Goal: Task Accomplishment & Management: Use online tool/utility

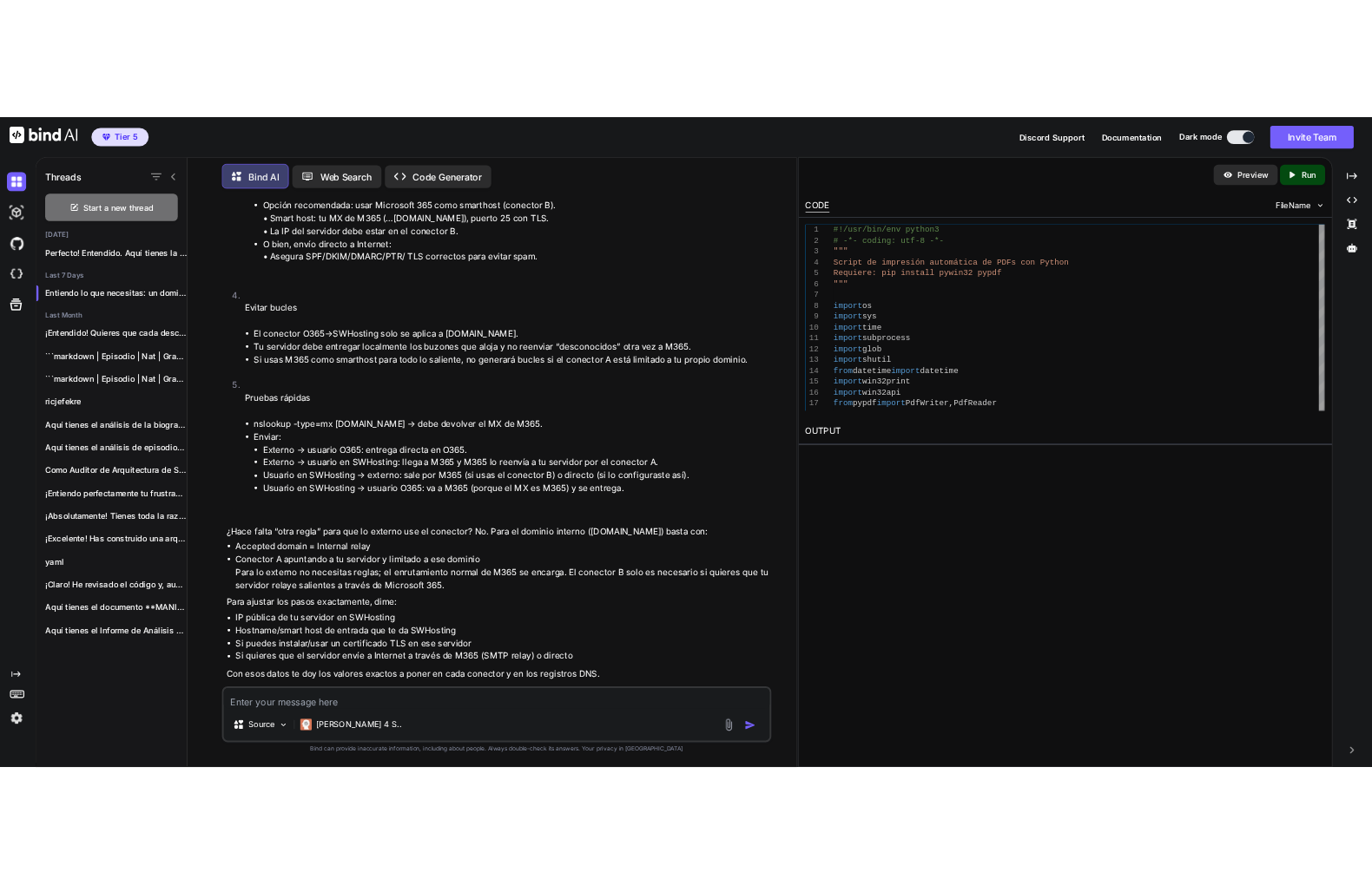
scroll to position [1255, 0]
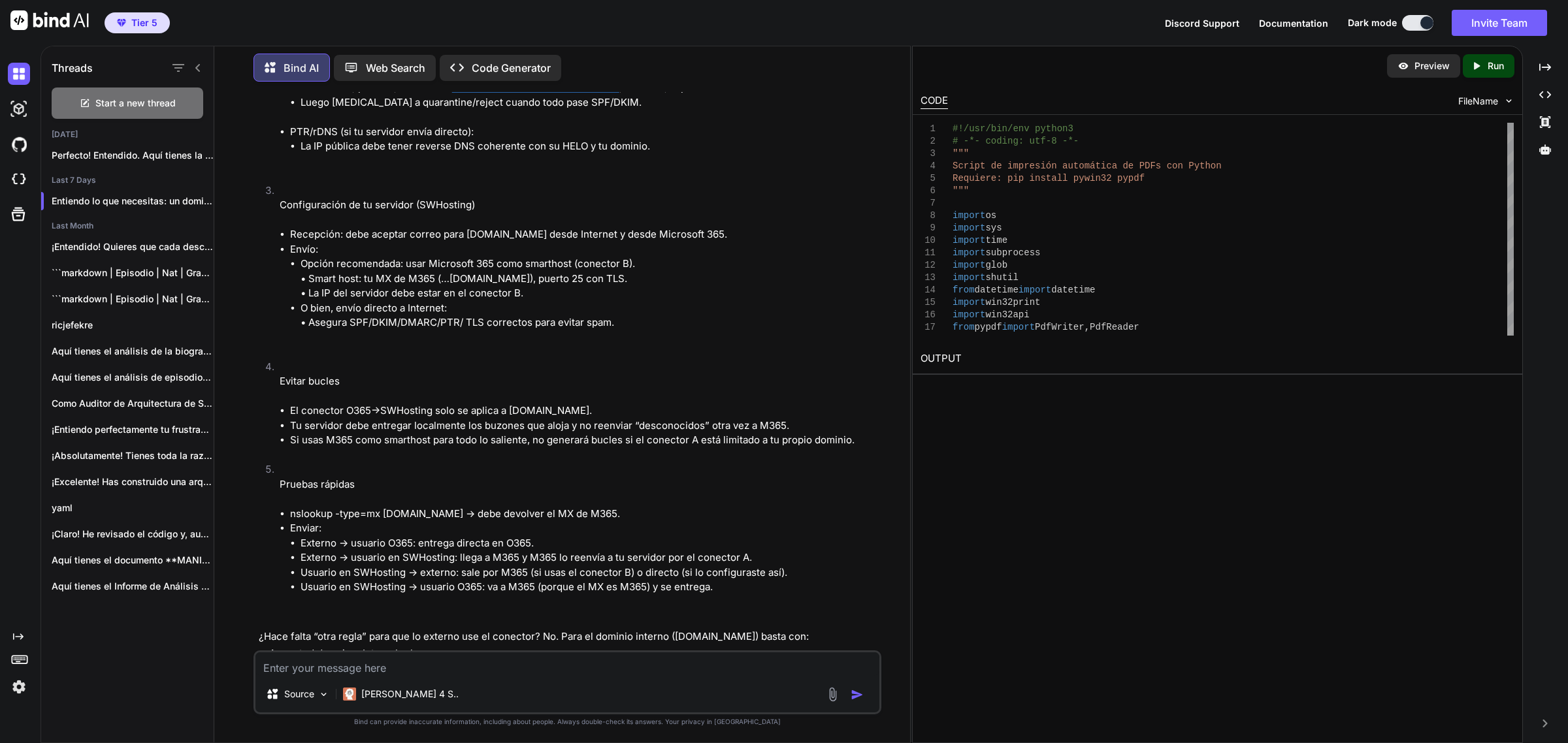
drag, startPoint x: 740, startPoint y: 673, endPoint x: 739, endPoint y: 665, distance: 8.1
click at [740, 672] on textarea at bounding box center [567, 664] width 624 height 24
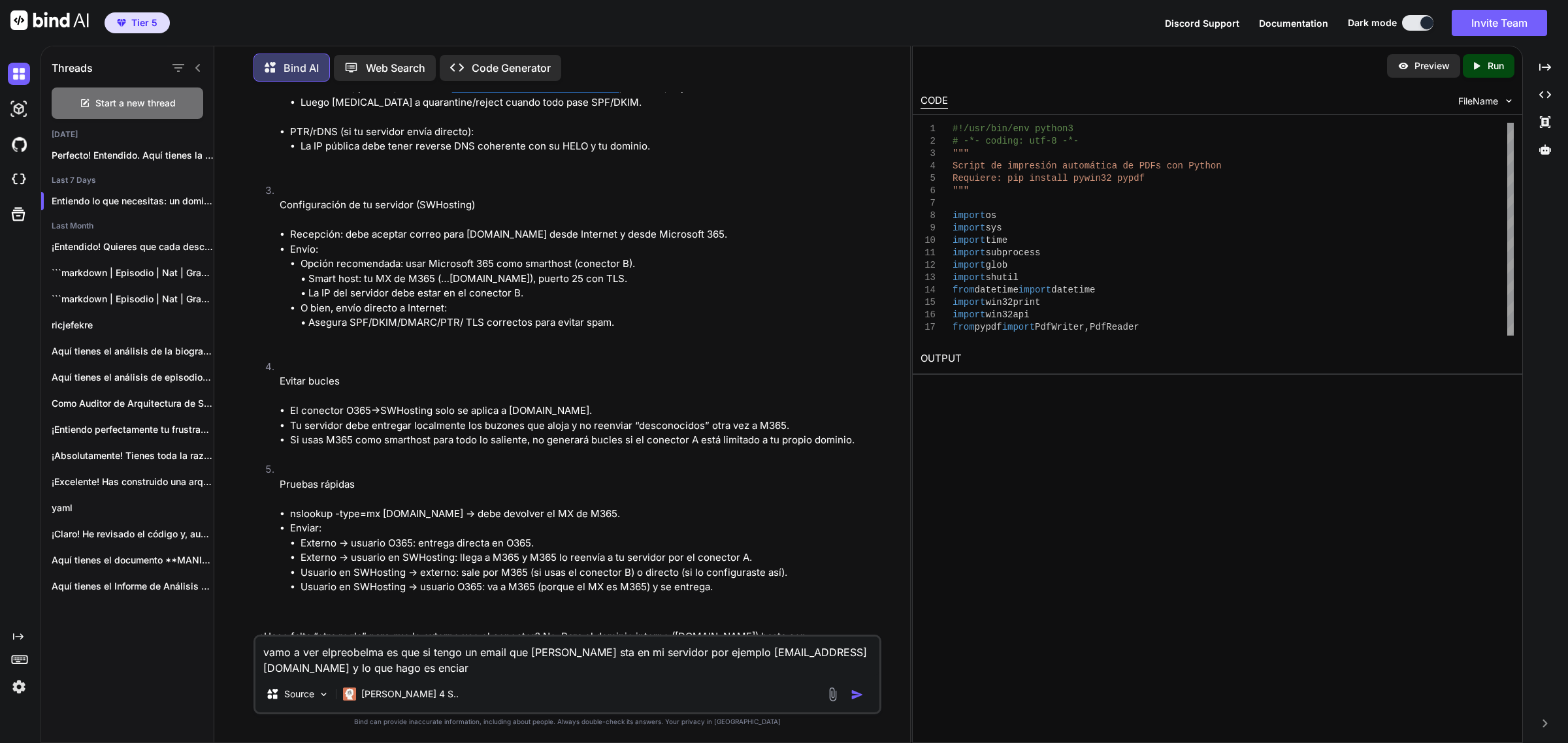
drag, startPoint x: 840, startPoint y: 650, endPoint x: 846, endPoint y: 667, distance: 18.0
click at [844, 656] on textarea "vamo a ver elpreobelma es que si tengo un email que noe sta en mi servidor por …" at bounding box center [567, 656] width 624 height 39
click at [592, 677] on div "vamo a ver elpreobelma es que si tengo un email que noe sta en mi servidor por …" at bounding box center [567, 674] width 628 height 79
drag, startPoint x: 579, startPoint y: 668, endPoint x: 595, endPoint y: 649, distance: 24.8
click at [581, 668] on textarea "vamo a ver elpreobelma es que si tengo un email que noe sta en mi servidor por …" at bounding box center [567, 656] width 624 height 39
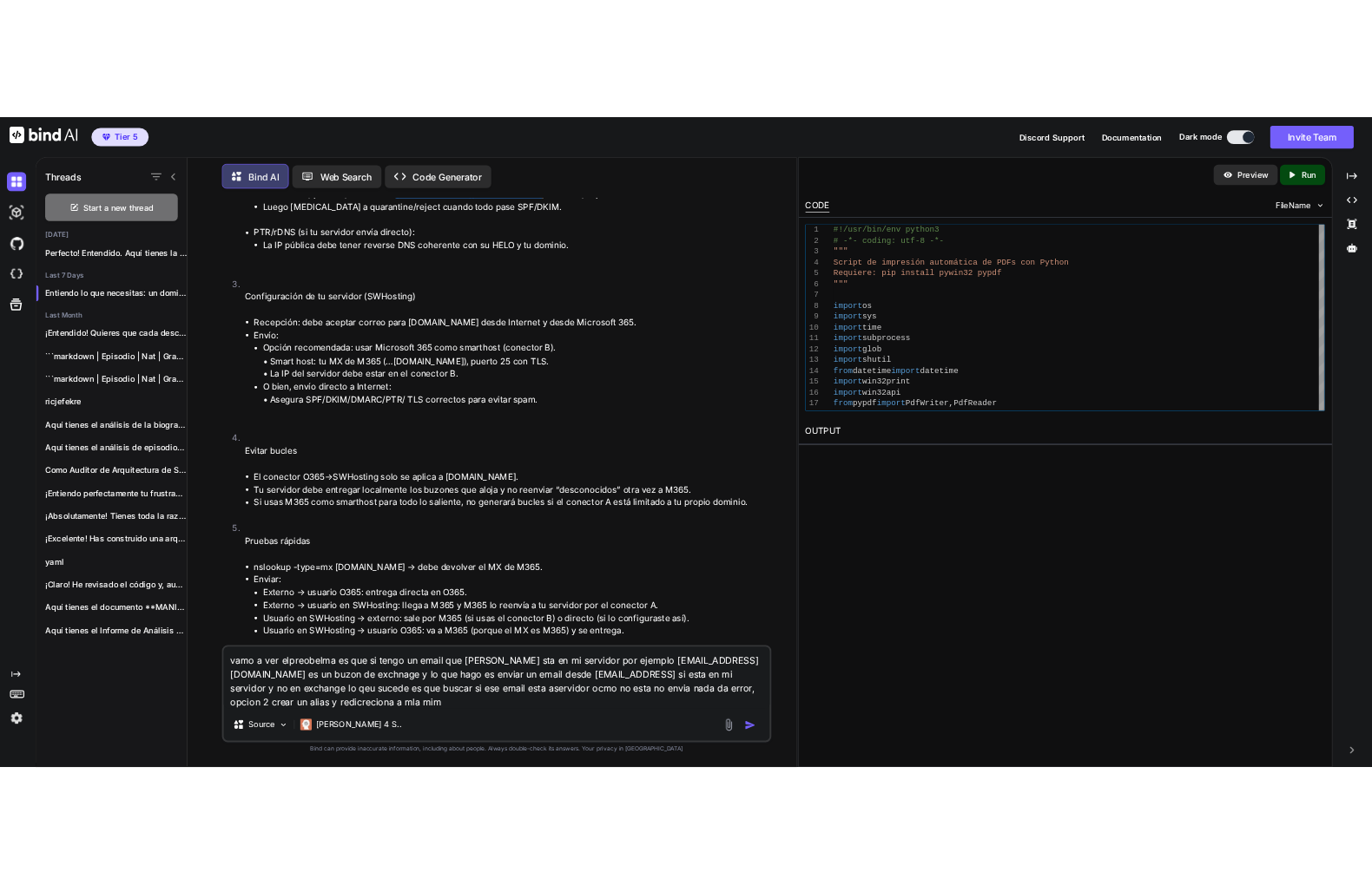
scroll to position [1724, 0]
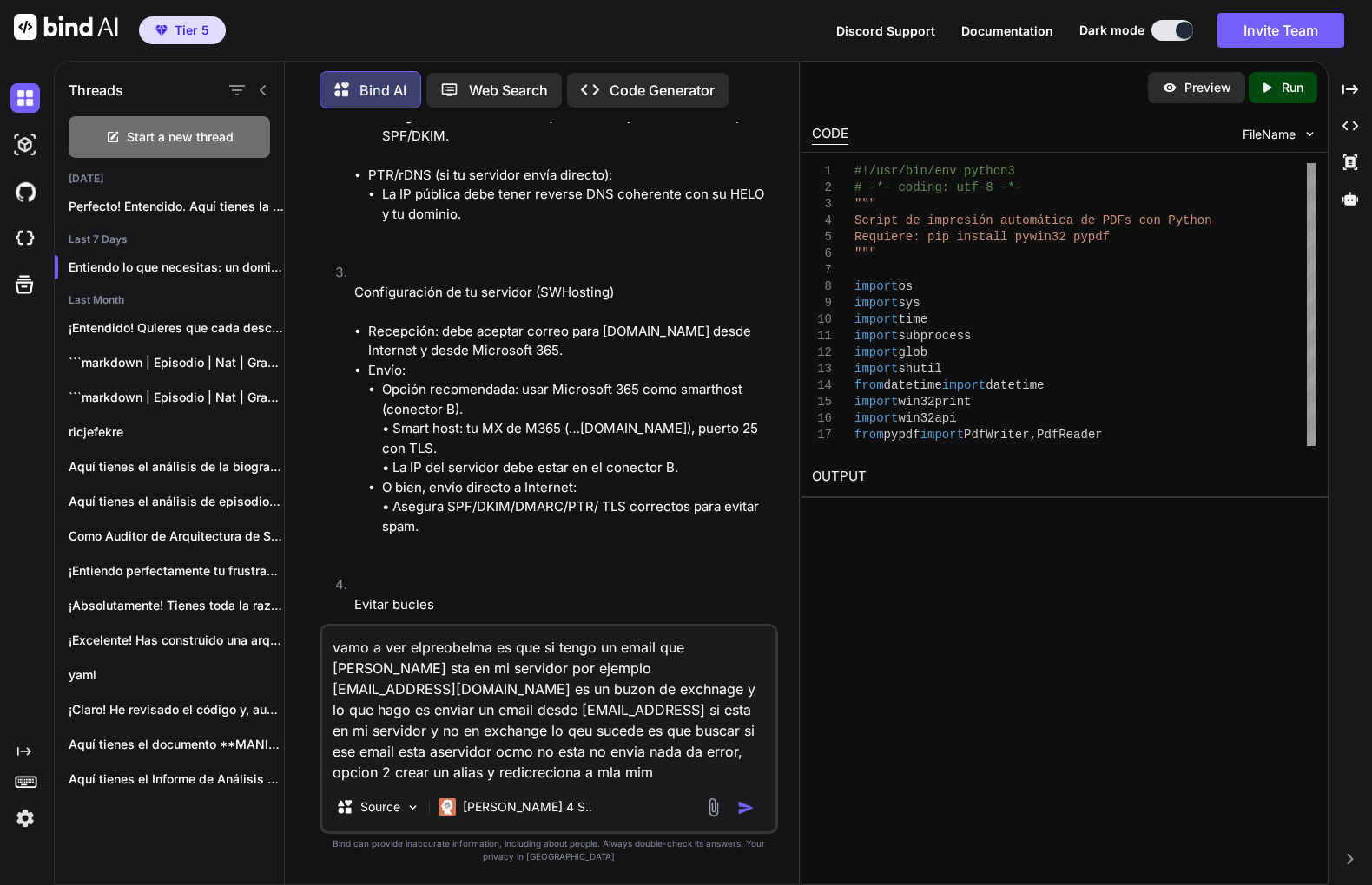
click at [632, 760] on textarea "vamo a ver elpreobelma es que si tengo un email que noe sta en mi servidor por …" at bounding box center [548, 704] width 453 height 156
click at [633, 765] on textarea "vamo a ver elpreobelma es que si tengo un email que noe sta en mi servidor por …" at bounding box center [548, 704] width 453 height 156
paste textarea "Necesitamos vuestra ayuda para ajustar la configuración de correo del dominio p…"
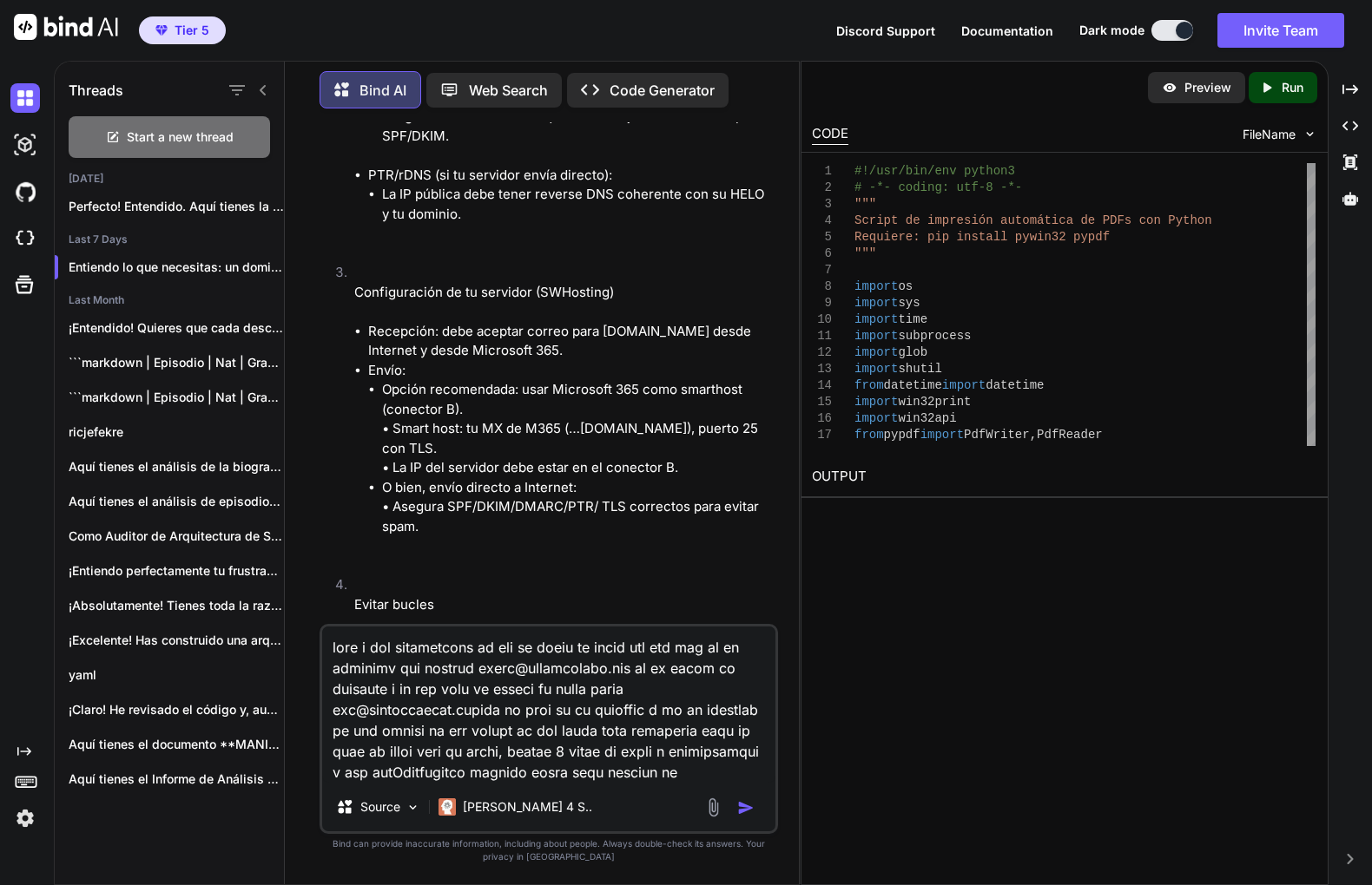
scroll to position [1209, 0]
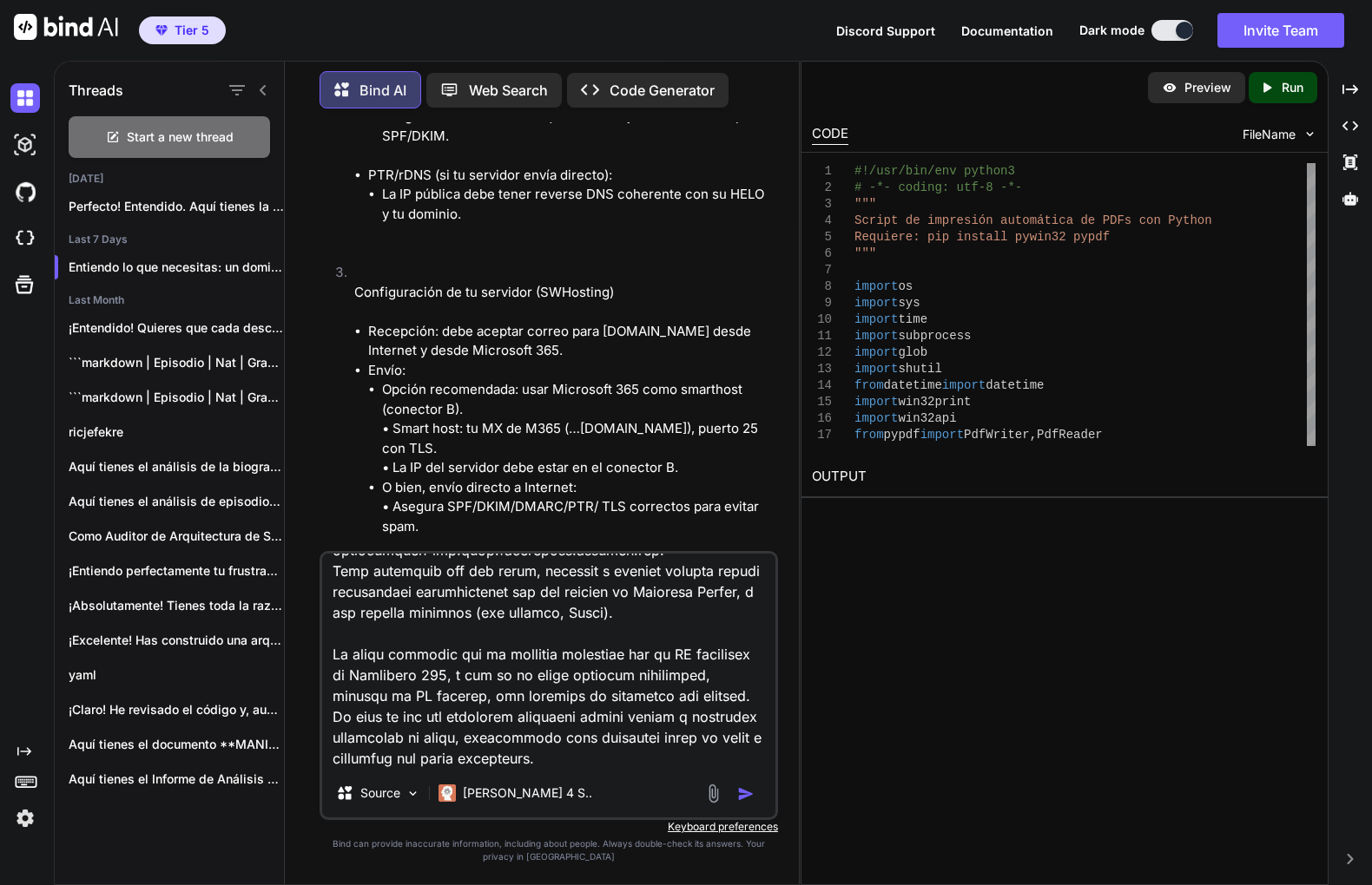
type textarea "vamo a ver elpreobelma es que si tengo un email que noe sta en mi servidor por …"
click at [738, 788] on img "button" at bounding box center [746, 794] width 18 height 18
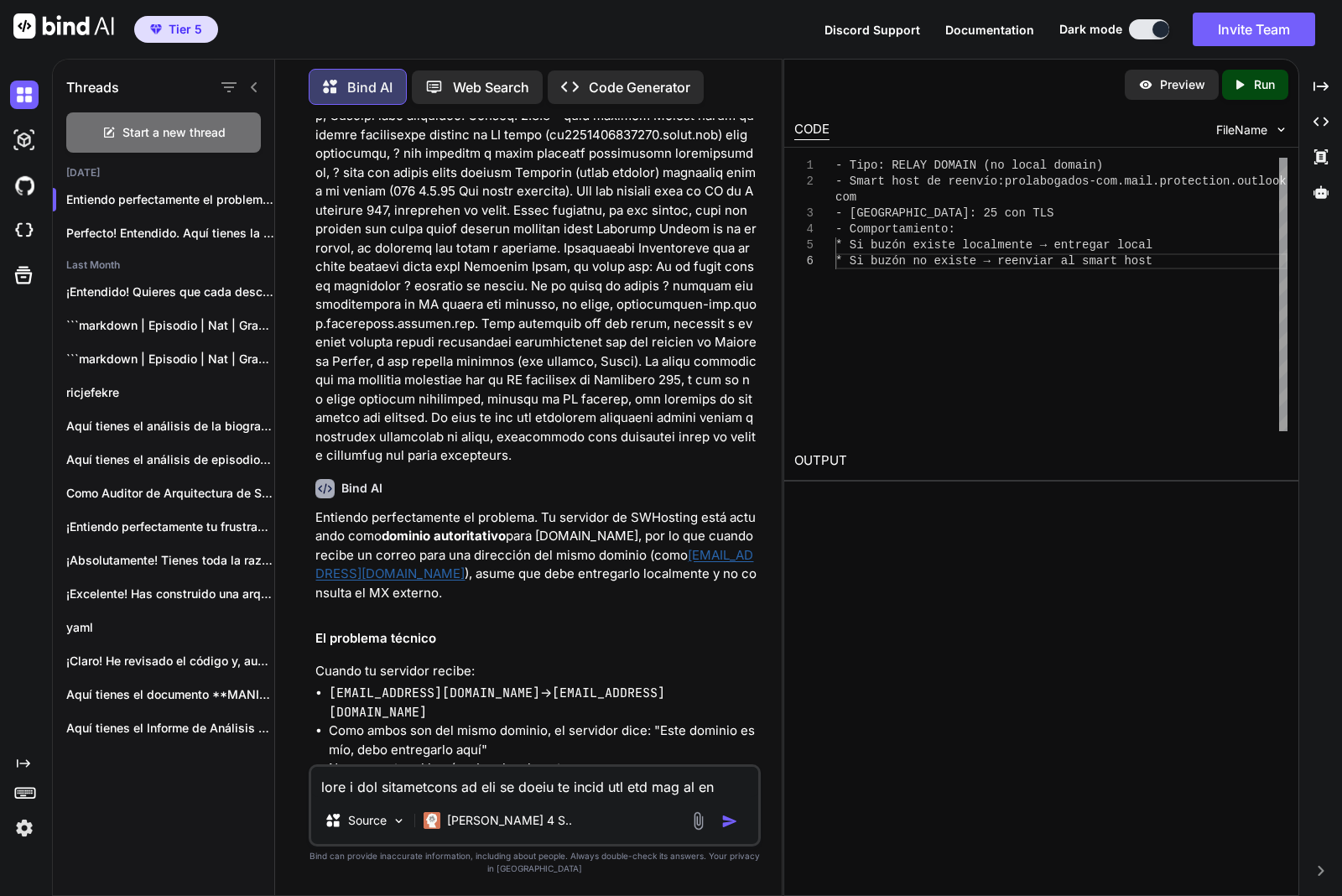
scroll to position [3801, 0]
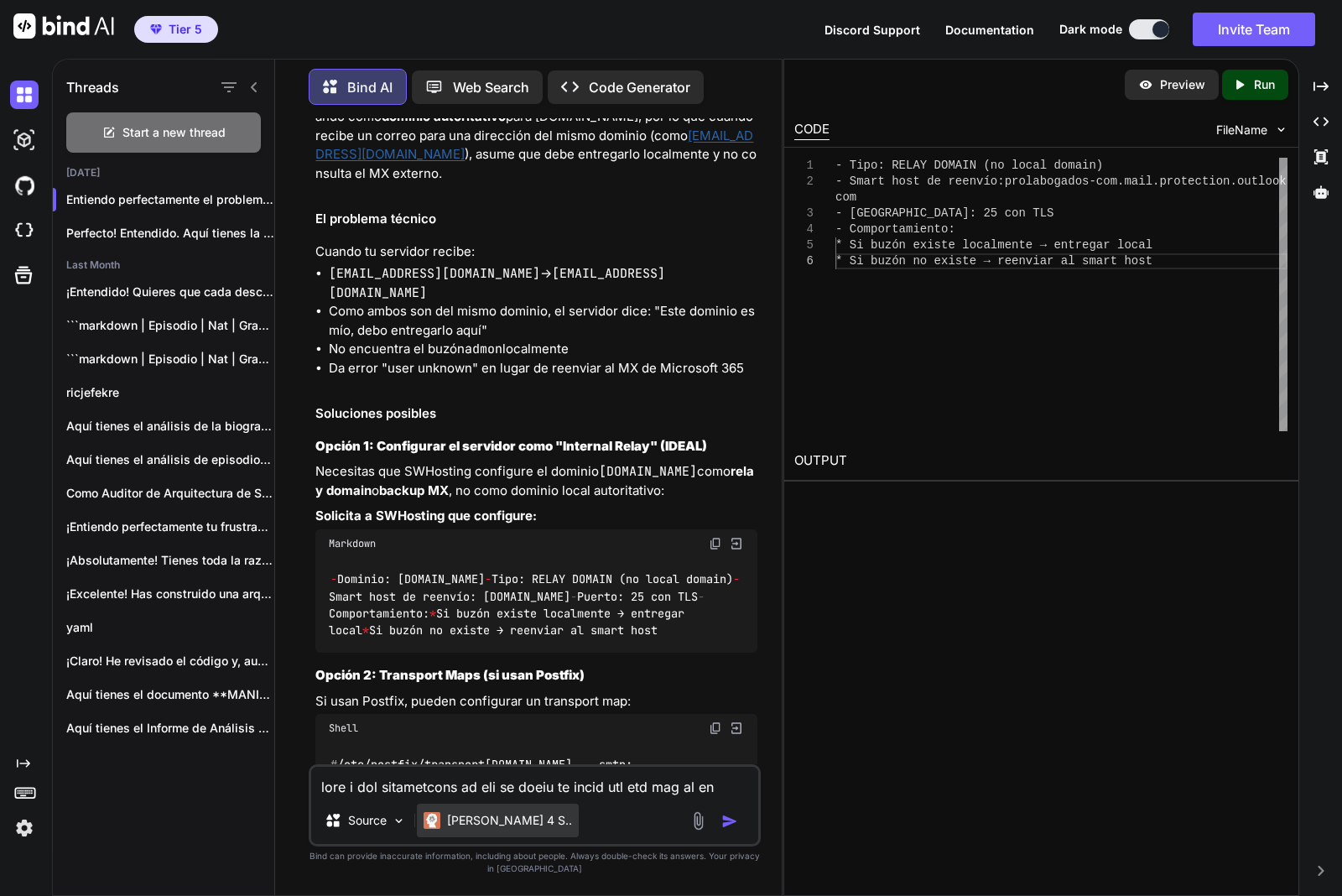
click at [478, 815] on p "Claude 4 S.." at bounding box center [509, 821] width 125 height 17
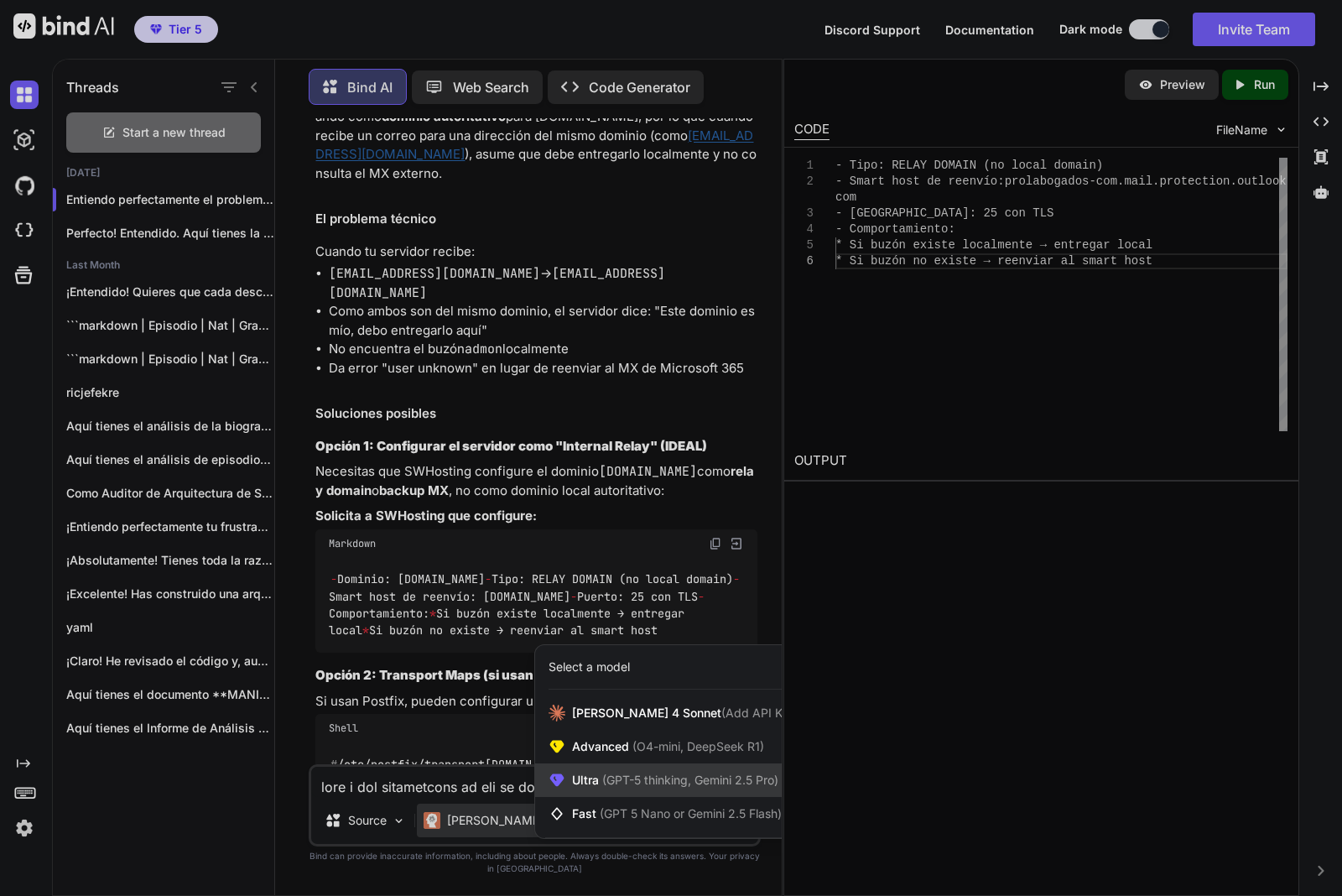
click at [693, 789] on div "Ultra (GPT-5 thinking, Gemini 2.5 Pro)" at bounding box center [672, 780] width 274 height 33
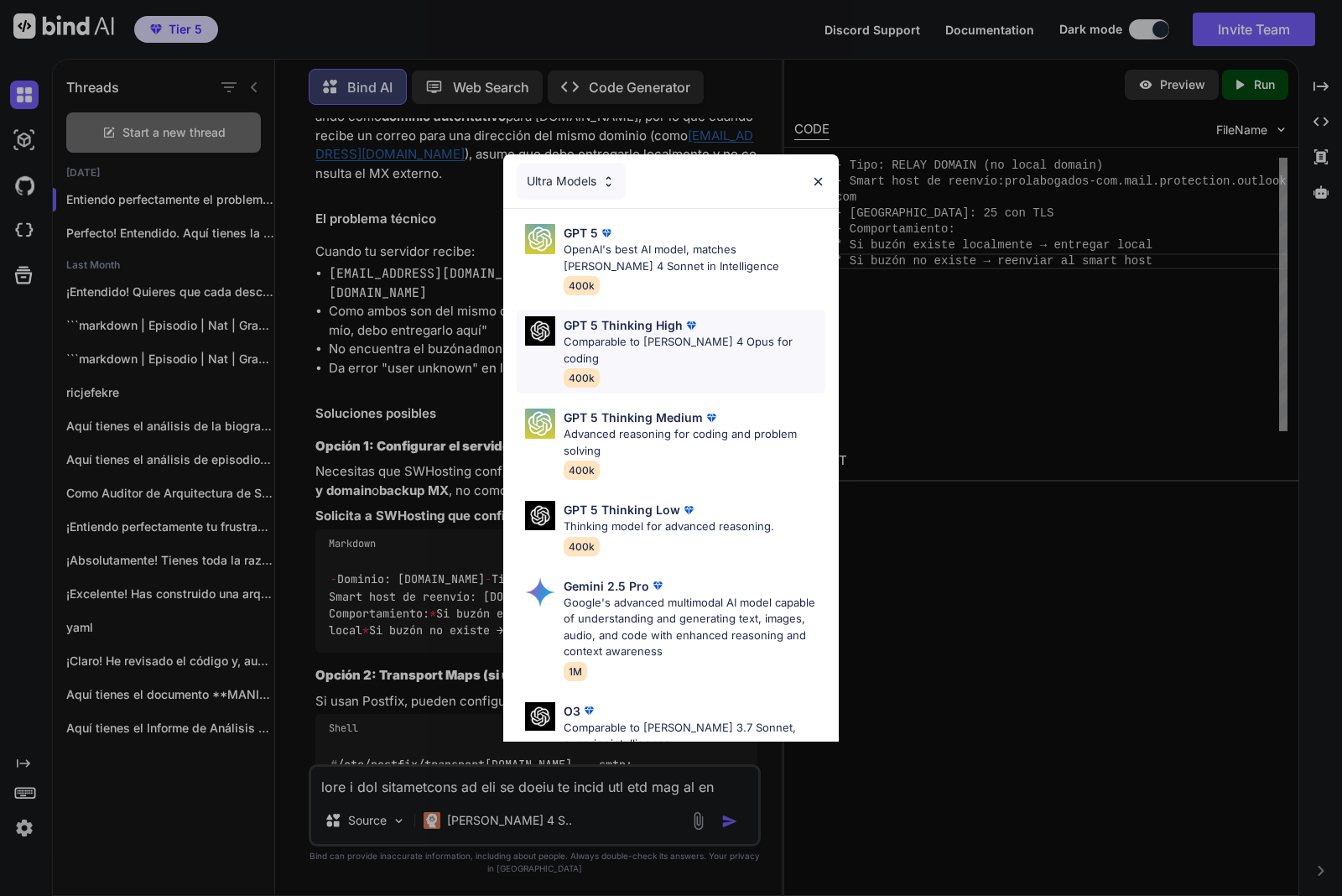
click at [693, 336] on p "Comparable to Claude 4 Opus for coding" at bounding box center [694, 350] width 262 height 32
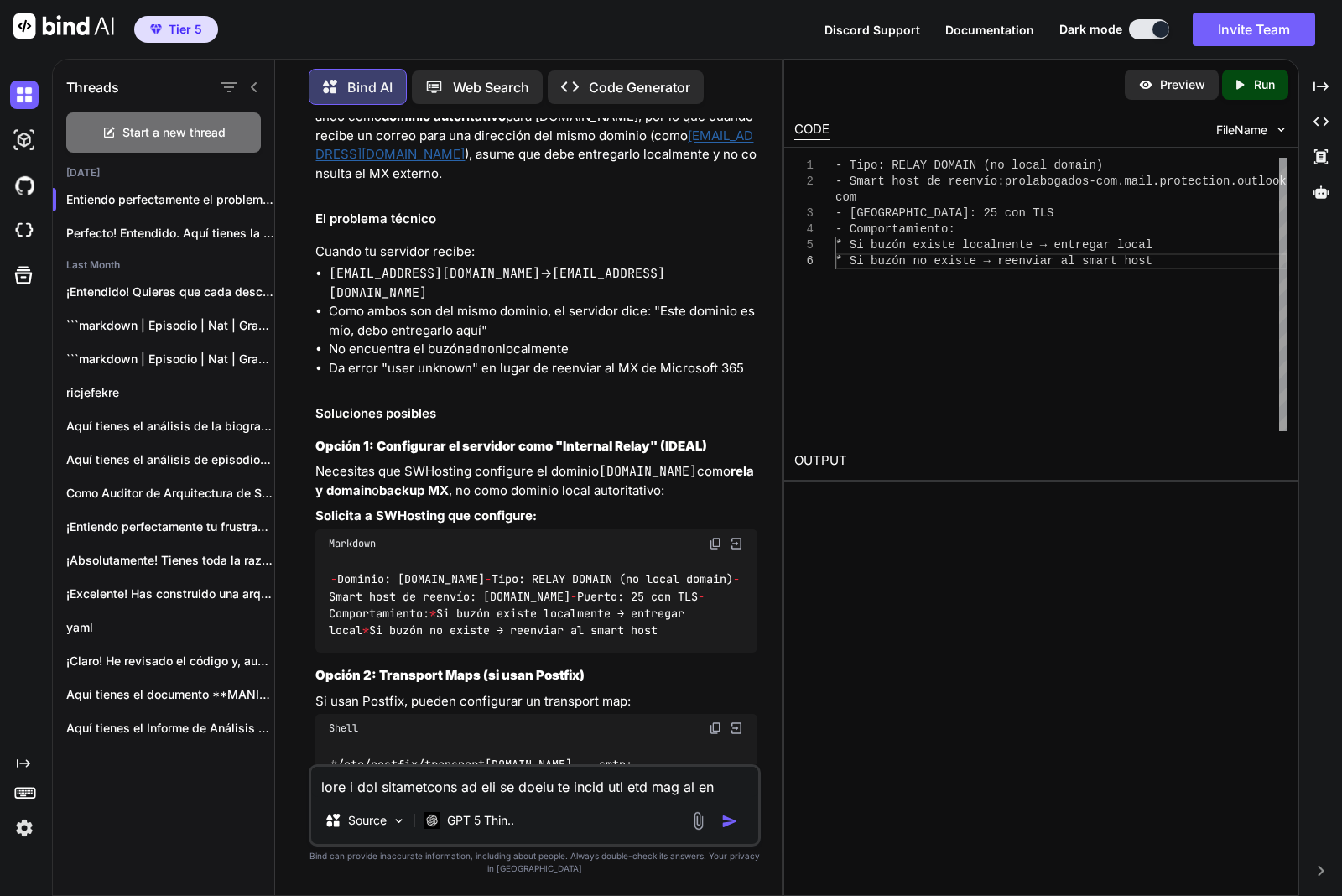
click at [26, 827] on img at bounding box center [25, 827] width 29 height 29
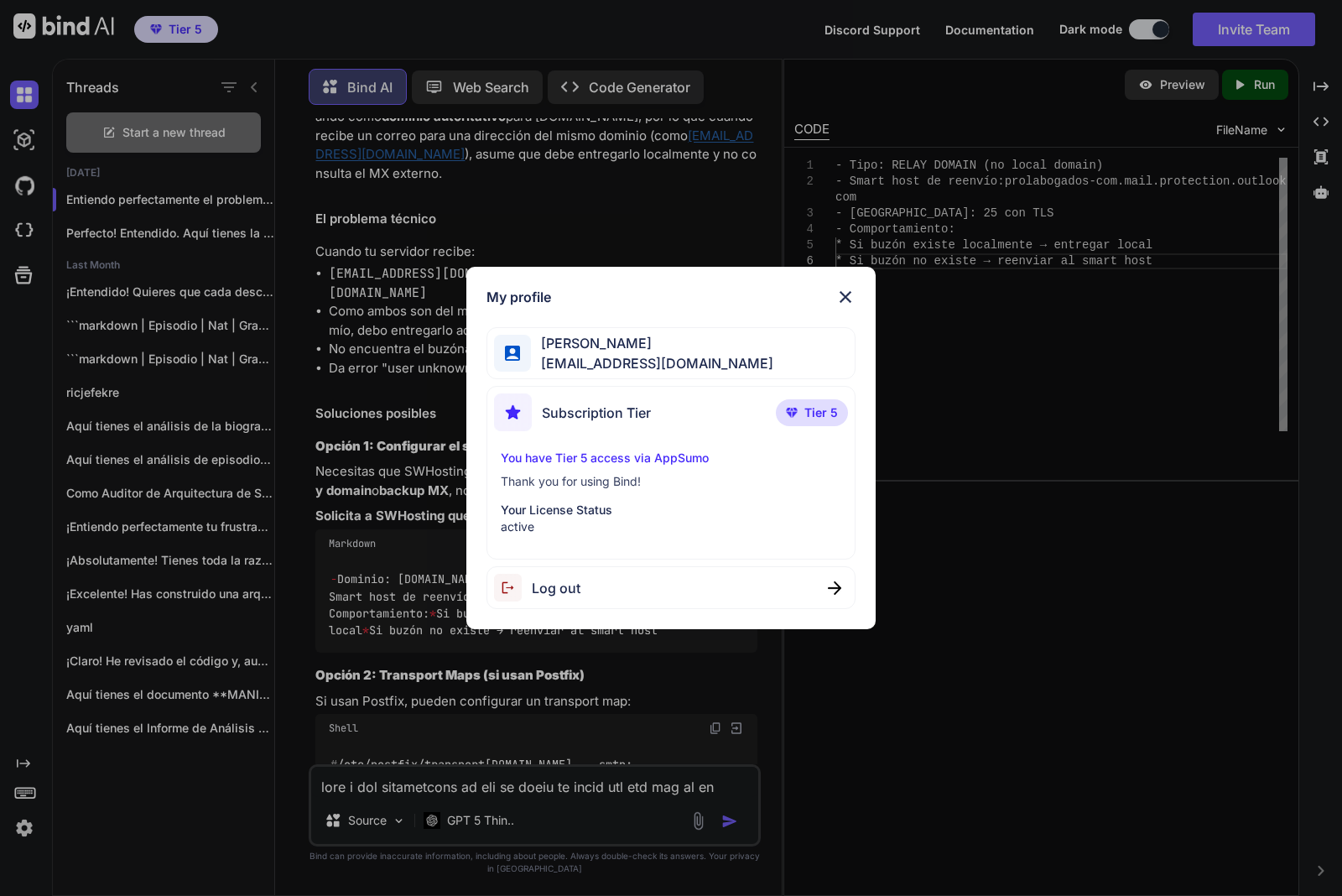
click at [854, 298] on img at bounding box center [844, 296] width 20 height 20
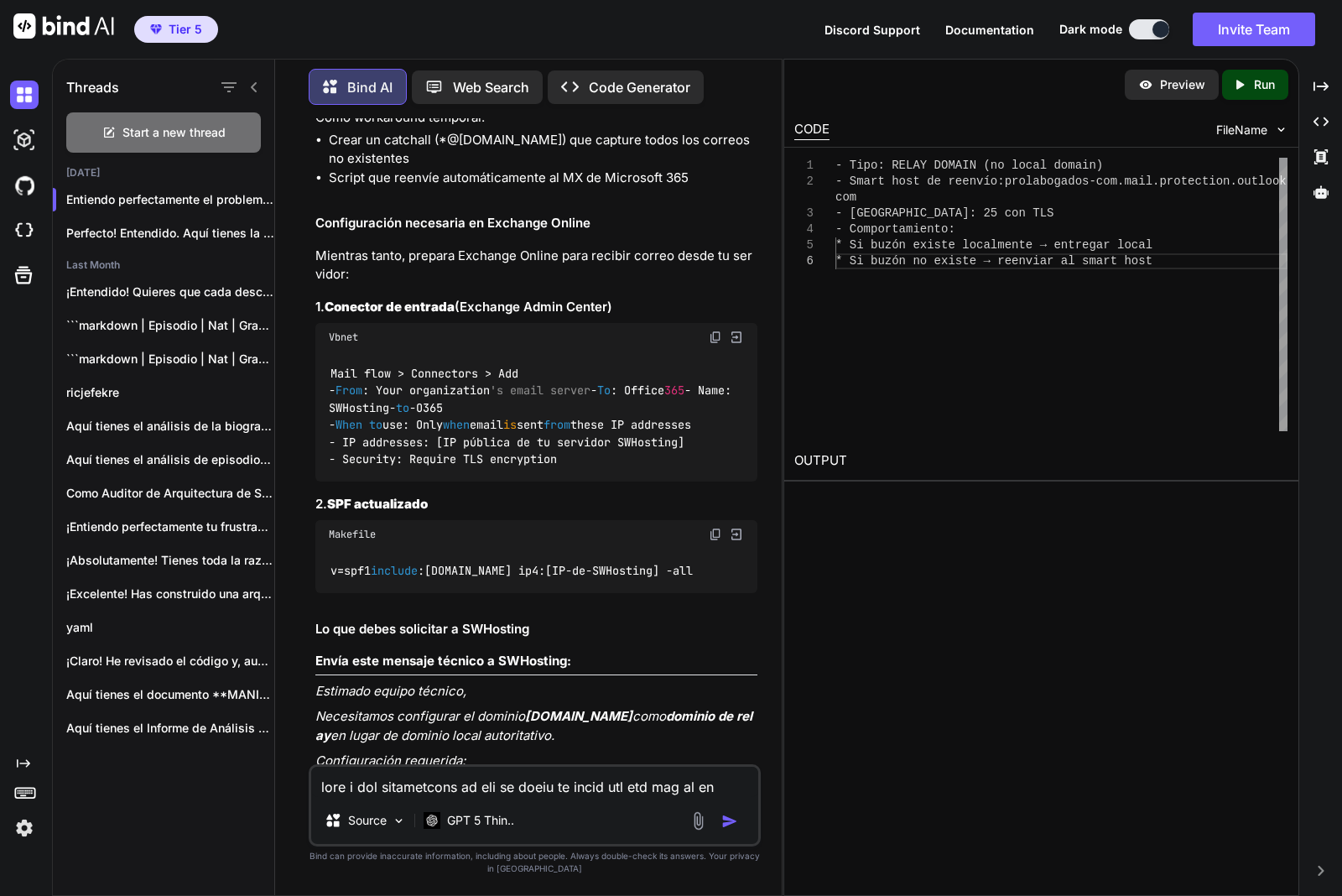
scroll to position [4221, 0]
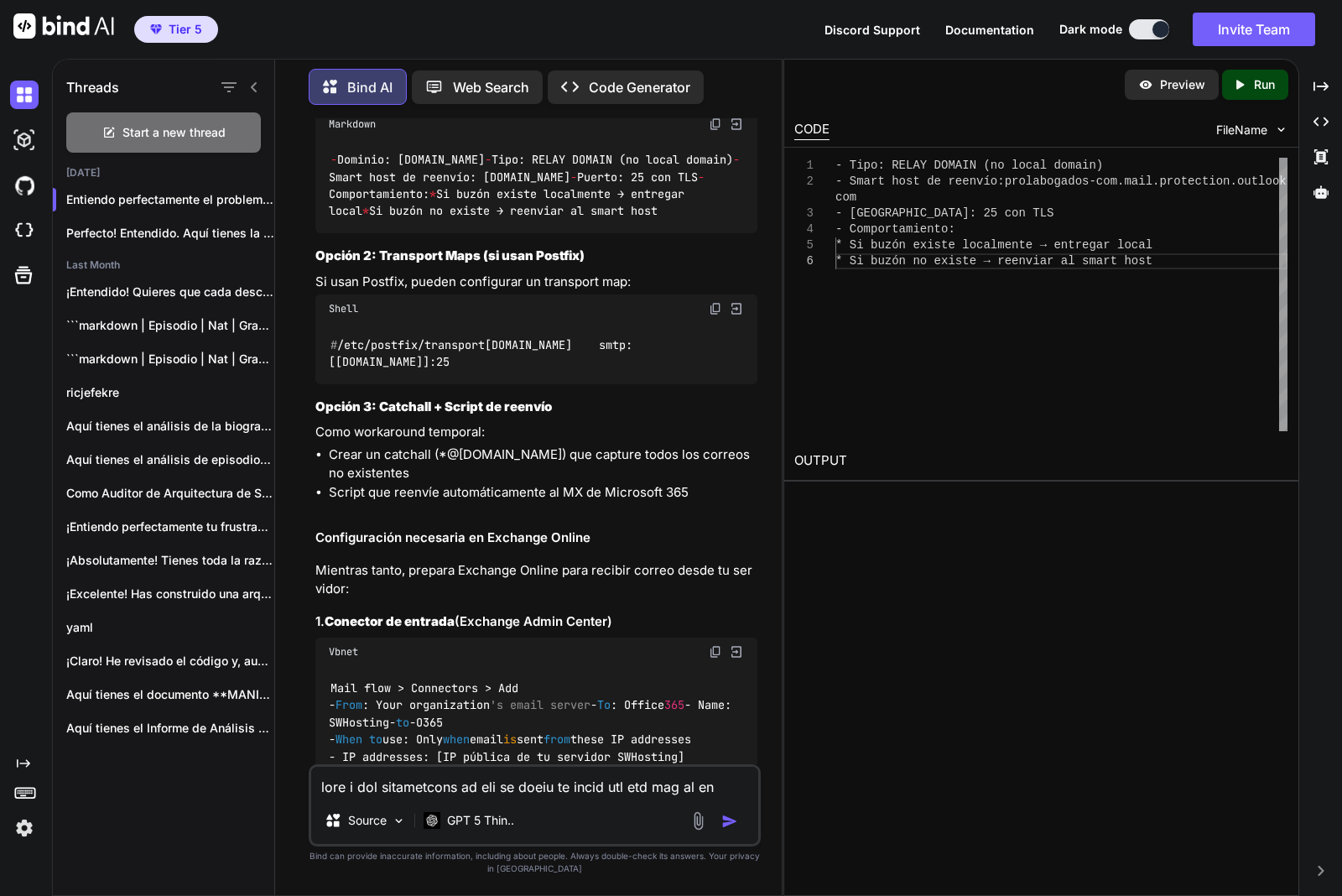
click at [149, 31] on span "Tier 5" at bounding box center [175, 30] width 66 height 17
click at [30, 795] on icon at bounding box center [25, 791] width 24 height 24
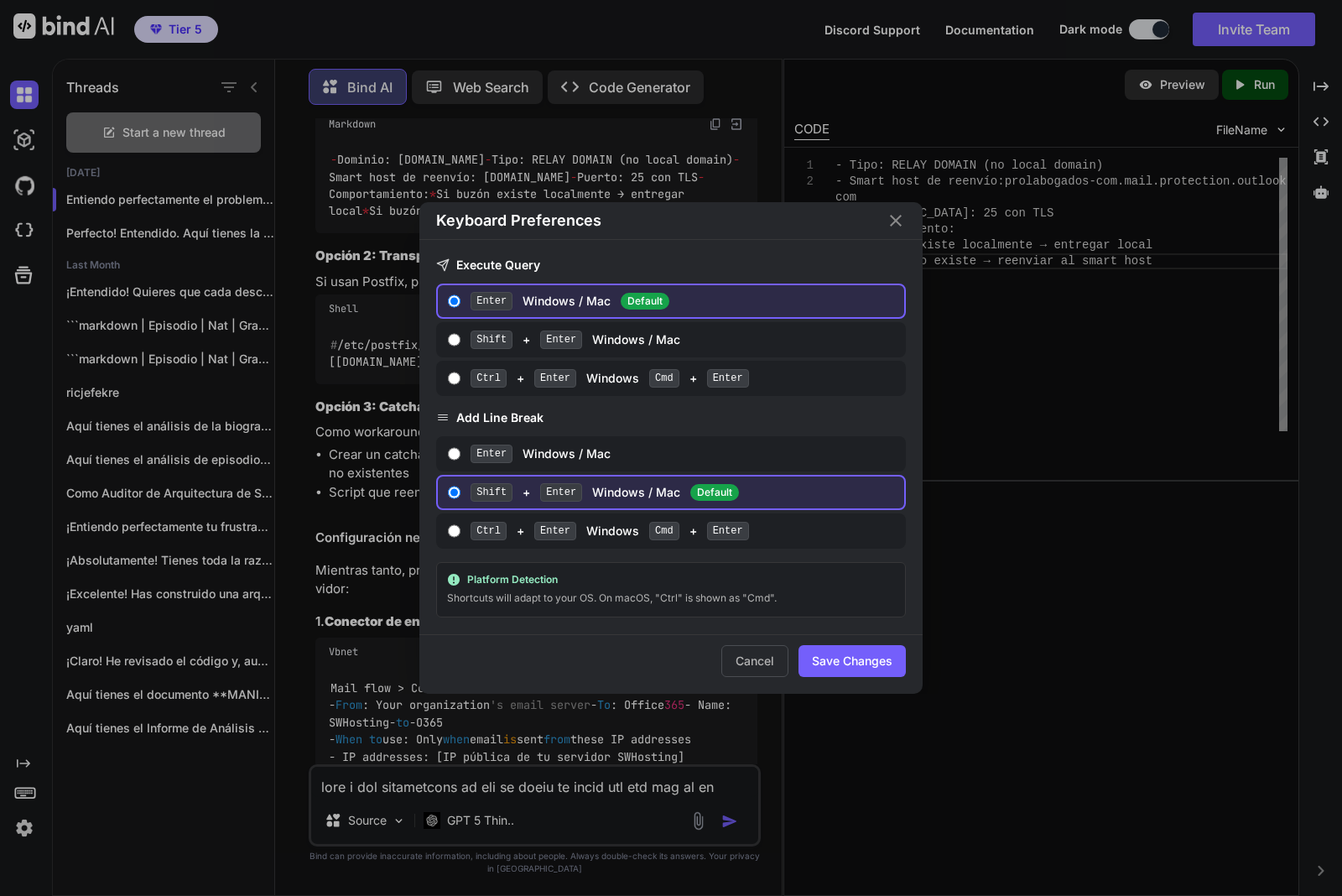
click at [30, 797] on div "Keyboard Preferences Execute Query Enter Windows / Mac Default Shift + Enter Wi…" at bounding box center [671, 448] width 1342 height 896
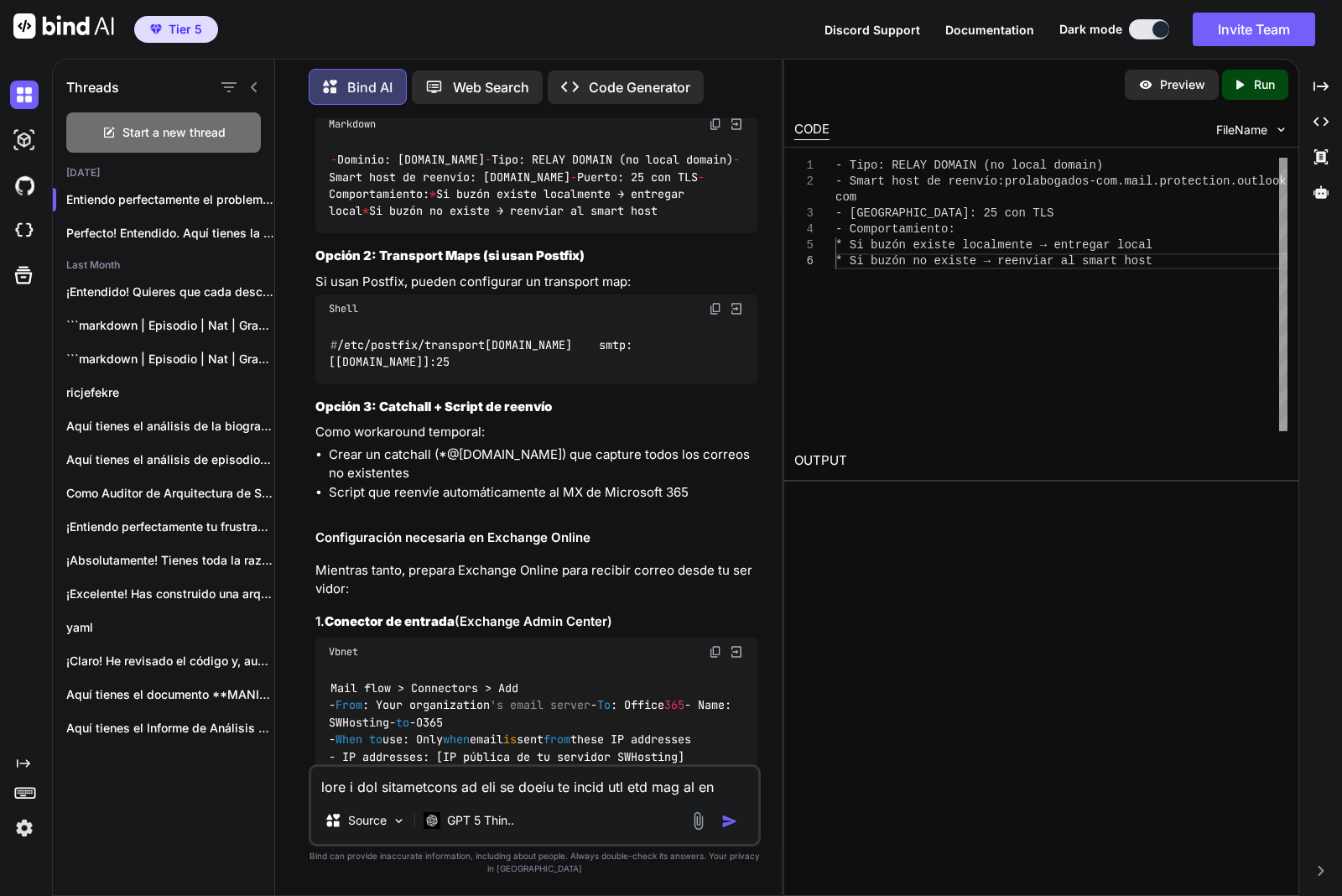
click at [28, 827] on img at bounding box center [25, 827] width 29 height 29
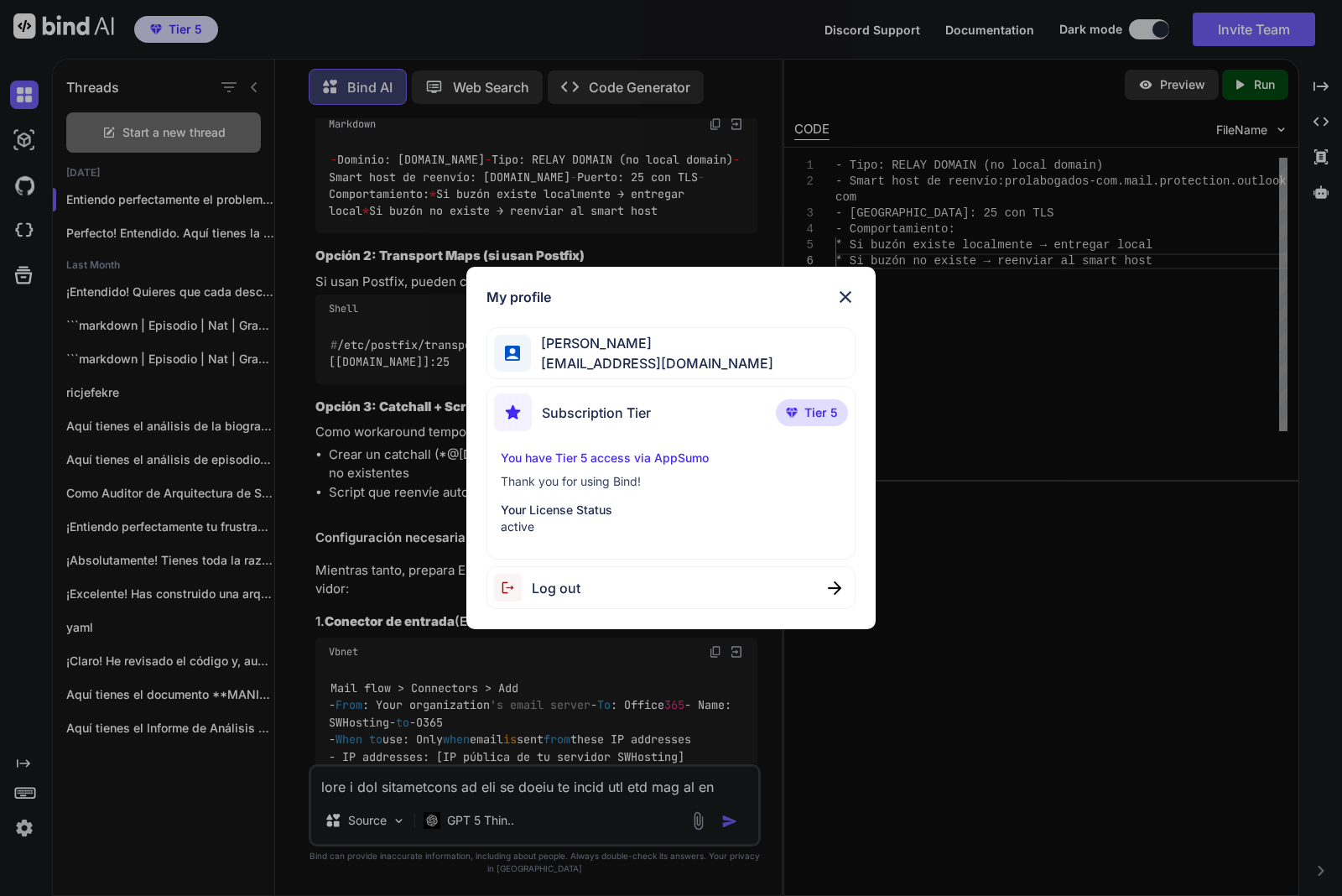
click at [857, 286] on div "My profile JOSE MIGUEL NASACORA nasacora@gmail.com Subscription Tier Tier 5 You…" at bounding box center [671, 448] width 410 height 363
click at [845, 290] on img at bounding box center [844, 296] width 20 height 20
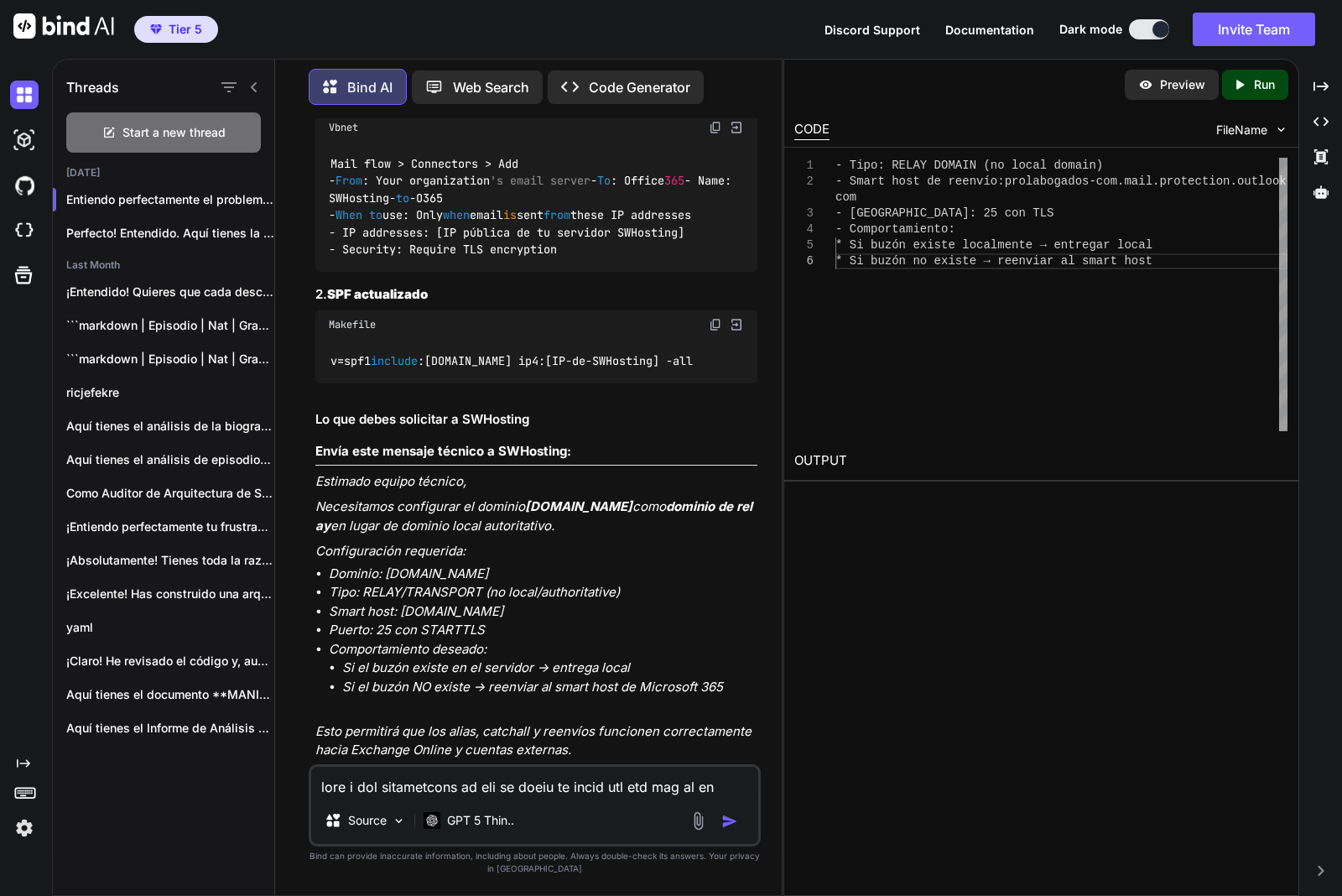
scroll to position [4430, 0]
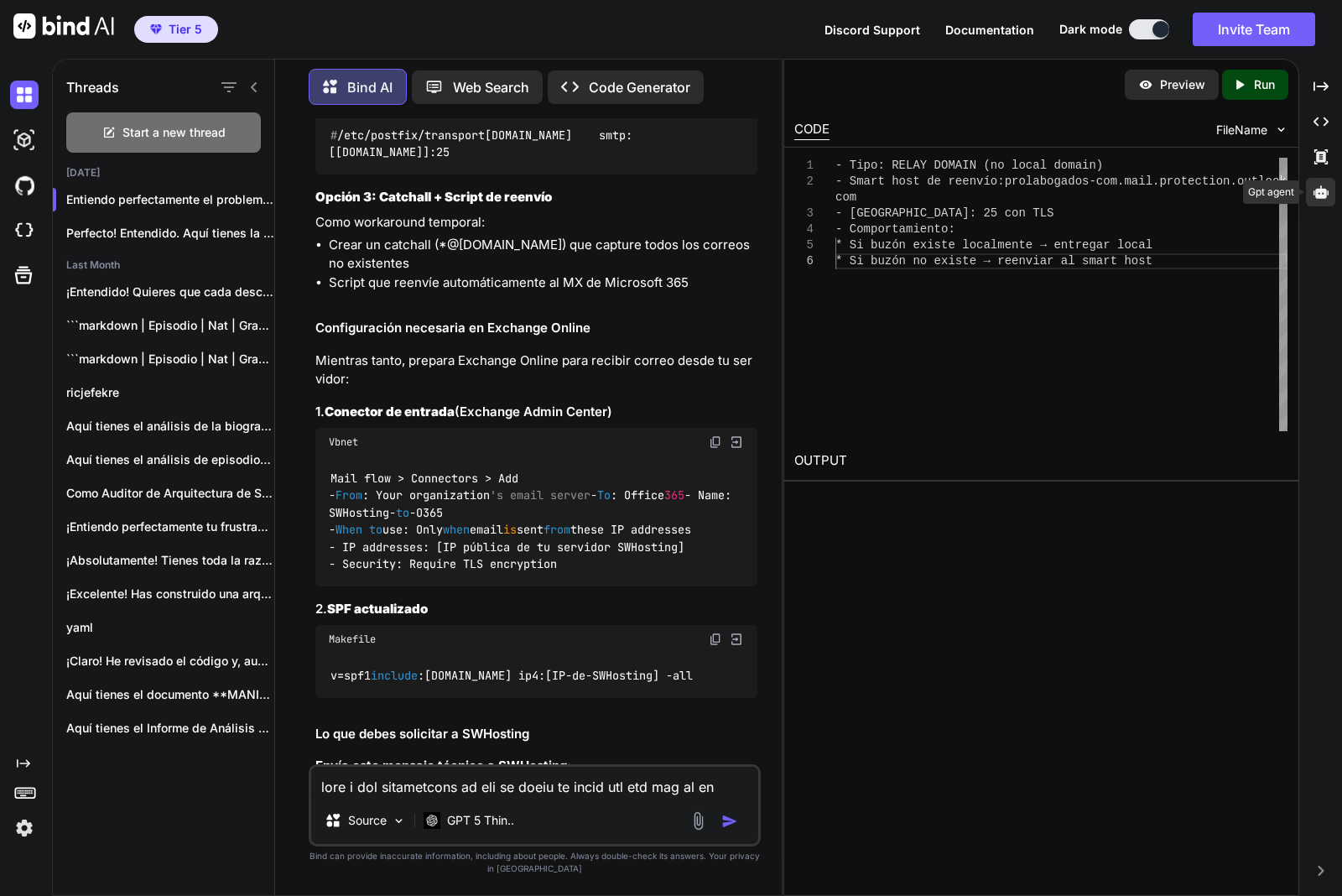
click at [1319, 197] on icon at bounding box center [1321, 191] width 15 height 12
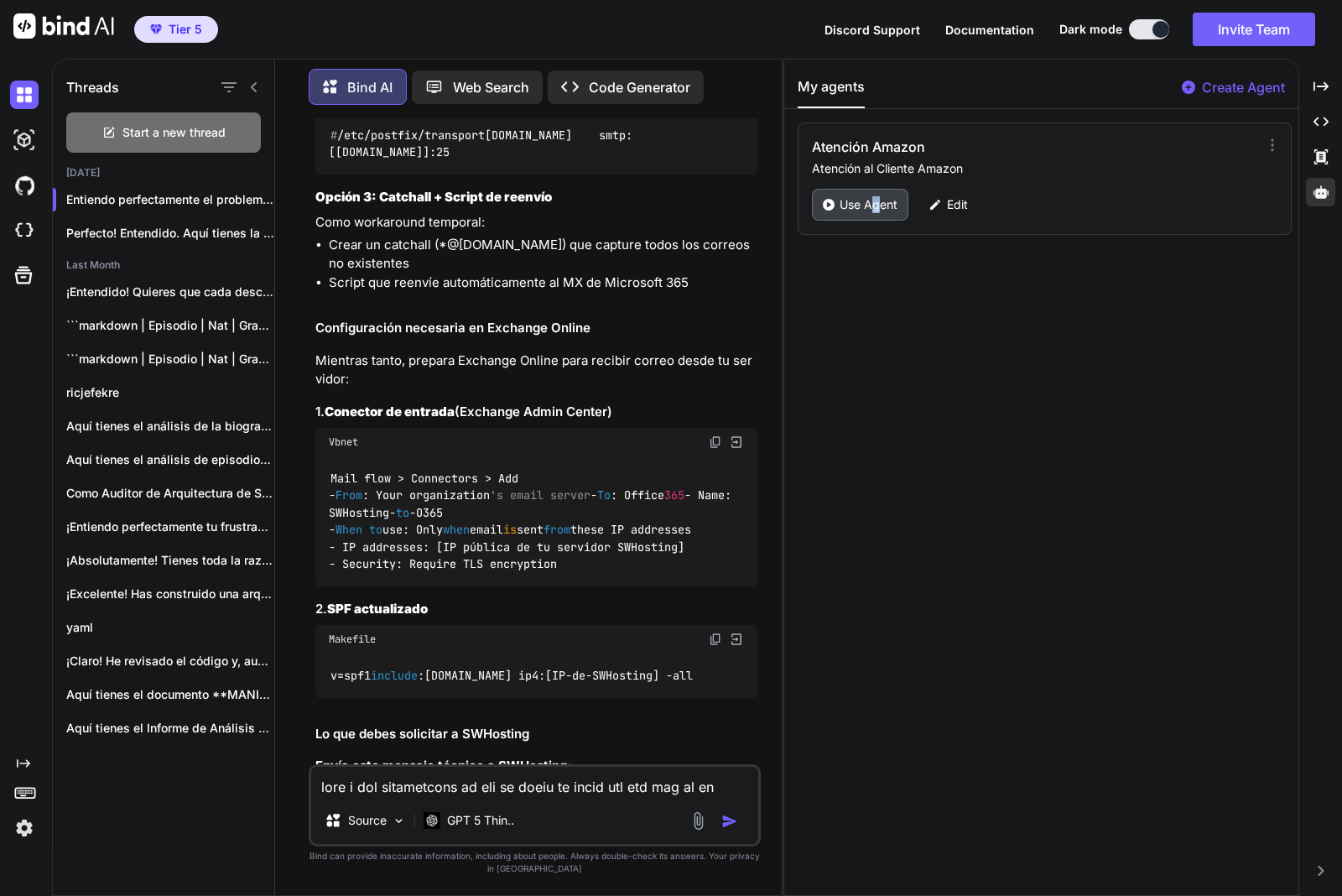
click at [876, 210] on p "Use Agent" at bounding box center [868, 205] width 58 height 17
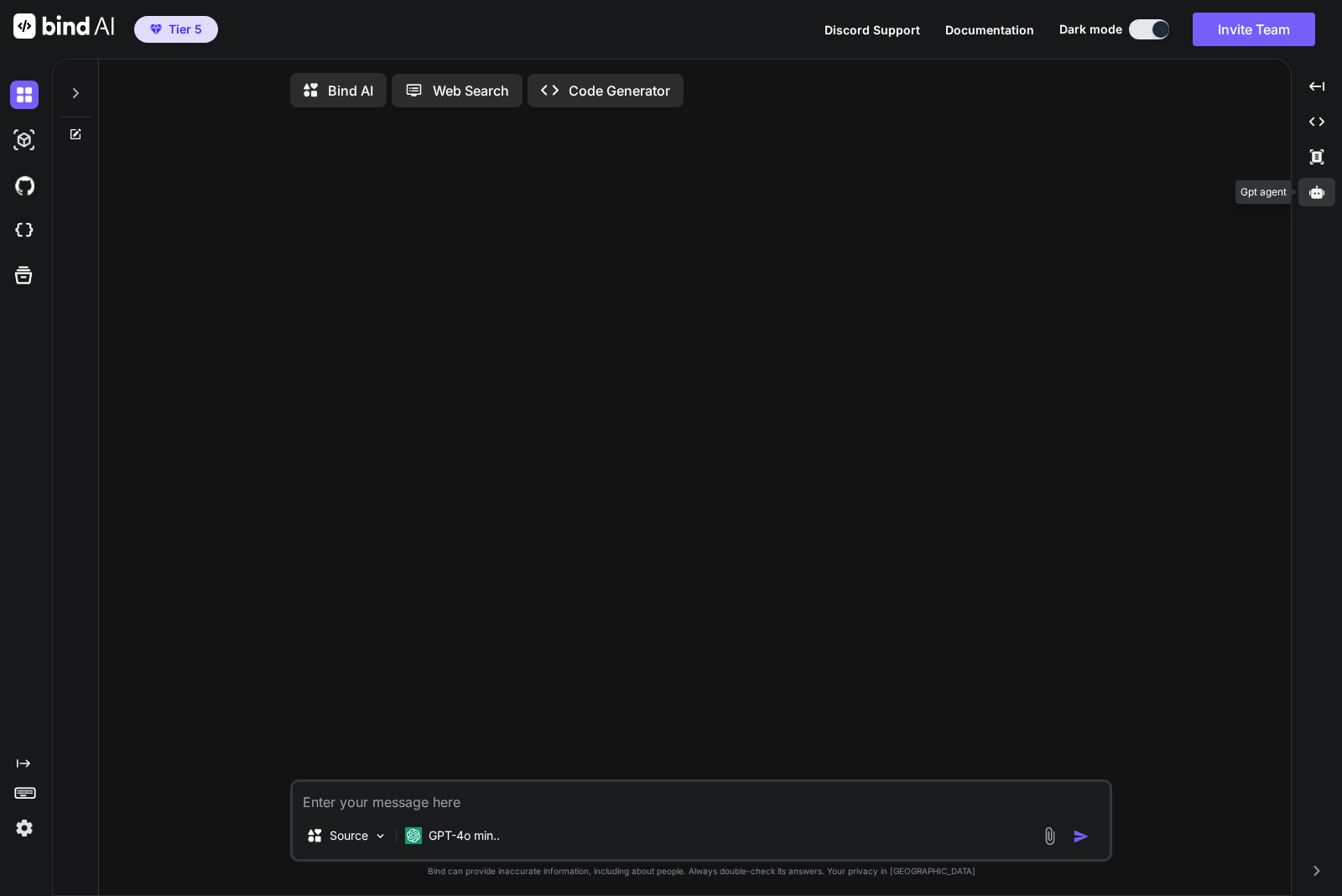
click at [1321, 185] on icon at bounding box center [1316, 193] width 15 height 15
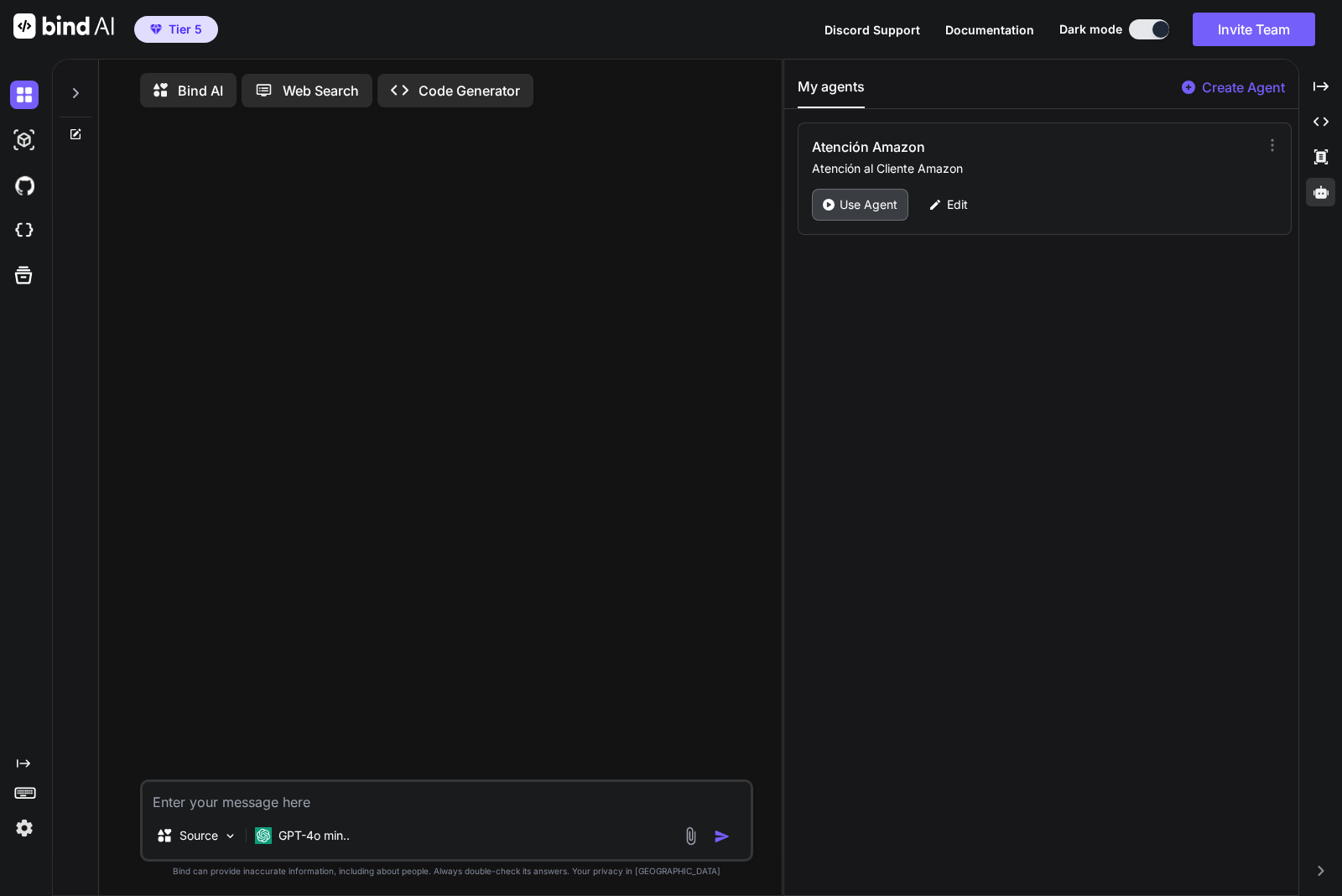
click at [844, 208] on p "Use Agent" at bounding box center [868, 205] width 58 height 17
type textarea "x"
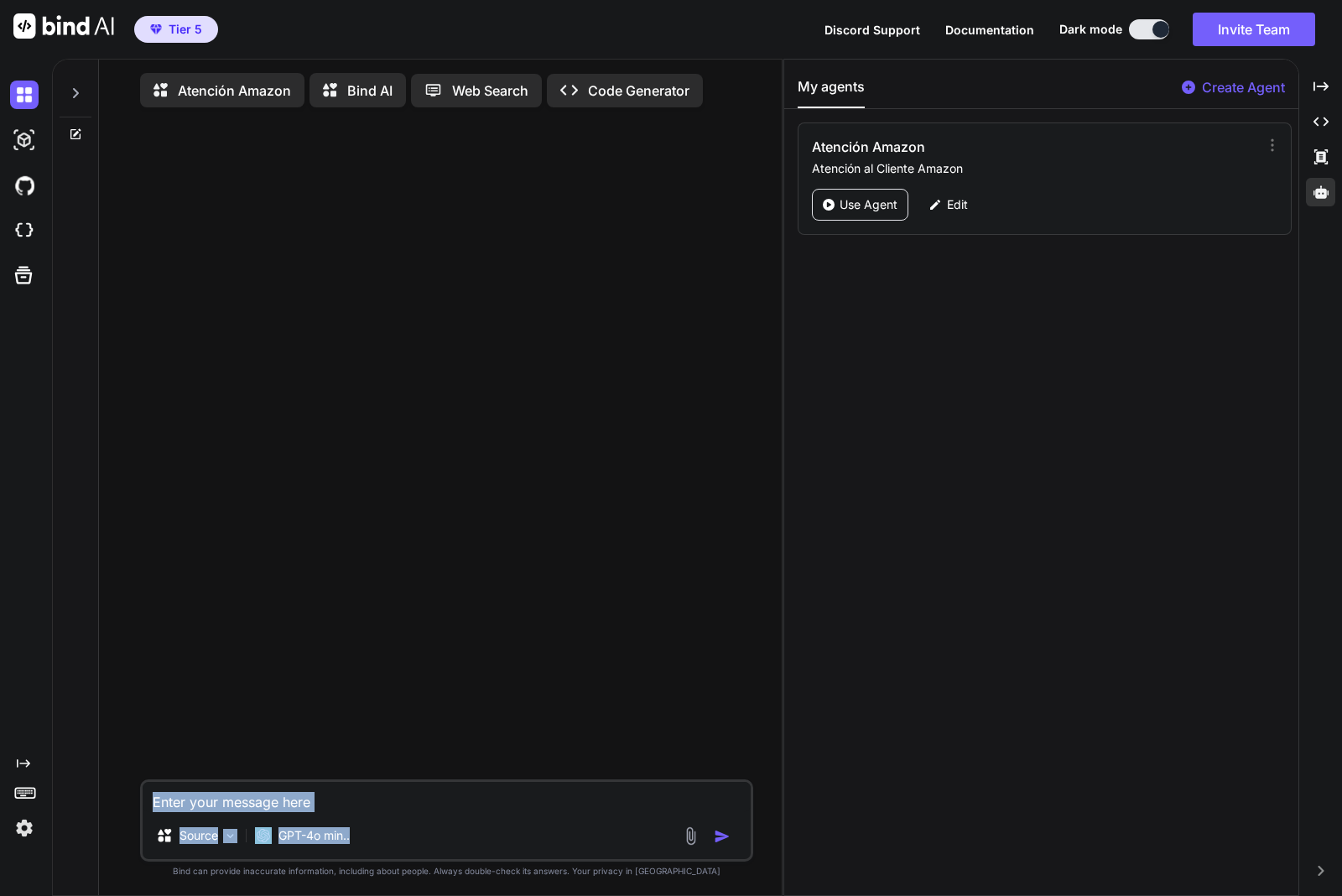
drag, startPoint x: 411, startPoint y: 823, endPoint x: 405, endPoint y: 803, distance: 20.9
click at [407, 804] on div "Source GPT-4o min.." at bounding box center [446, 820] width 613 height 82
click at [405, 802] on textarea at bounding box center [447, 797] width 608 height 31
type textarea "T"
type textarea "x"
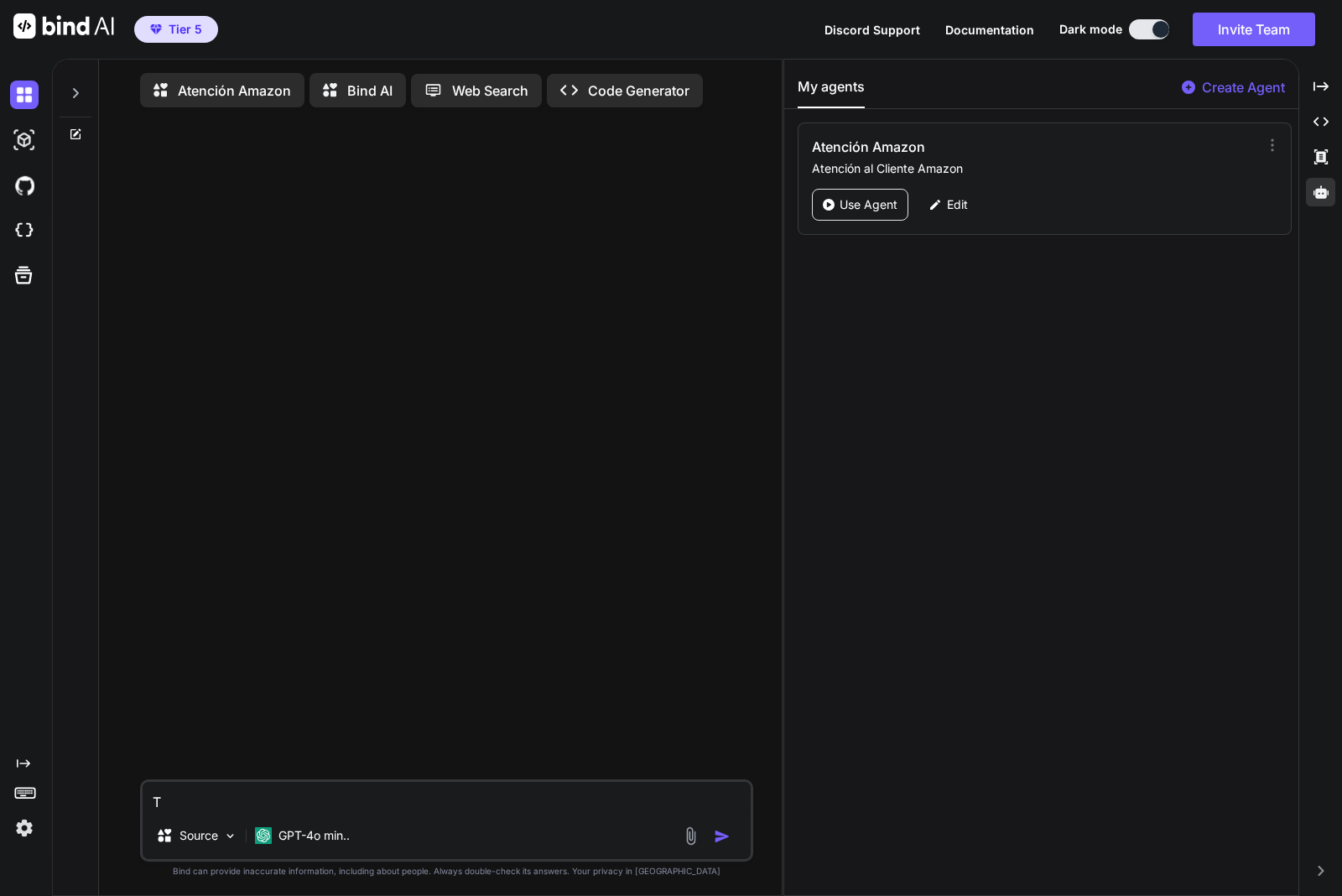
type textarea "Te"
type textarea "x"
type textarea "Ten"
type textarea "x"
type textarea "Teno"
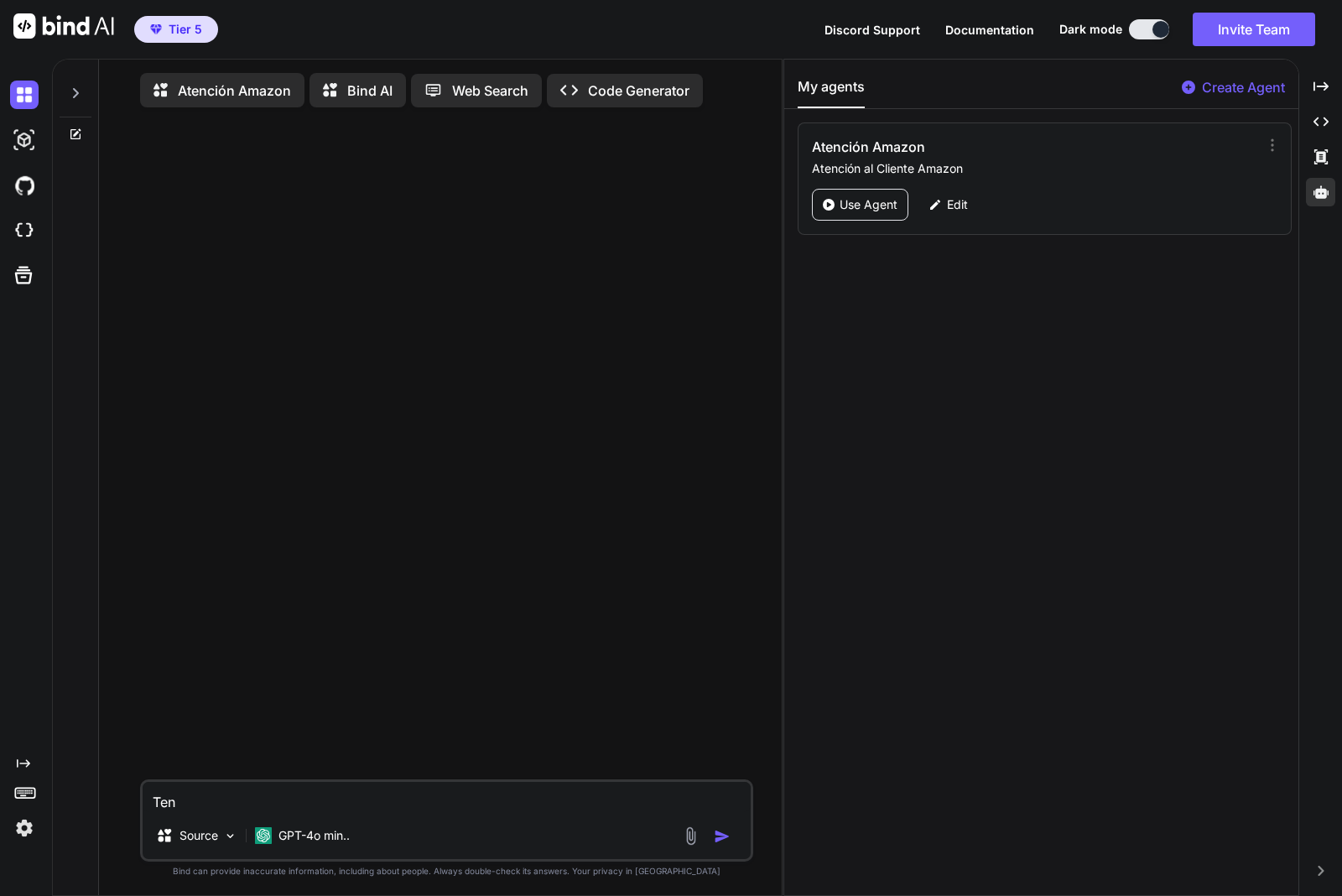
type textarea "x"
type textarea "Ten"
type textarea "x"
type textarea "Teng"
type textarea "x"
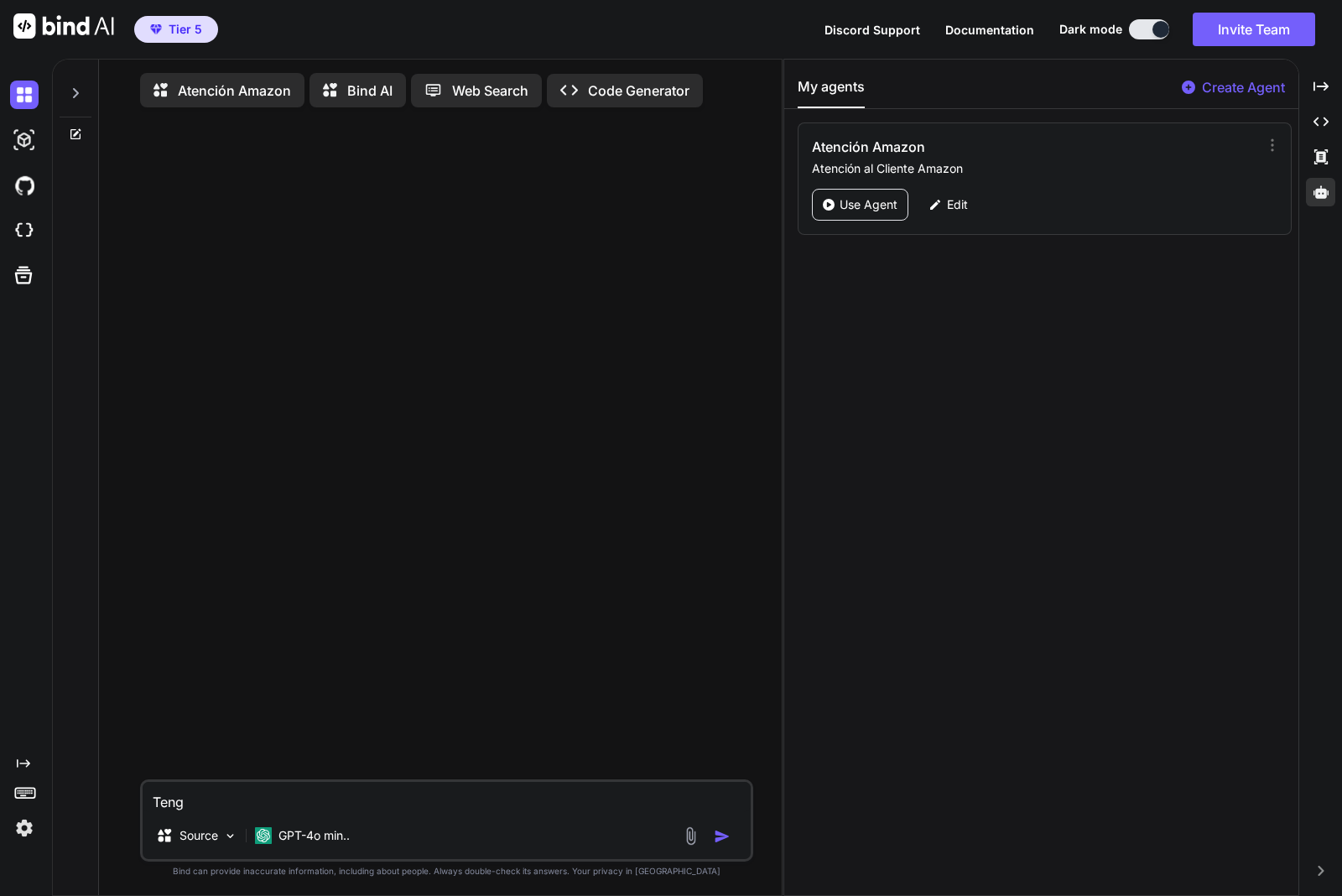
type textarea "Tengo"
type textarea "x"
type textarea "Tengo"
type textarea "x"
type textarea "Tengo u"
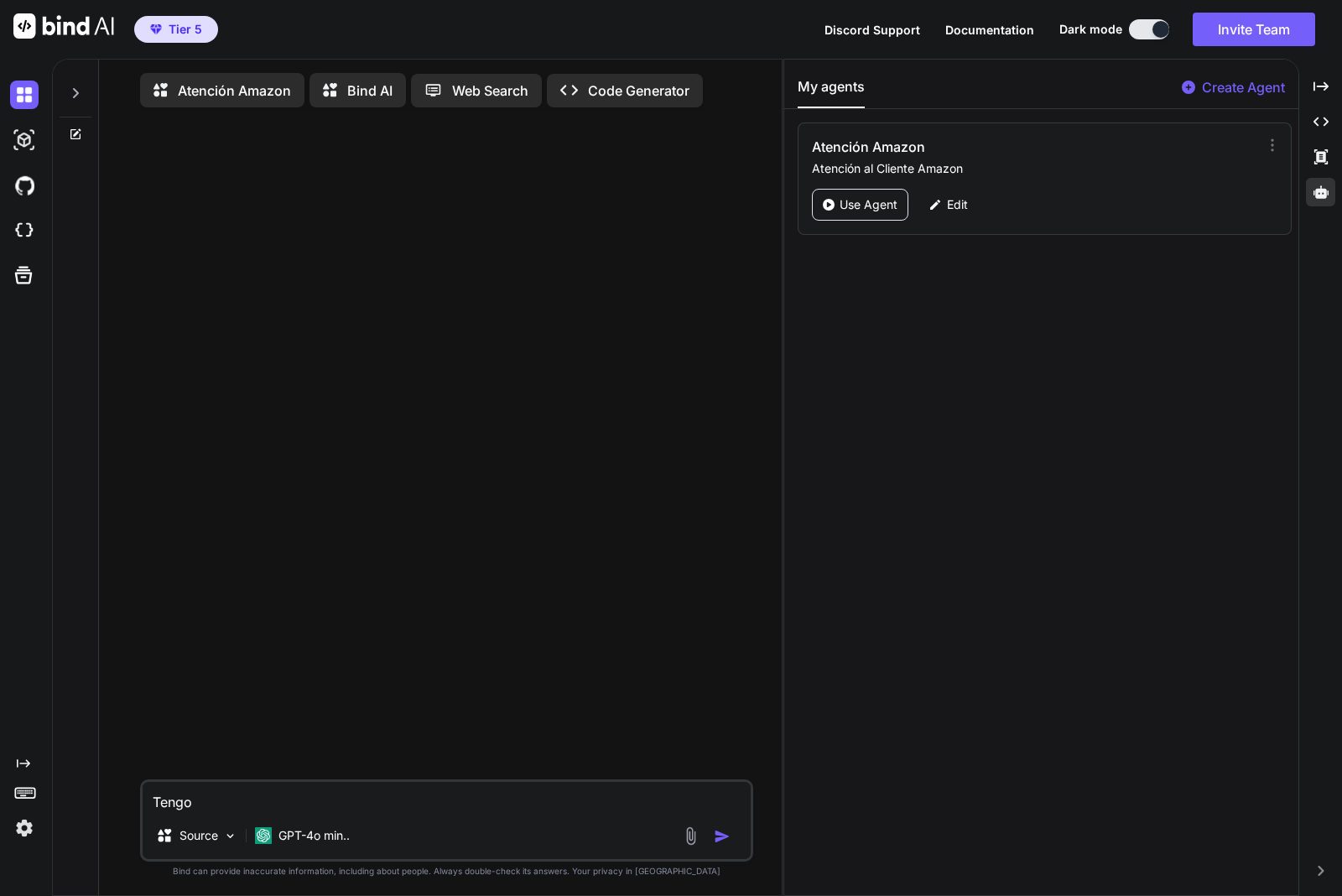
type textarea "x"
type textarea "Tengo un"
type textarea "x"
type textarea "Tengo un"
type textarea "x"
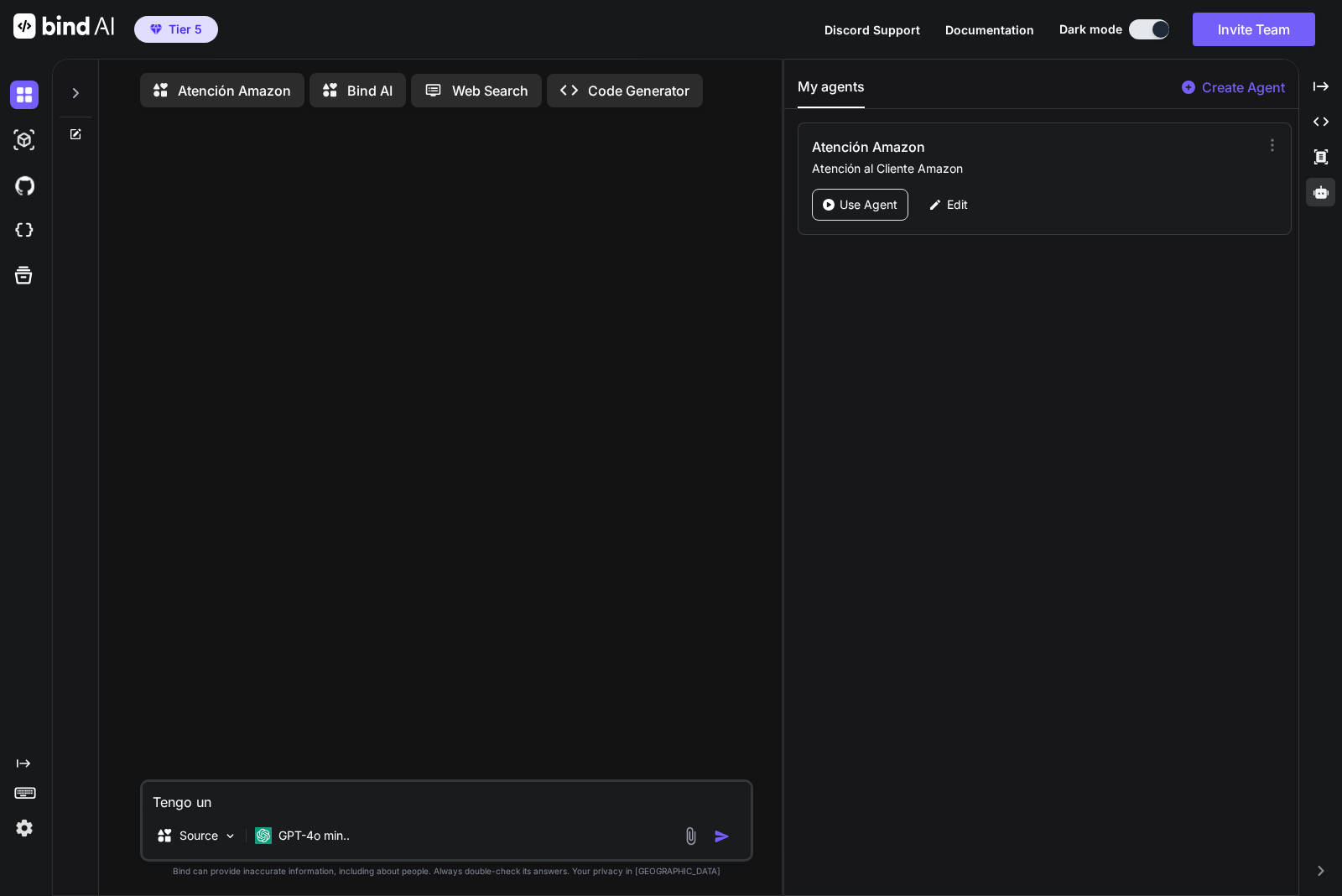
type textarea "Tengo un c"
type textarea "x"
type textarea "Tengo un cl"
type textarea "x"
type textarea "Tengo un cli"
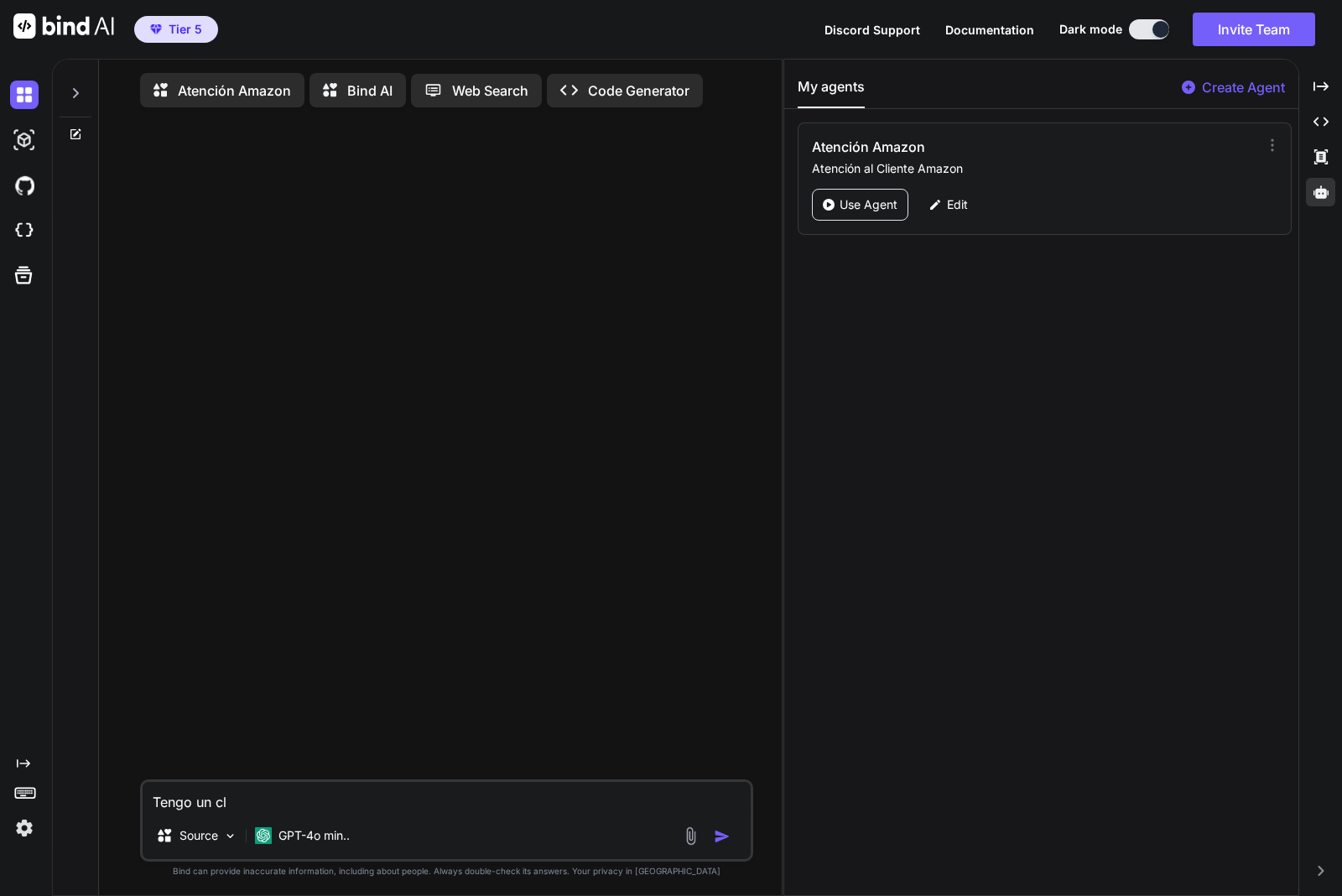
type textarea "x"
type textarea "Tengo un clie"
type textarea "x"
type textarea "Tengo un clien"
type textarea "x"
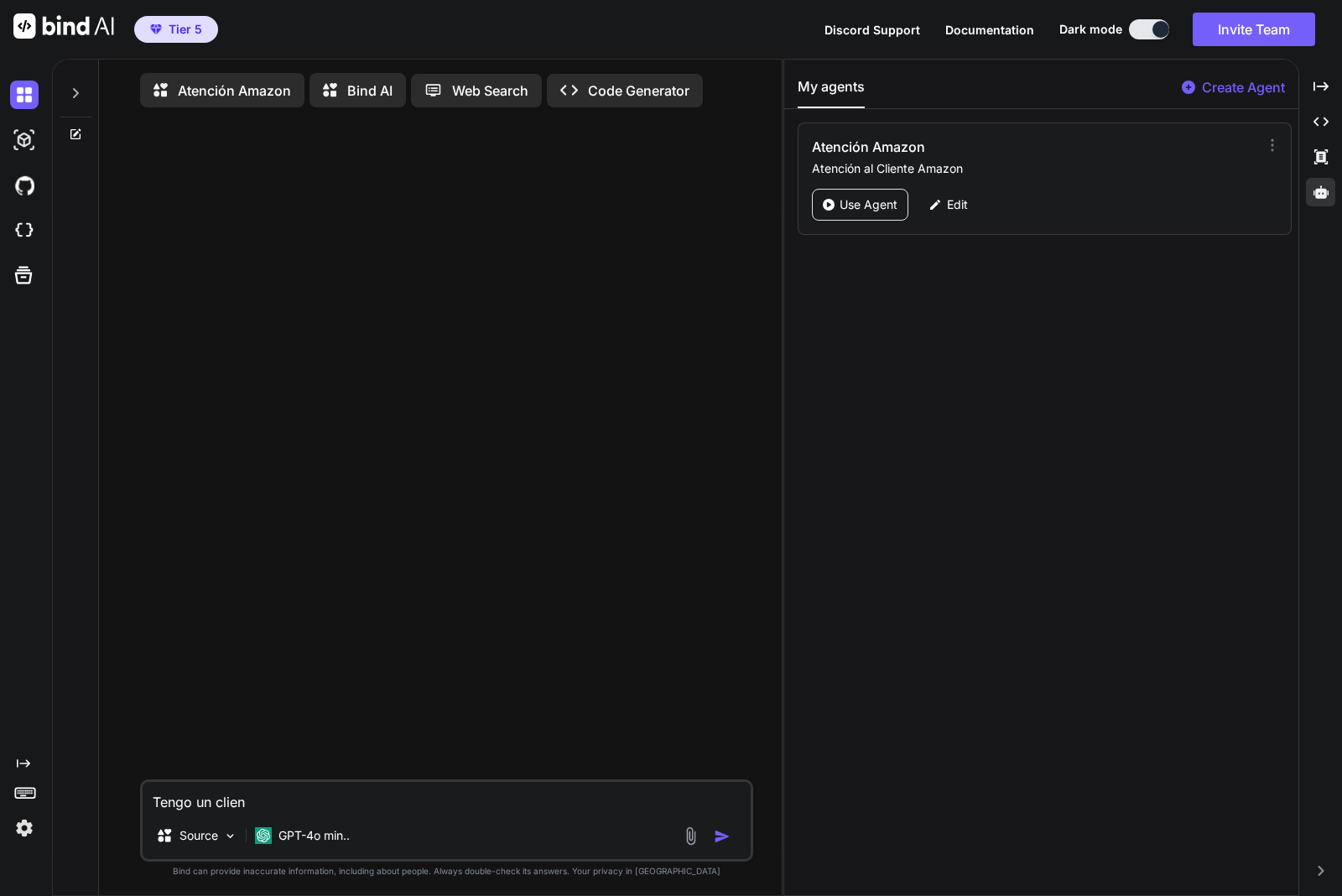
type textarea "Tengo un client"
type textarea "x"
type textarea "Tengo un cliente"
type textarea "x"
type textarea "Tengo un cliente"
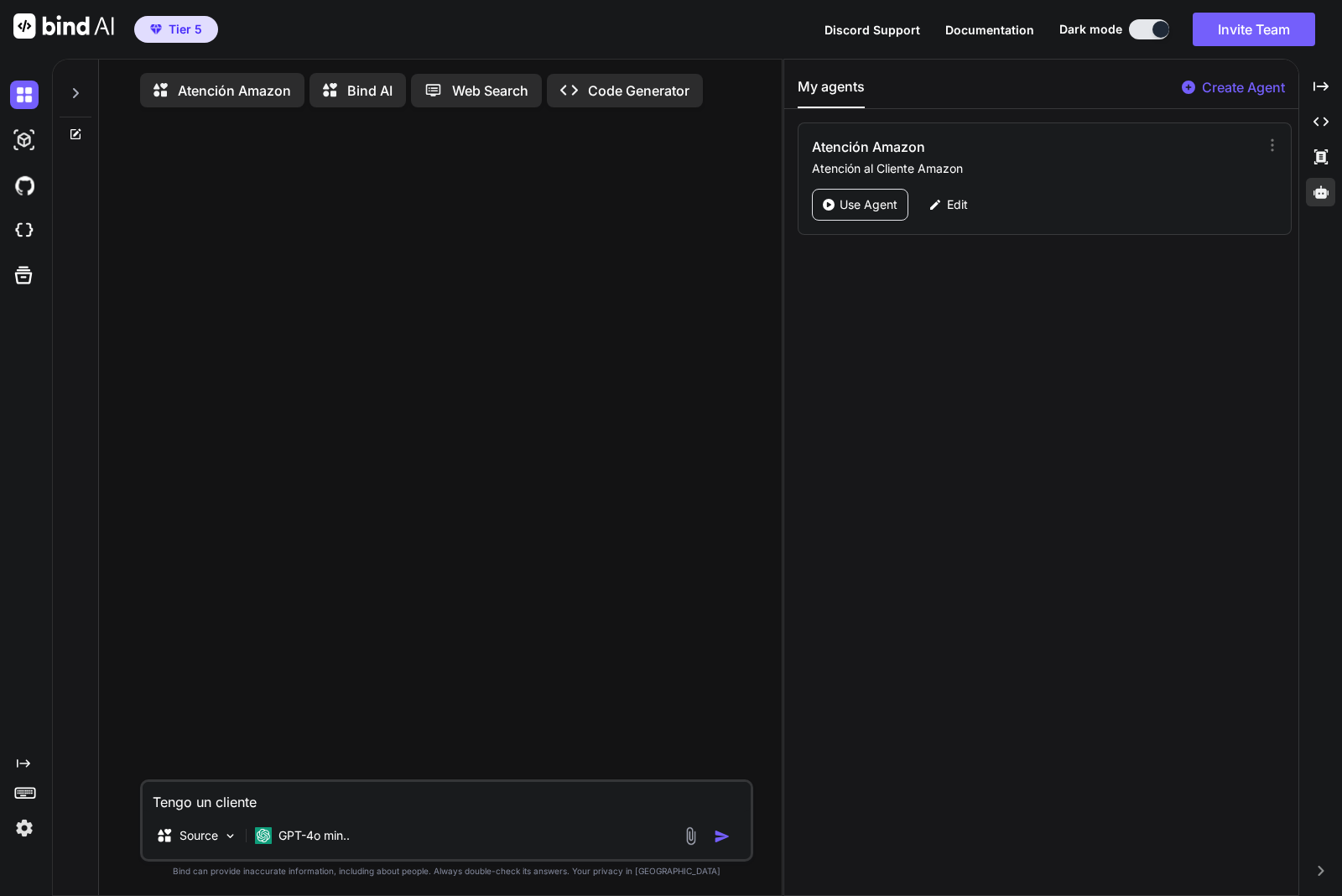
type textarea "x"
type textarea "Tengo un cliente b"
type textarea "x"
type textarea "Tengo un cliente ba"
type textarea "x"
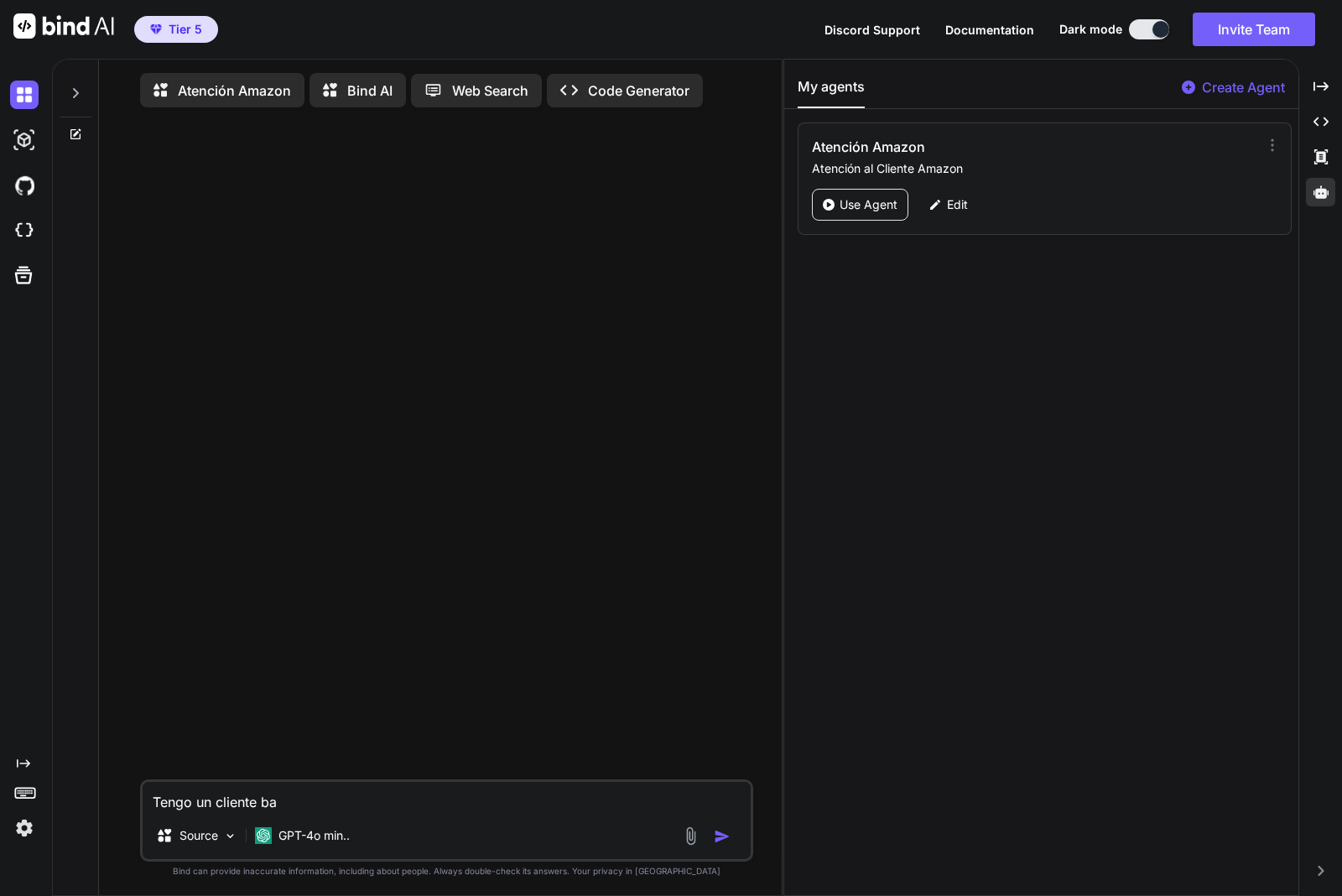
type textarea "Tengo un cliente bat"
type textarea "x"
type textarea "Tengo un cliente bata"
type textarea "x"
type textarea "Tengo un cliente batan"
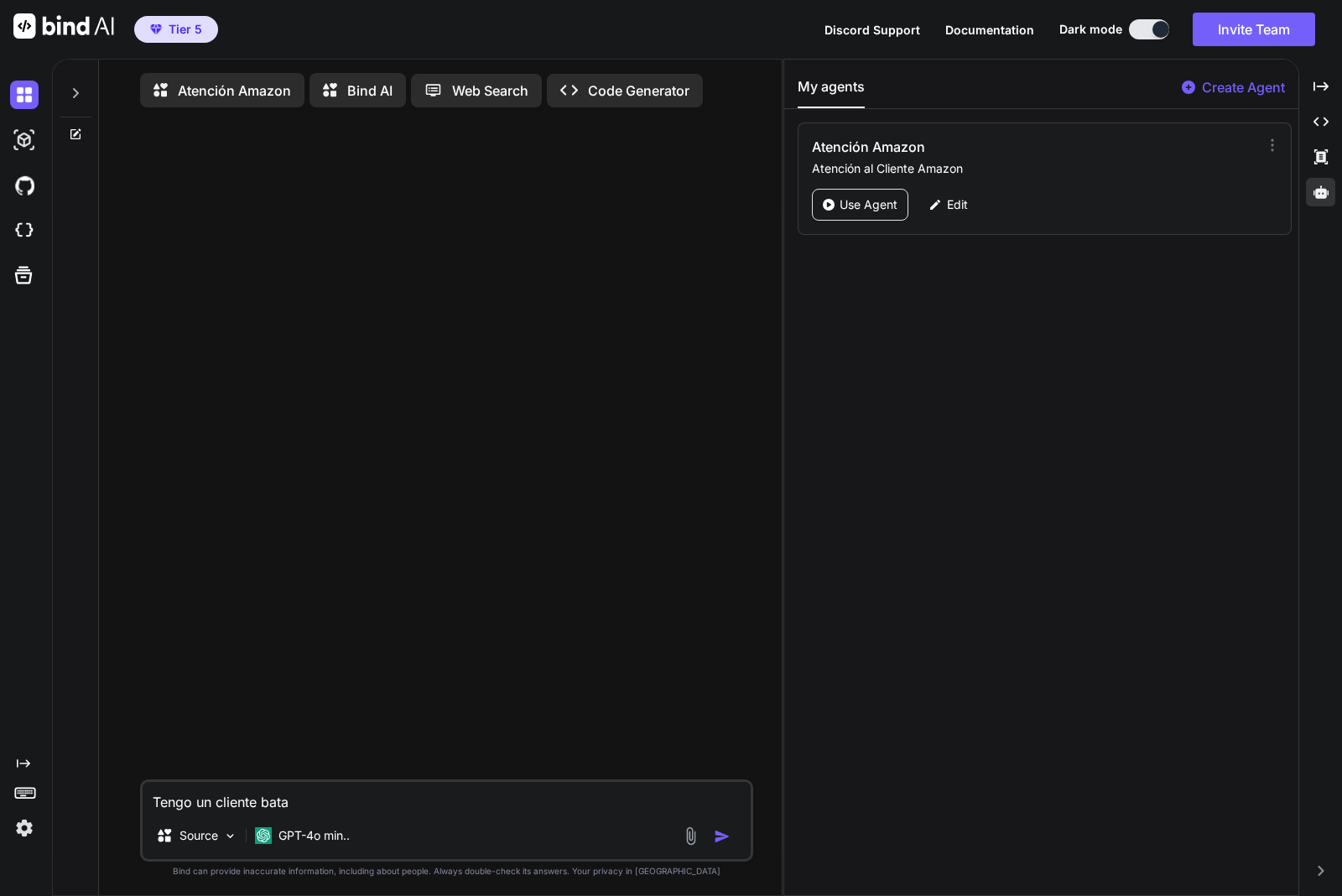
type textarea "x"
type textarea "Tengo un cliente batane"
type textarea "x"
type textarea "Tengo un cliente batane"
type textarea "x"
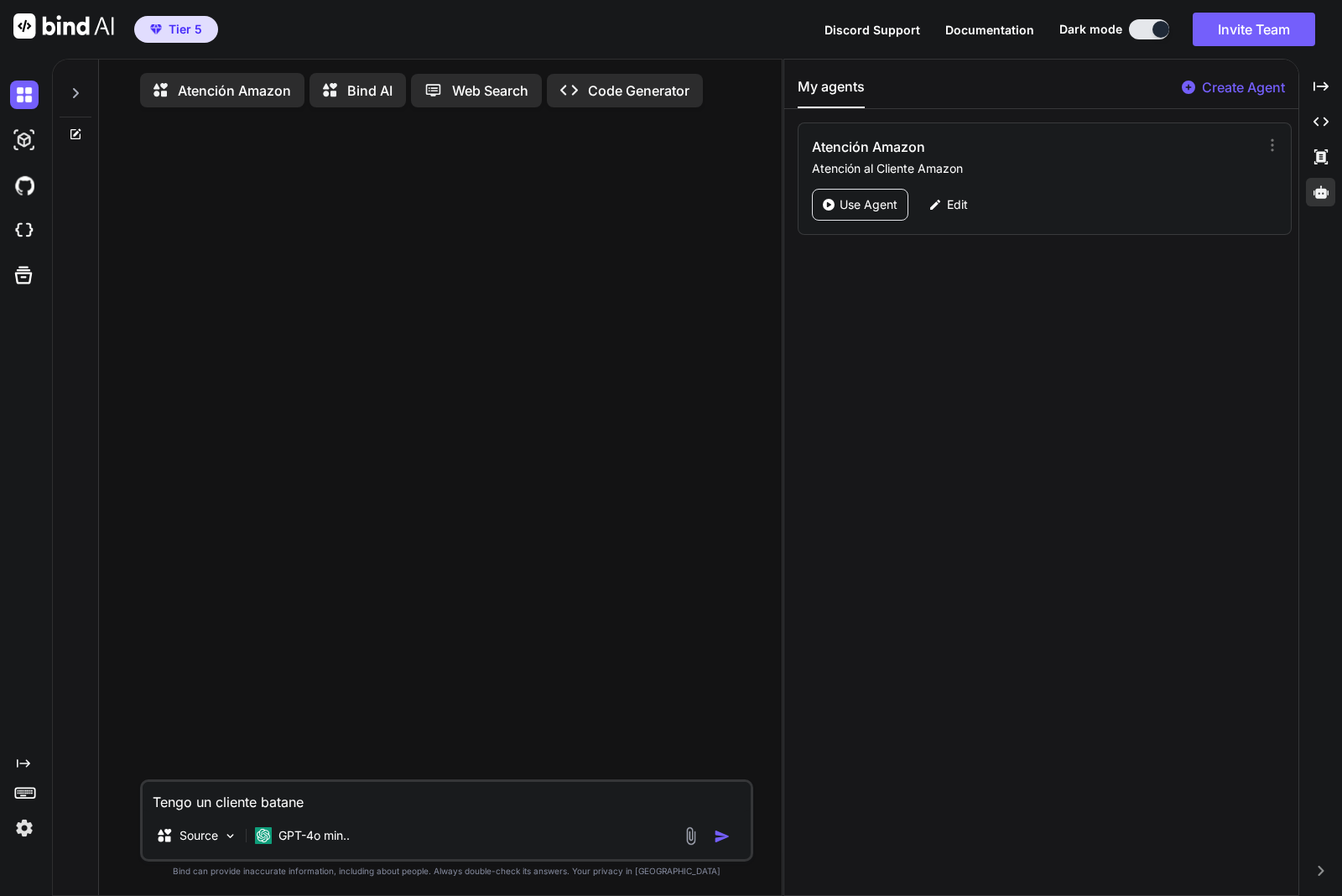
type textarea "Tengo un cliente batane e"
type textarea "x"
type textarea "Tengo un cliente batane en"
type textarea "x"
type textarea "Tengo un cliente batane enf"
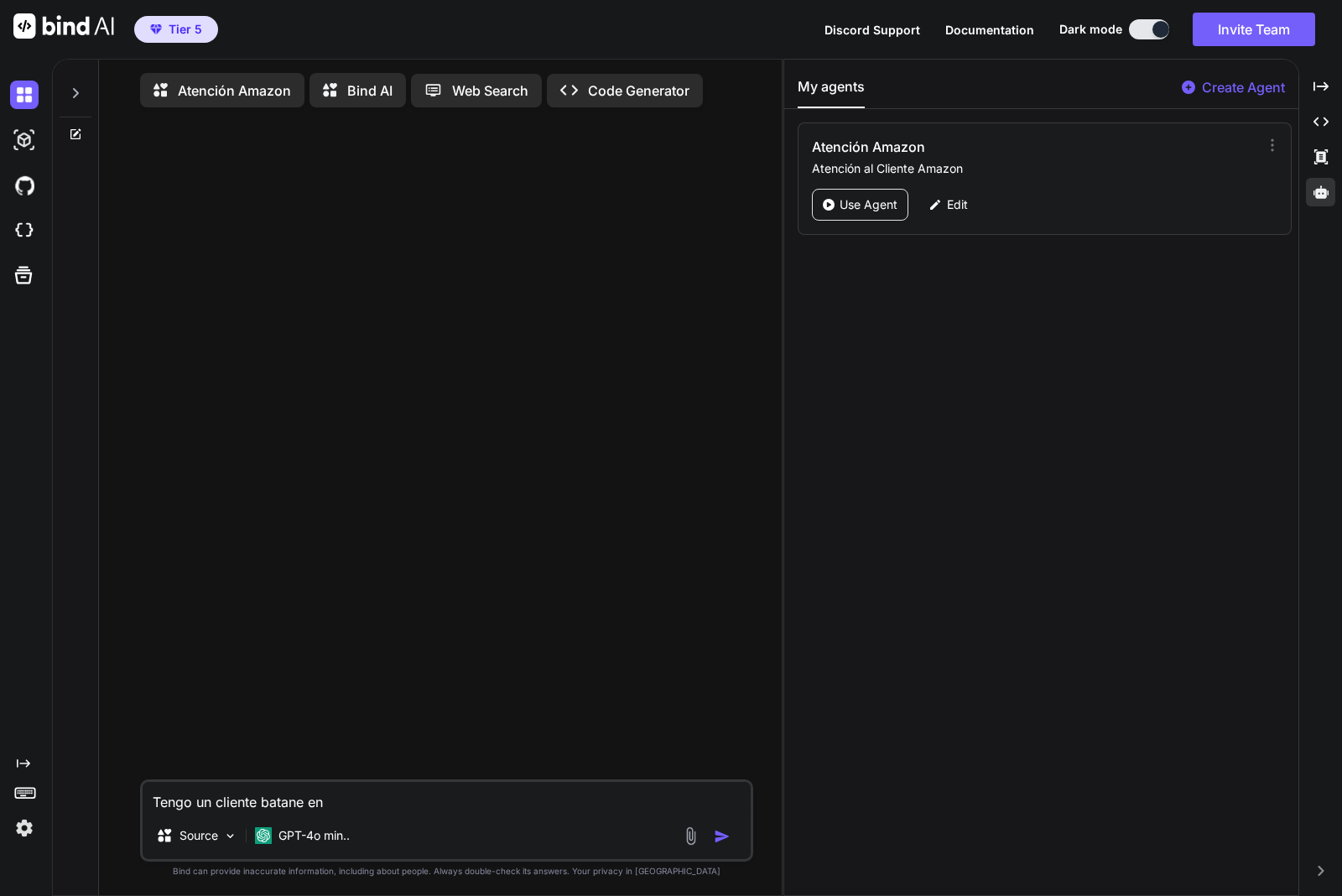
type textarea "x"
type textarea "Tengo un cliente batane enfa"
type textarea "x"
type textarea "Tengo un cliente batane enfad"
type textarea "x"
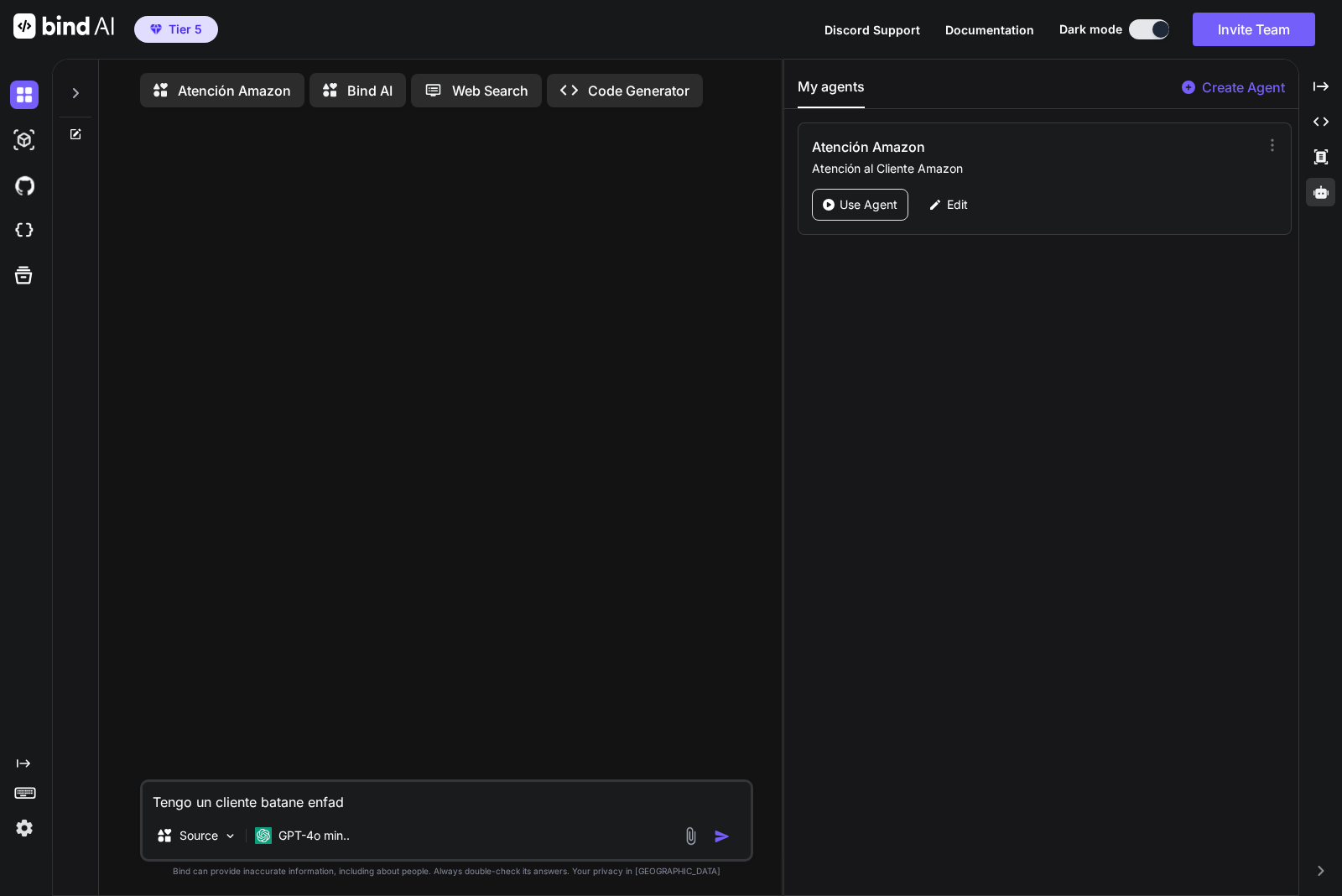
type textarea "Tengo un cliente batane enfada"
type textarea "x"
type textarea "Tengo un cliente batane enfadad"
type textarea "x"
type textarea "Tengo un cliente batane enfadado"
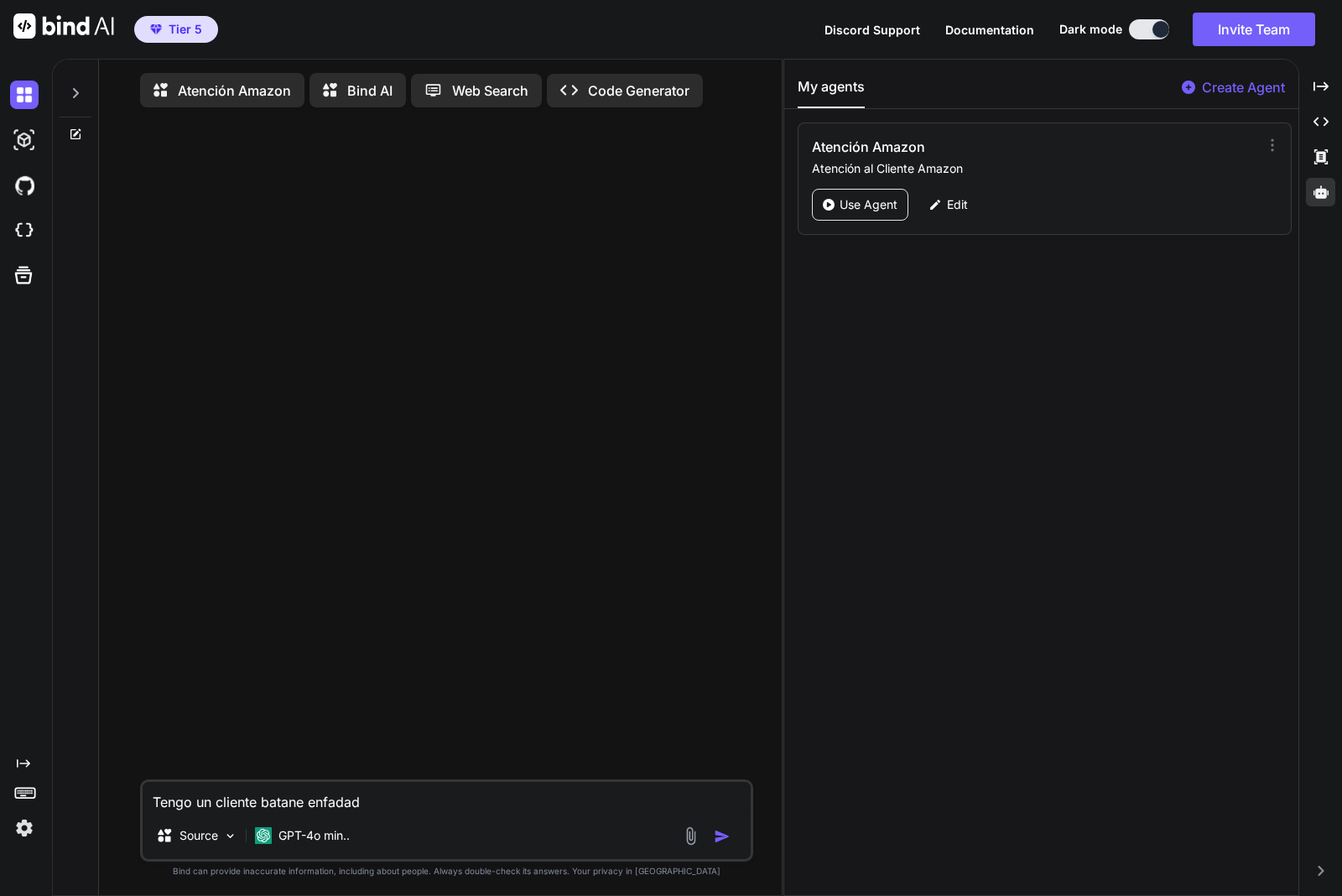
type textarea "x"
type textarea "Tengo un cliente batane enfadado"
type textarea "x"
type textarea "Tengo un cliente batane enfadado q"
type textarea "x"
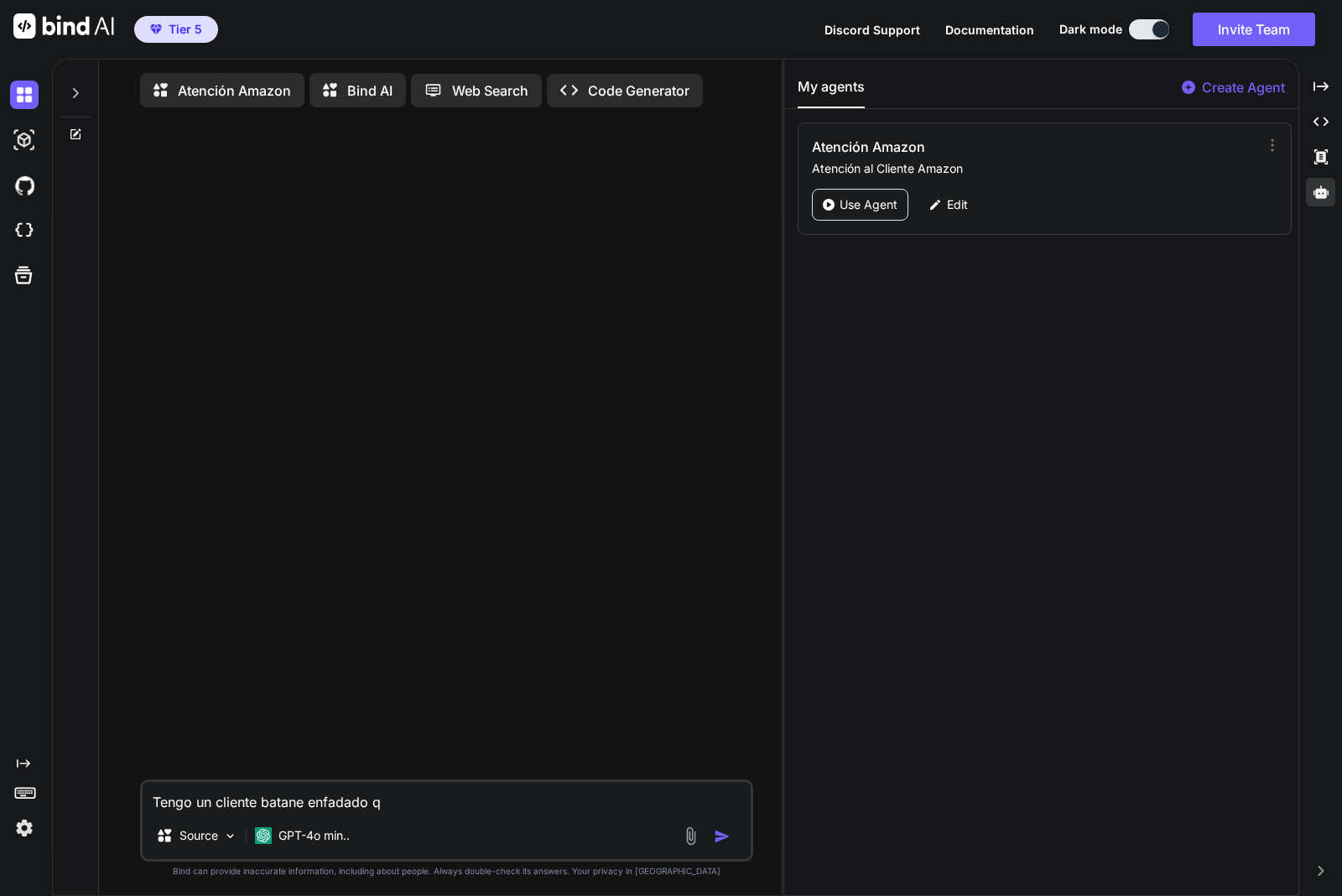
type textarea "Tengo un cliente batane enfadado qu"
type textarea "x"
type textarea "Tengo un cliente batane enfadado que"
type textarea "x"
type textarea "Tengo un cliente batane enfadado quei"
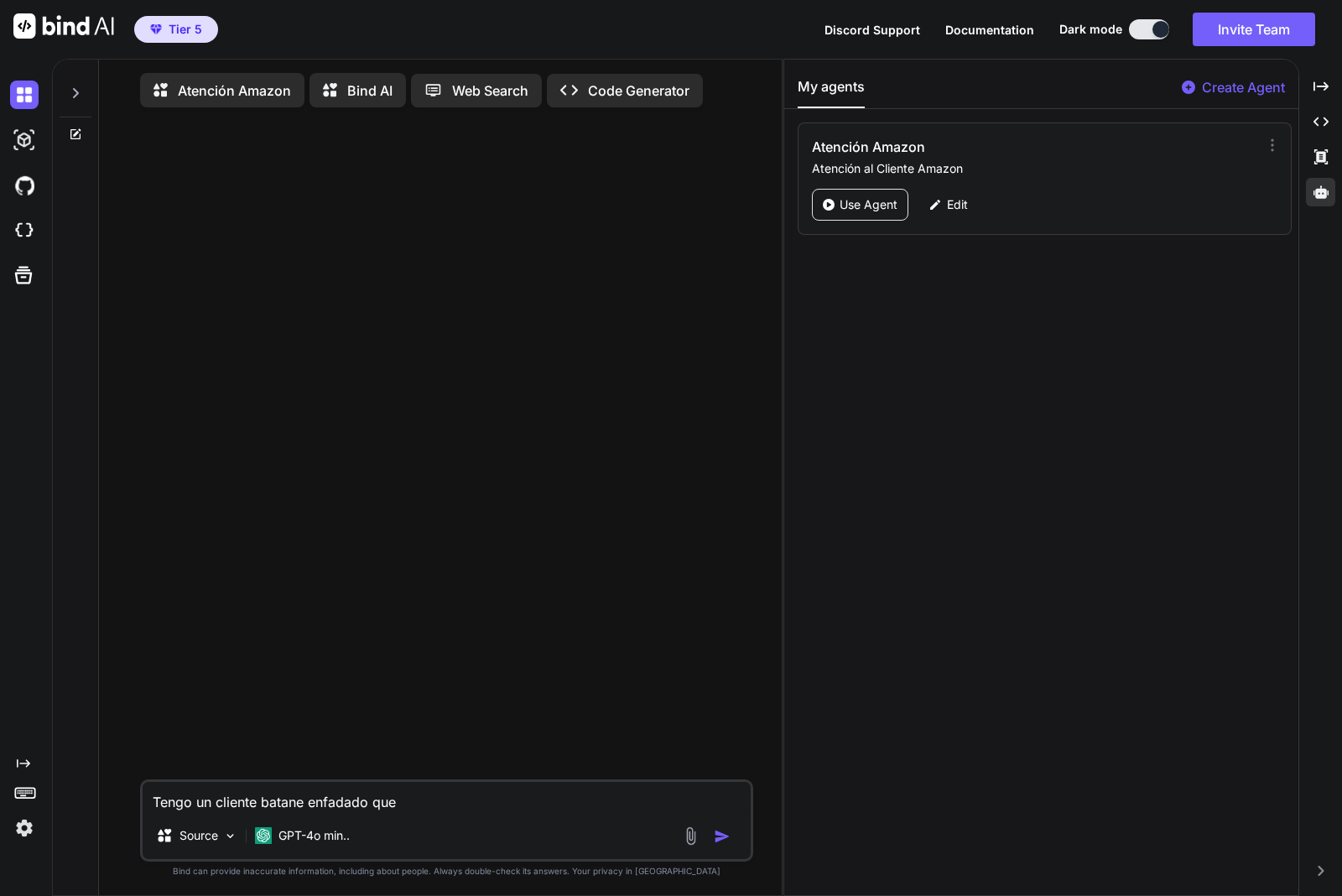
type textarea "x"
type textarea "Tengo un cliente batane enfadado queir"
type textarea "x"
type textarea "Tengo un cliente batane enfadado queire"
type textarea "x"
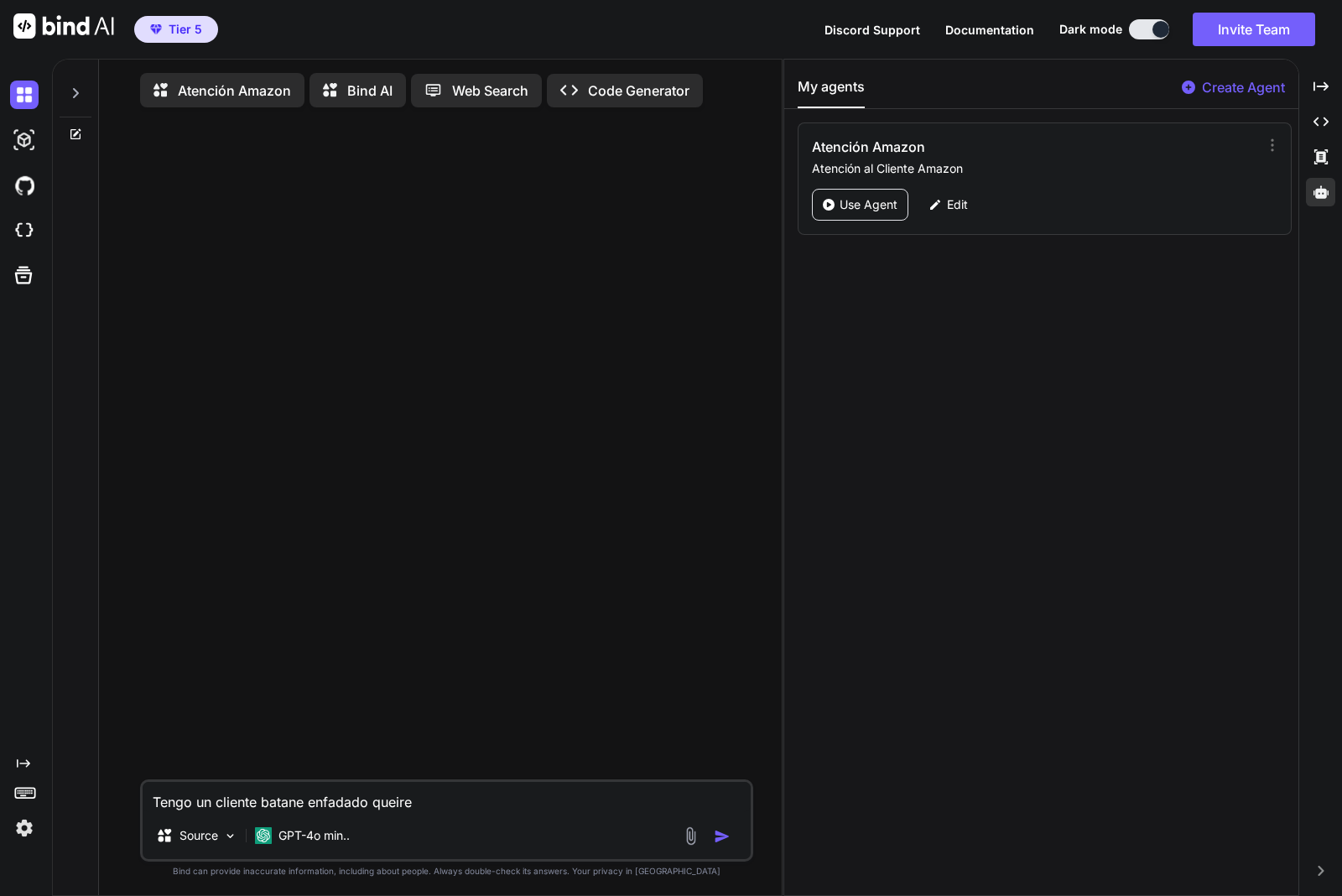
type textarea "Tengo un cliente batane enfadado queire"
type textarea "x"
type textarea "Tengo un cliente batane enfadado queire u"
type textarea "x"
type textarea "Tengo un cliente batane enfadado queire ua"
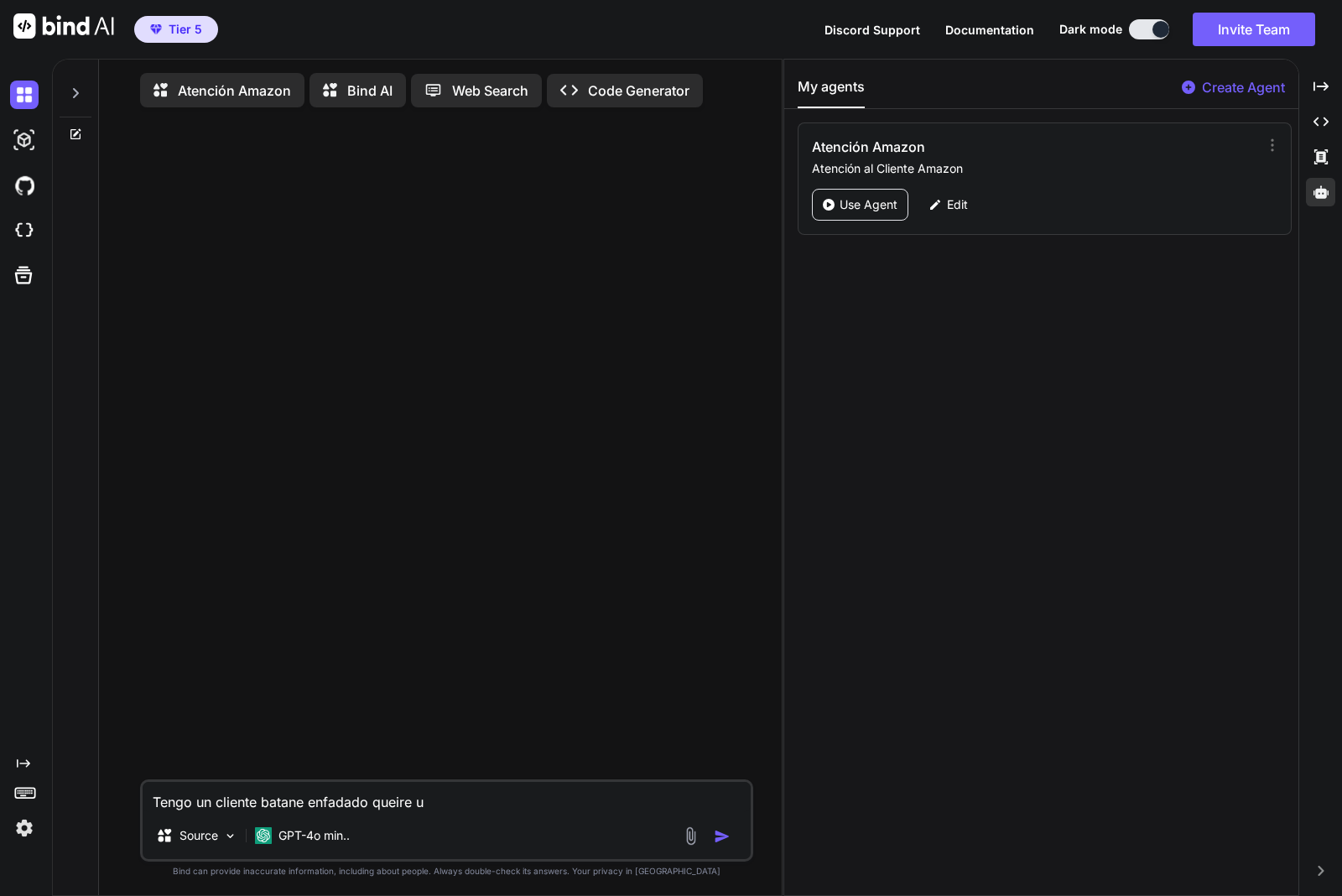
type textarea "x"
type textarea "Tengo un cliente batane enfadado queire uan"
type textarea "x"
type textarea "Tengo un cliente batane enfadado queire uan"
type textarea "x"
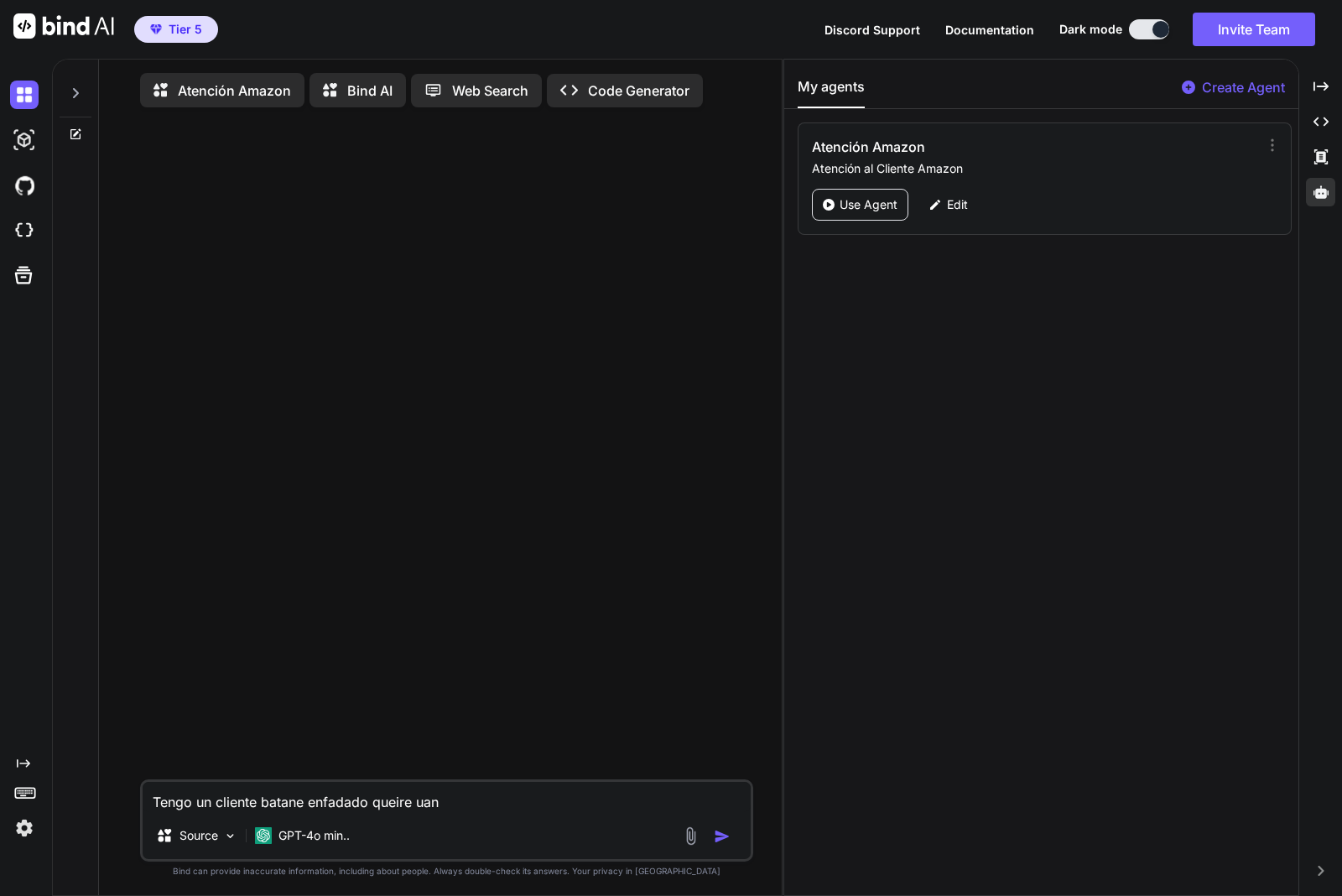
type textarea "Tengo un cliente batane enfadado queire uan d"
type textarea "x"
type textarea "Tengo un cliente batane enfadado queire uan de"
type textarea "x"
type textarea "Tengo un cliente batane enfadado queire uan deo"
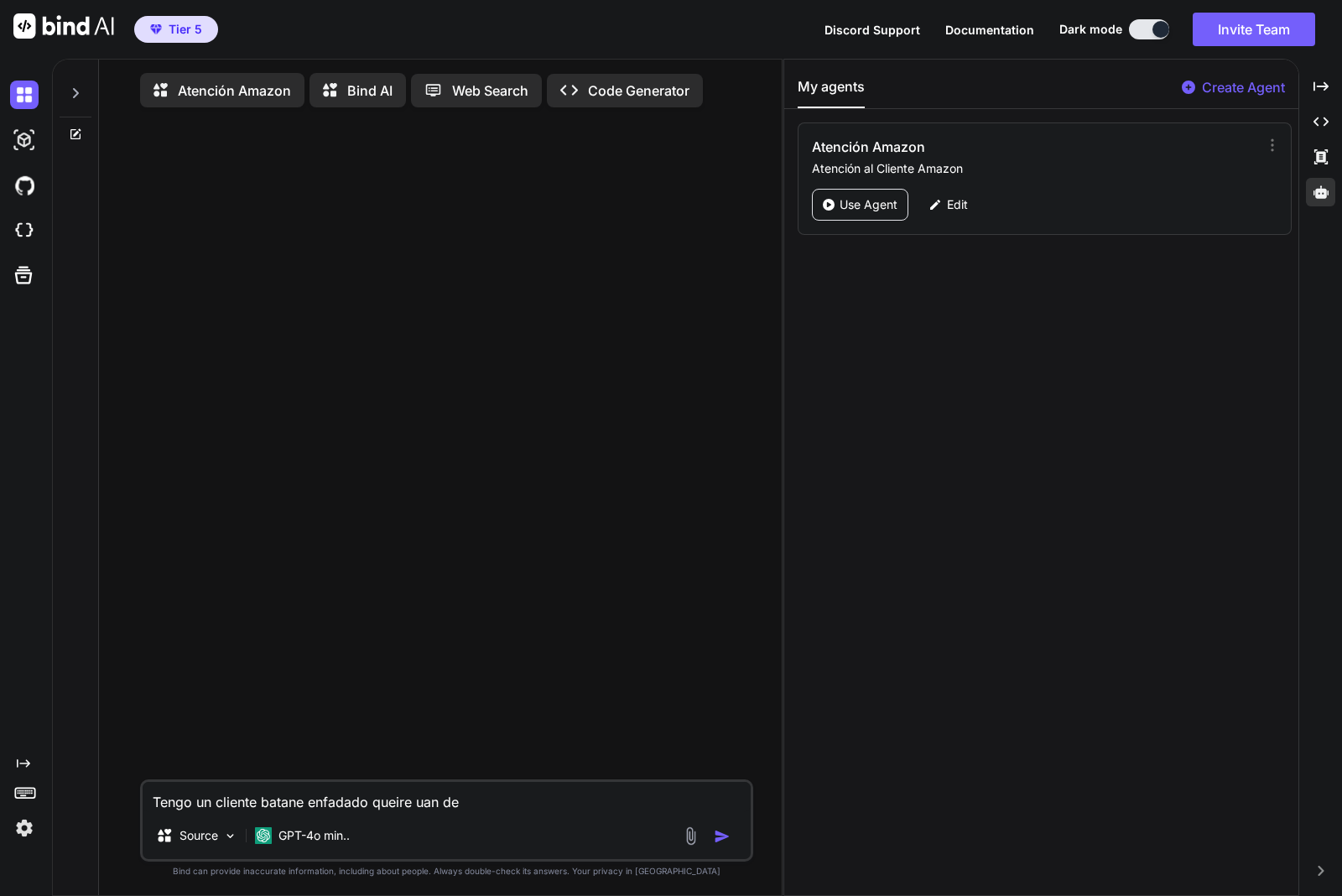
type textarea "x"
type textarea "Tengo un cliente batane enfadado queire uan deov"
type textarea "x"
type textarea "Tengo un cliente batane enfadado queire uan deovl"
type textarea "x"
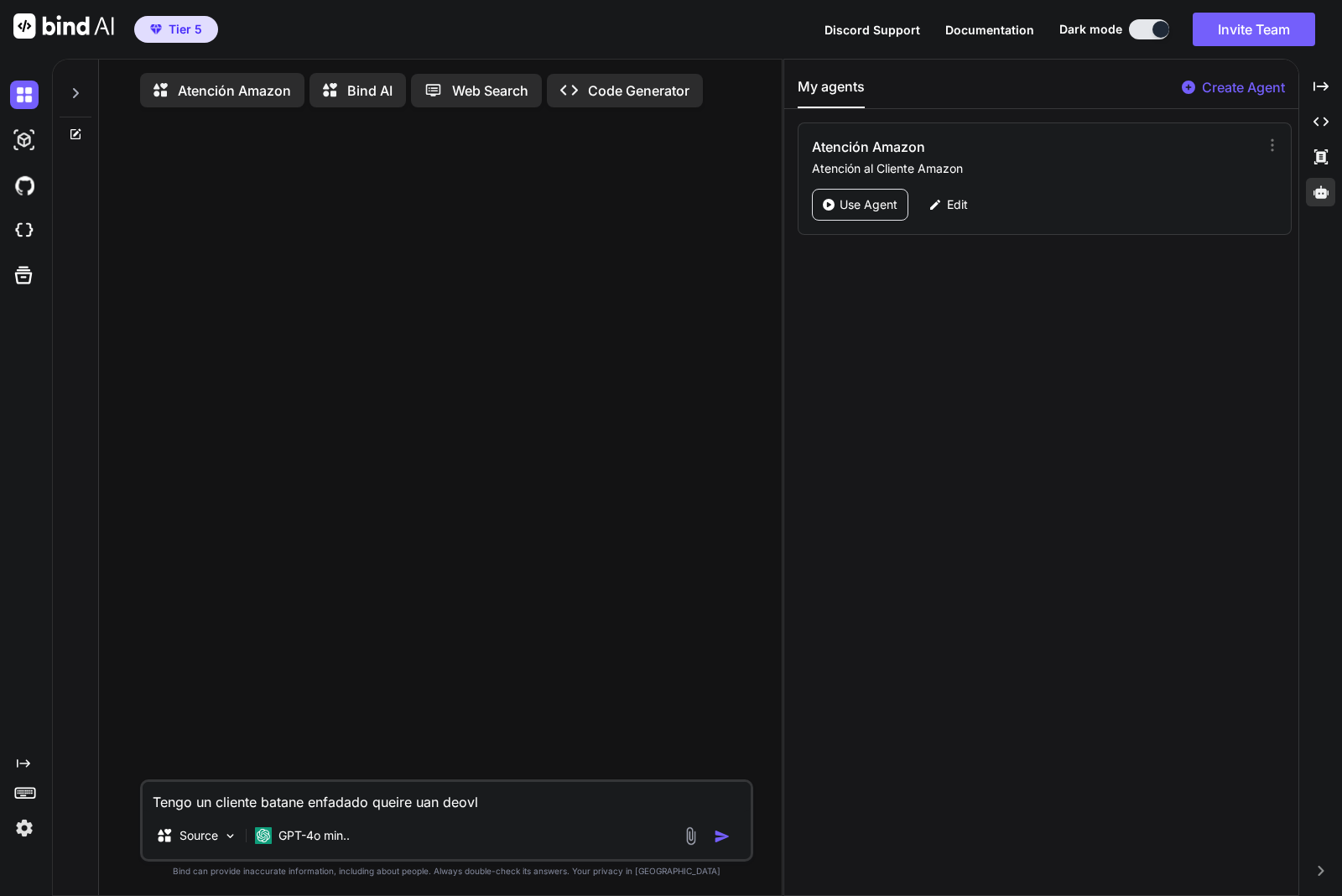
type textarea "Tengo un cliente batane enfadado queire uan deovlc"
type textarea "x"
type textarea "Tengo un cliente batane enfadado queire uan deovlcu"
type textarea "x"
type textarea "Tengo un cliente batane enfadado queire uan deovlcui"
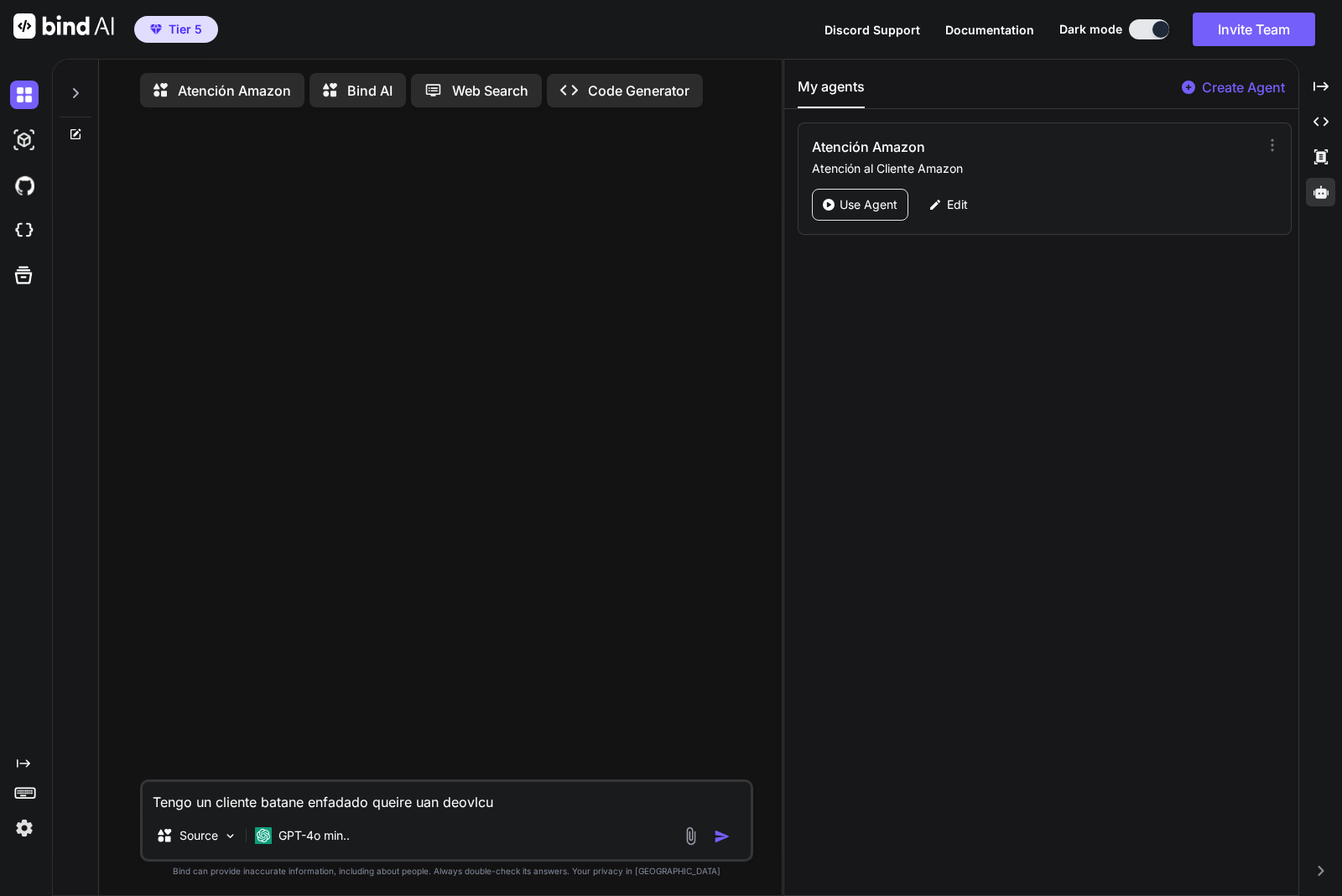
type textarea "x"
type textarea "Tengo un cliente batane enfadado queire uan deovlcuio"
type textarea "x"
type textarea "Tengo un cliente batane enfadado queire uan deovlcuion"
type textarea "x"
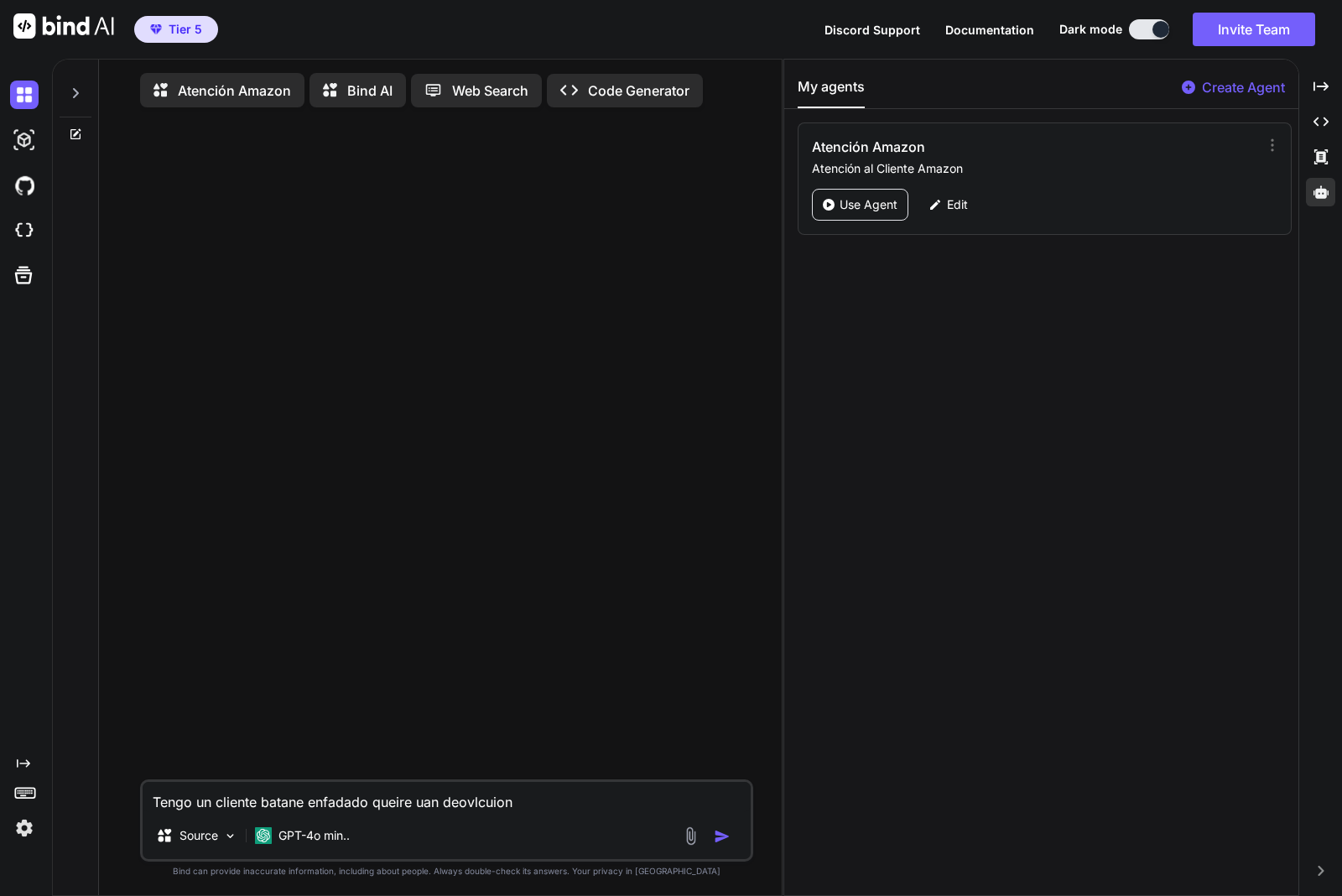
type textarea "Tengo un cliente batane enfadado queire uan deovlcuion"
type textarea "x"
type textarea "Tengo un cliente batane enfadado queire uan deovlcuion p"
type textarea "x"
type textarea "Tengo un cliente batane enfadado queire uan deovlcuion pe"
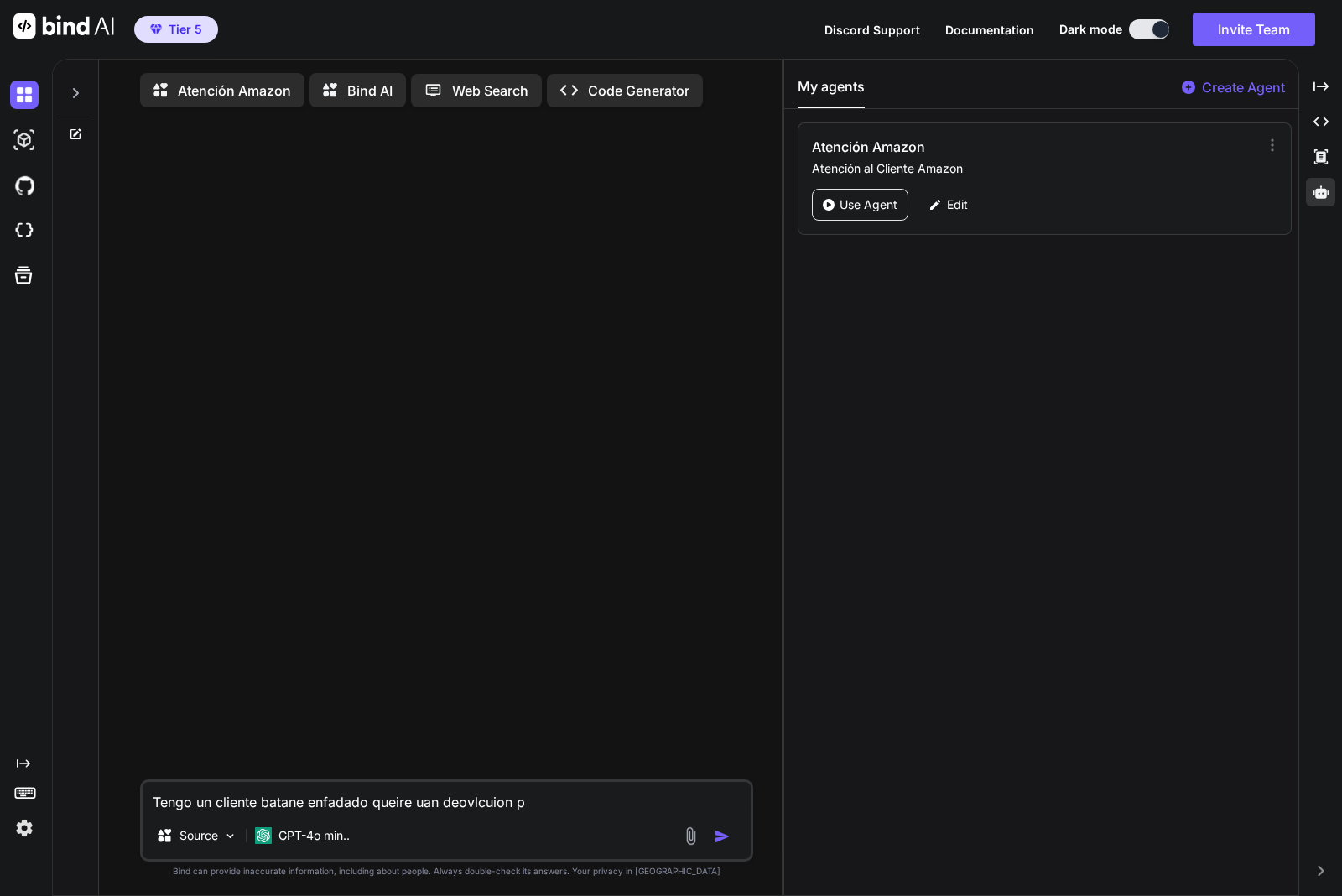
type textarea "x"
type textarea "Tengo un cliente batane enfadado queire uan deovlcuion per"
type textarea "x"
type textarea "Tengo un cliente batane enfadado queire uan deovlcuion pero"
type textarea "x"
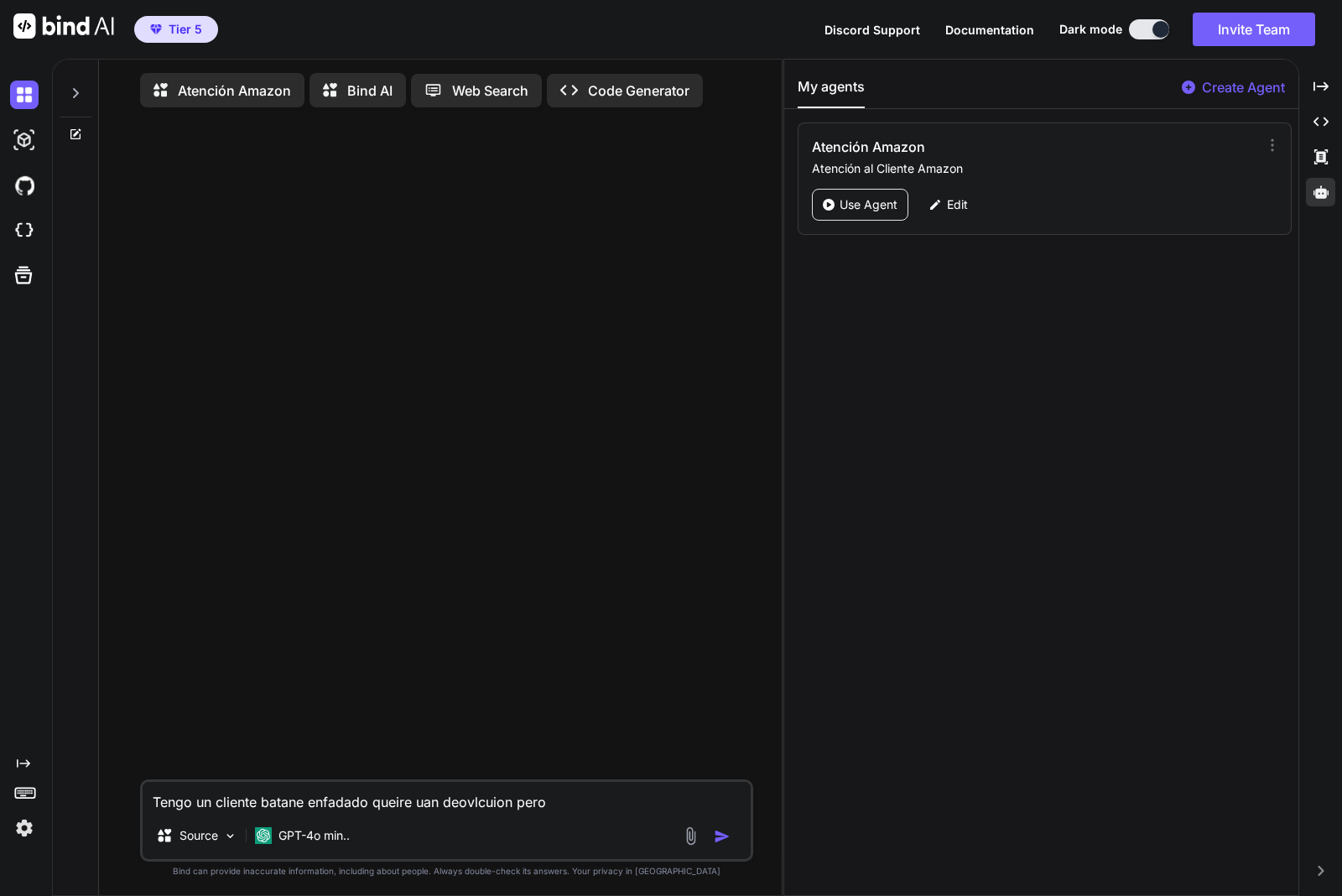
type textarea "Tengo un cliente batane enfadado queire uan deovlcuion pero"
type textarea "x"
type textarea "Tengo un cliente batane enfadado queire uan deovlcuion pero a"
type textarea "x"
type textarea "Tengo un cliente batane enfadado queire uan deovlcuion pero ah"
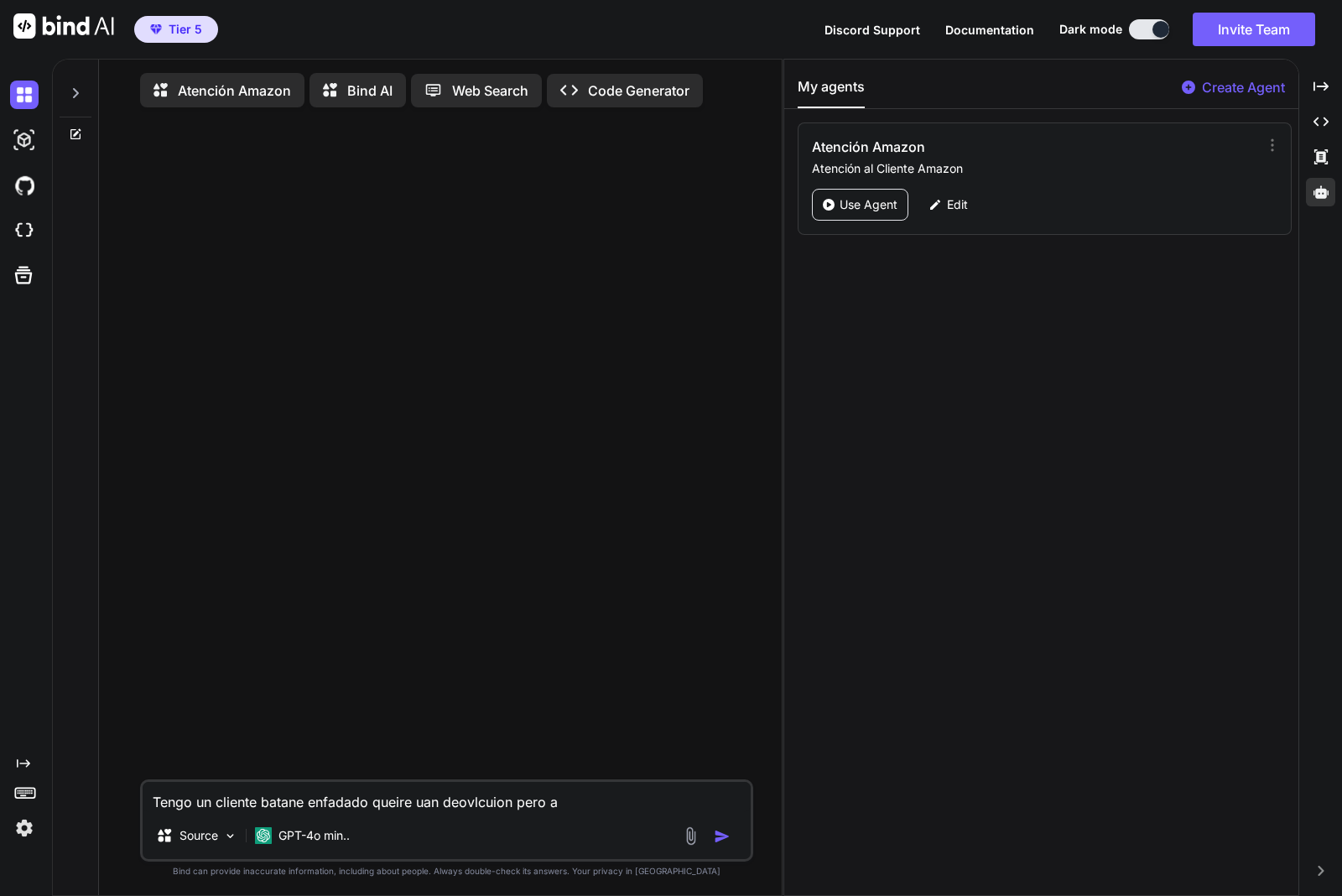
type textarea "x"
type textarea "Tengo un cliente batane enfadado queire uan deovlcuion pero ahn"
type textarea "x"
type textarea "Tengo un cliente batane enfadado queire uan deovlcuion pero ahn"
type textarea "x"
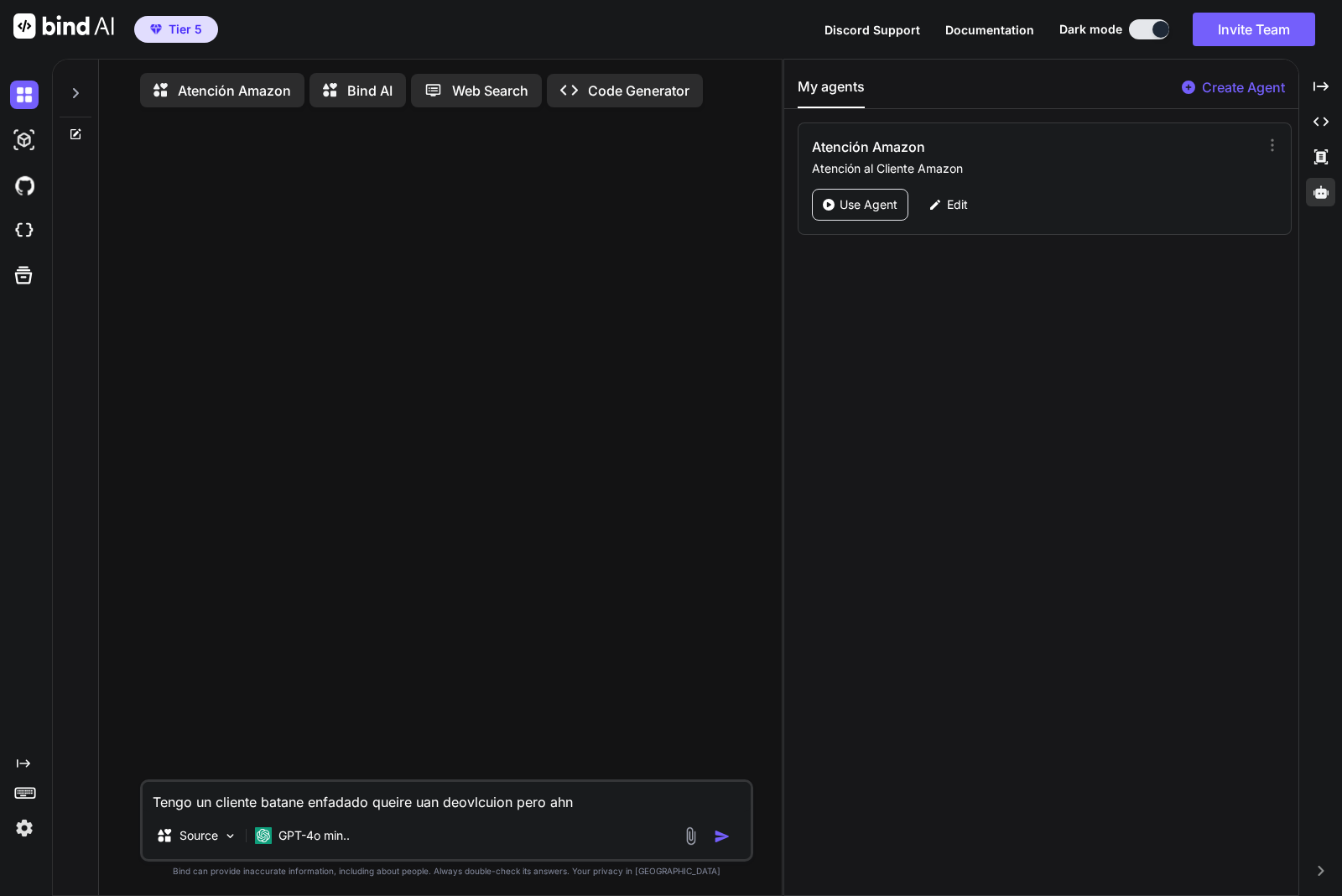
type textarea "Tengo un cliente batane enfadado queire uan deovlcuion pero ahn p"
type textarea "x"
type textarea "Tengo un cliente batane enfadado queire uan deovlcuion pero ahn pa"
type textarea "x"
type textarea "Tengo un cliente batane enfadado queire uan deovlcuion pero ahn pas"
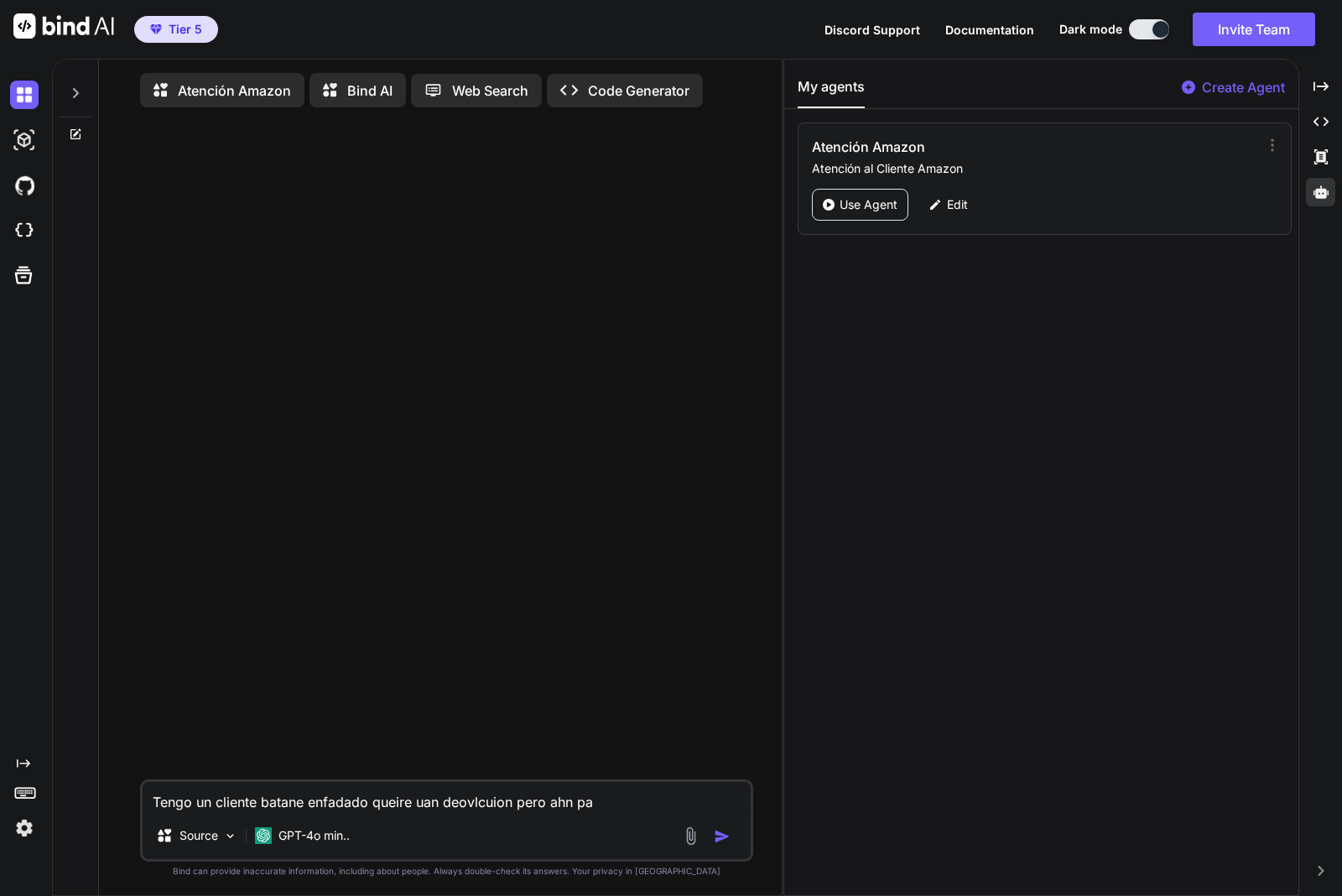
type textarea "x"
type textarea "Tengo un cliente batane enfadado queire uan deovlcuion pero [PERSON_NAME]"
type textarea "x"
type textarea "Tengo un cliente batane enfadado queire uan deovlcuion pero ahn pasad"
type textarea "x"
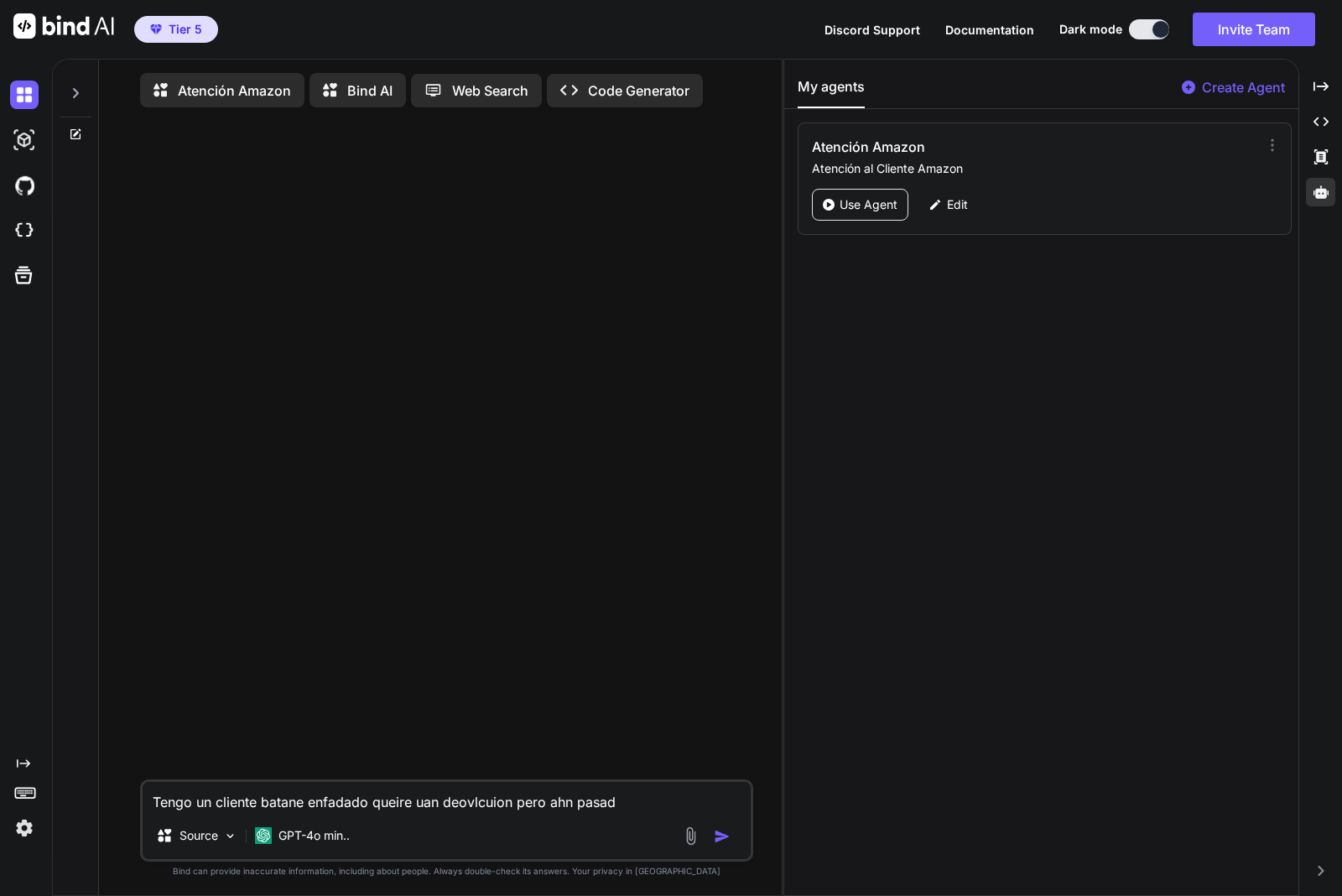
type textarea "Tengo un cliente batane enfadado queire uan deovlcuion pero ahn pasado"
type textarea "x"
type textarea "Tengo un cliente batane enfadado queire uan deovlcuion pero ahn pasado"
type textarea "x"
type textarea "Tengo un cliente batane enfadado queire uan deovlcuion pero ahn pasado 6"
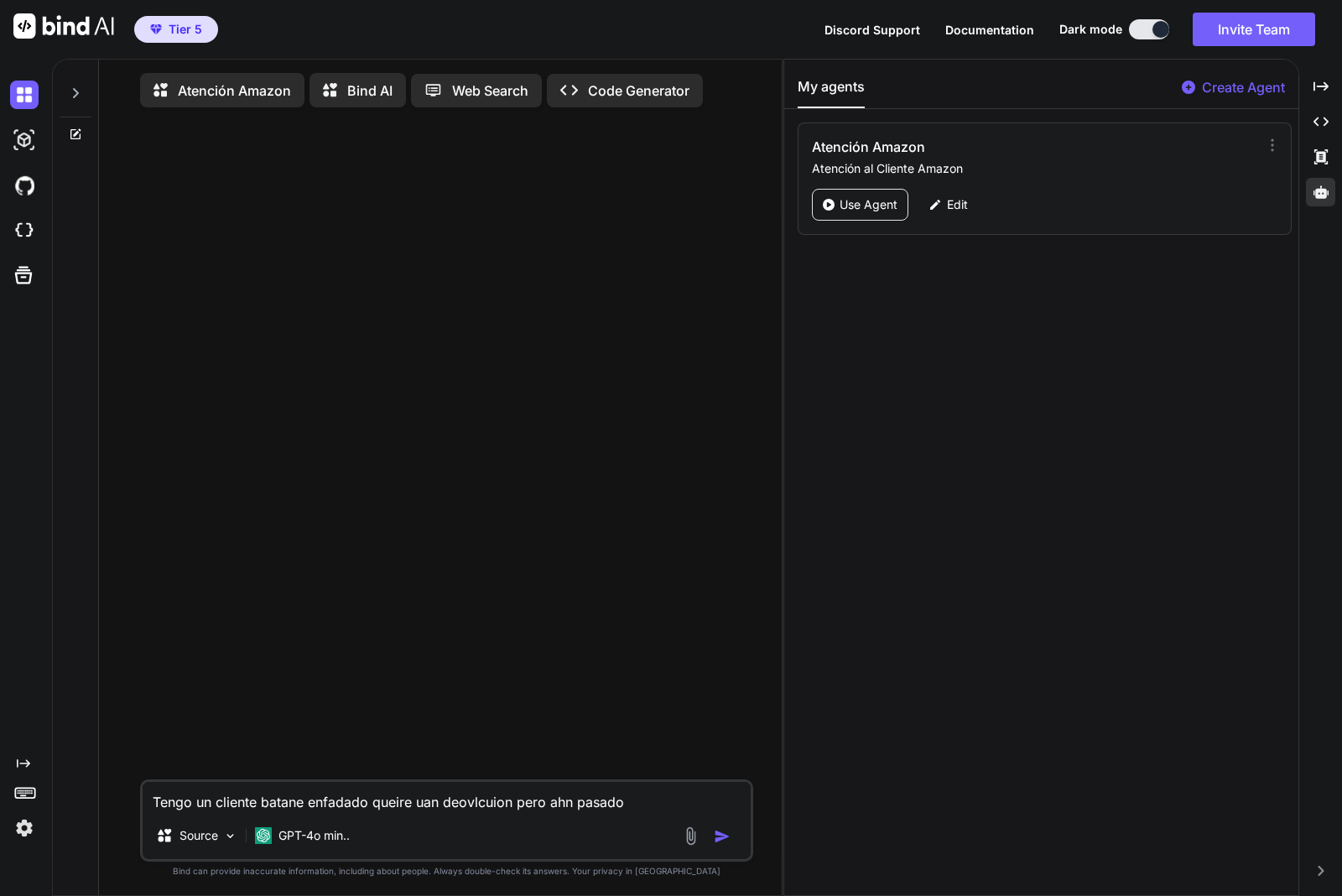
type textarea "x"
type textarea "Tengo un cliente batane enfadado queire uan deovlcuion pero ahn pasado 6"
type textarea "x"
type textarea "Tengo un cliente batane enfadado queire uan deovlcuion pero ahn pasado 6 m"
type textarea "x"
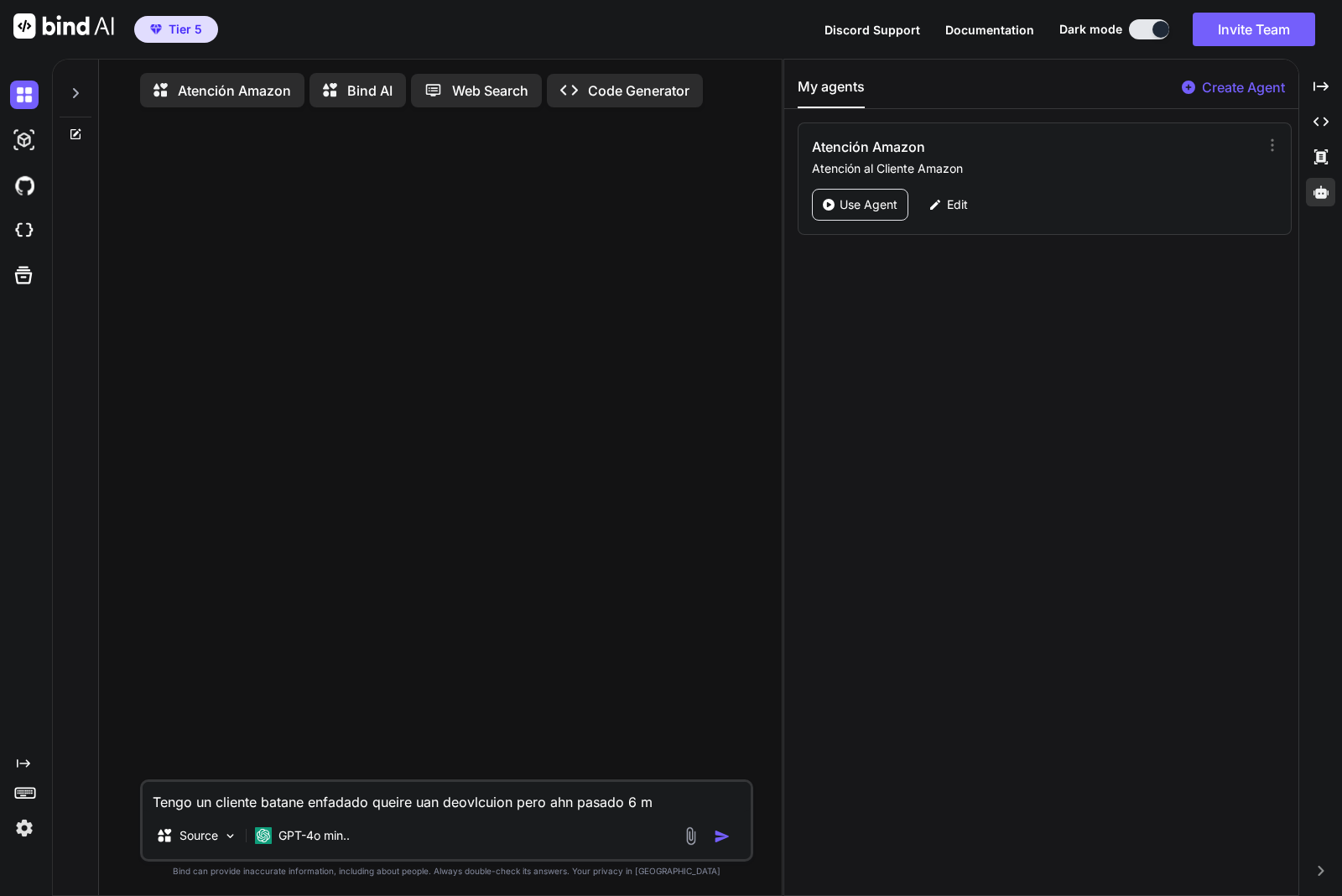
type textarea "Tengo un cliente batane enfadado queire uan deovlcuion pero ahn pasado 6 me"
type textarea "x"
type textarea "Tengo un cliente batane enfadado queire uan deovlcuion pero ahn pasado 6 mee"
type textarea "x"
type textarea "Tengo un cliente batane enfadado queire uan deovlcuion pero ahn pasado 6 mees"
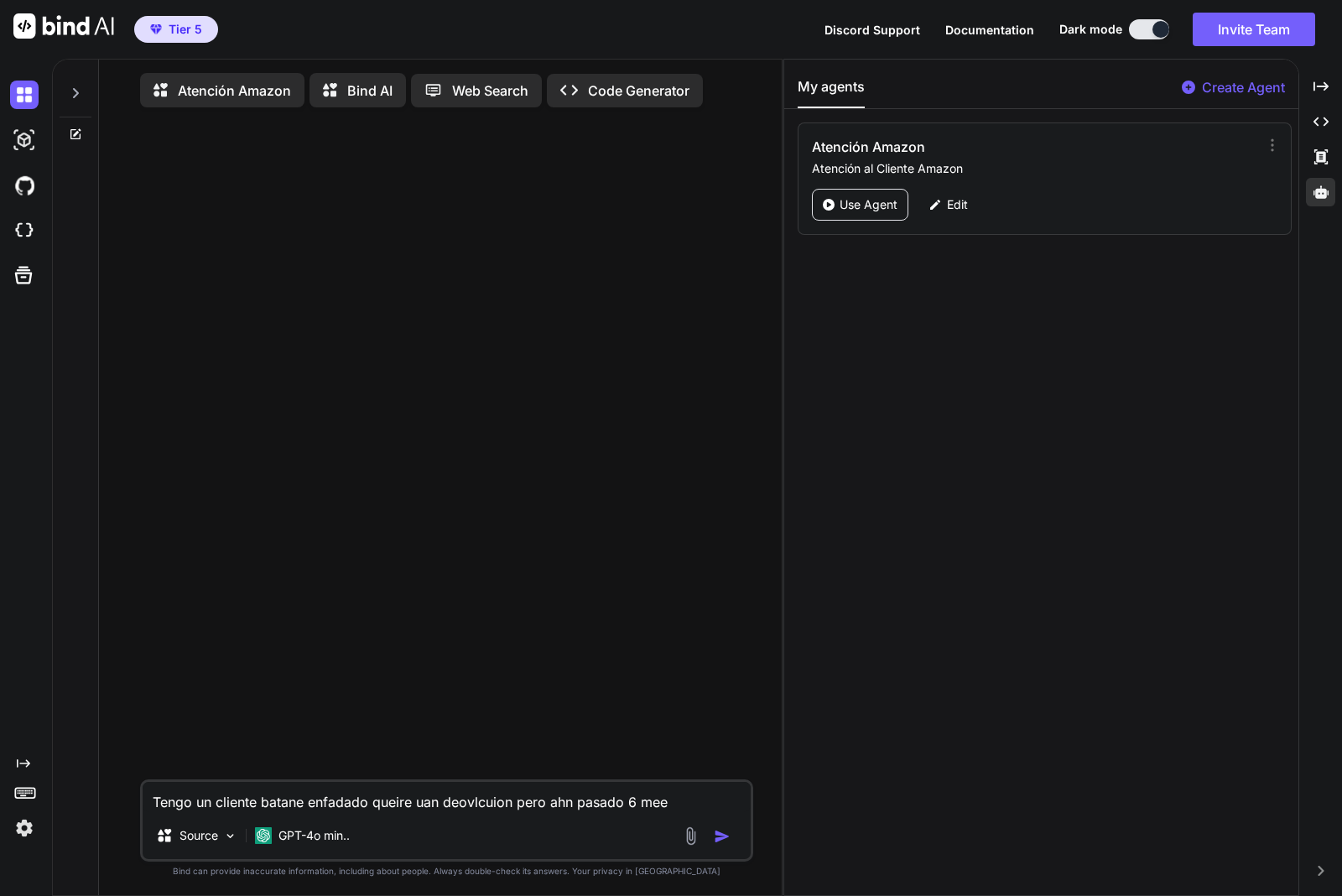
type textarea "x"
type textarea "Tengo un cliente batane enfadado queire uan deovlcuion pero ahn pasado 6 [PERSO…"
type textarea "x"
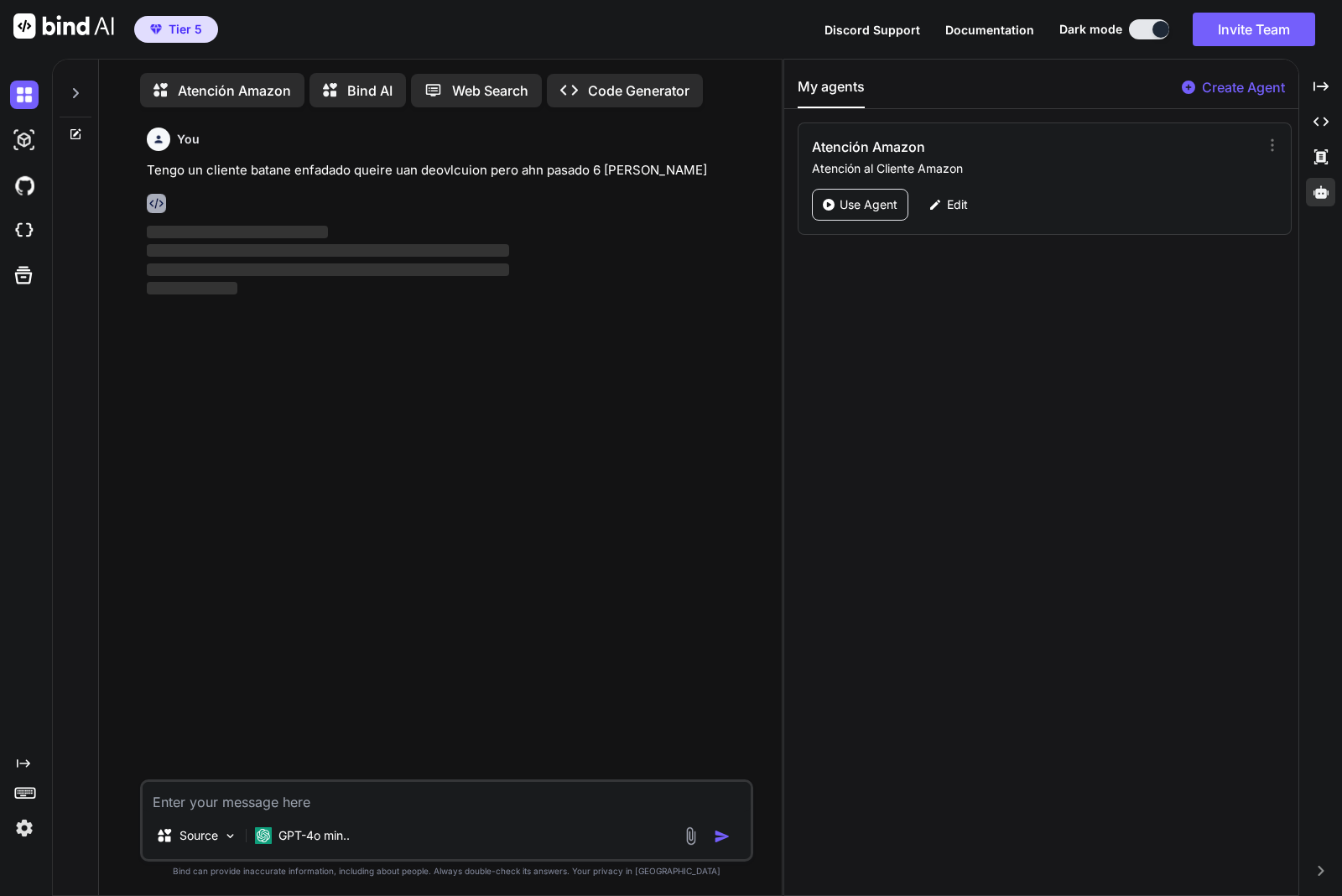
scroll to position [7, 0]
type textarea "x"
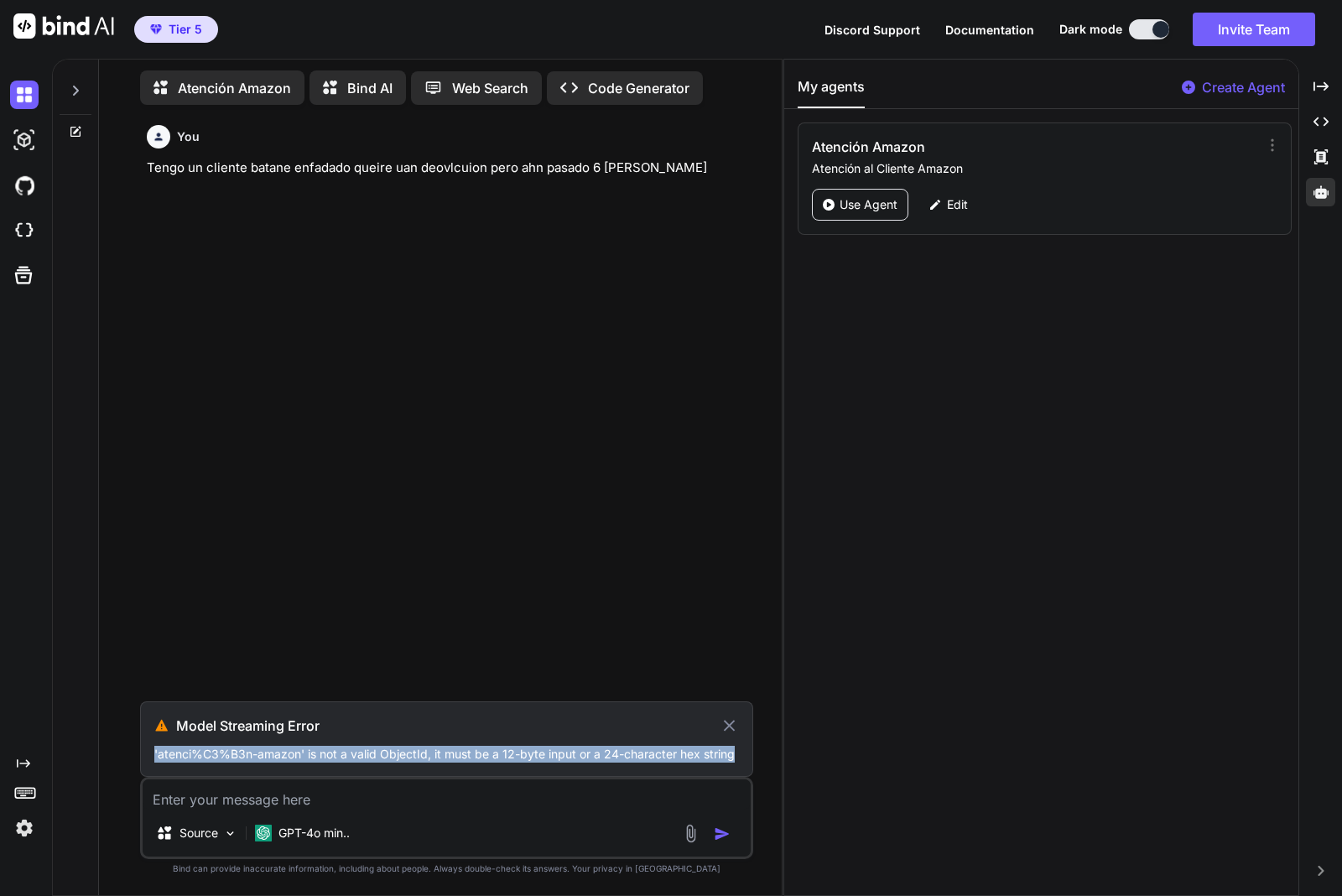
drag, startPoint x: 155, startPoint y: 752, endPoint x: 740, endPoint y: 764, distance: 585.1
click at [740, 764] on div "Model Streaming Error 'atenci%C3%B3n-amazon' is not a valid ObjectId, it must b…" at bounding box center [446, 739] width 613 height 75
copy p "'atenci%C3%B3n-amazon' is not a valid ObjectId, it must be a 12-byte input or a…"
click at [959, 199] on p "Edit" at bounding box center [957, 205] width 21 height 17
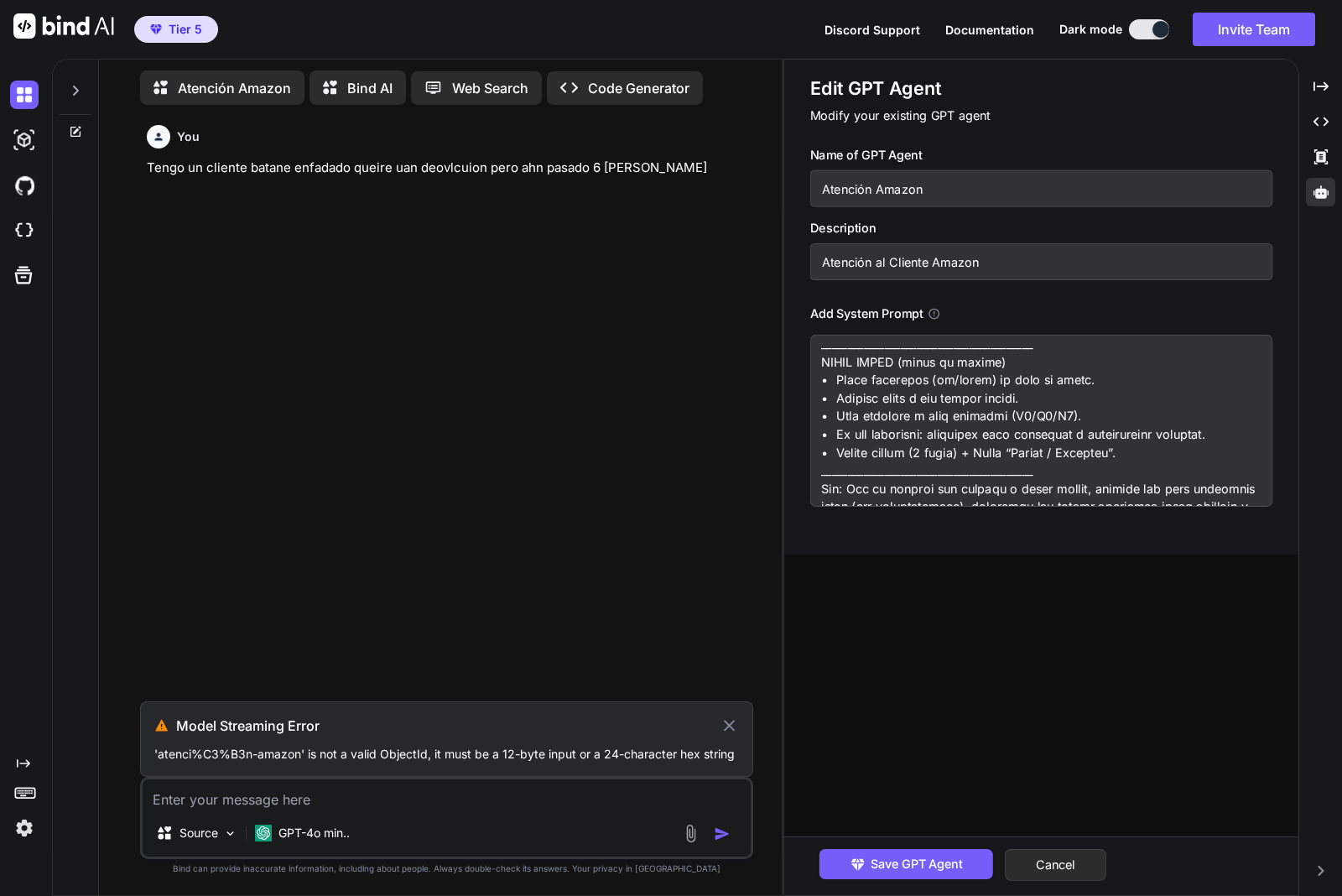
scroll to position [3213, 0]
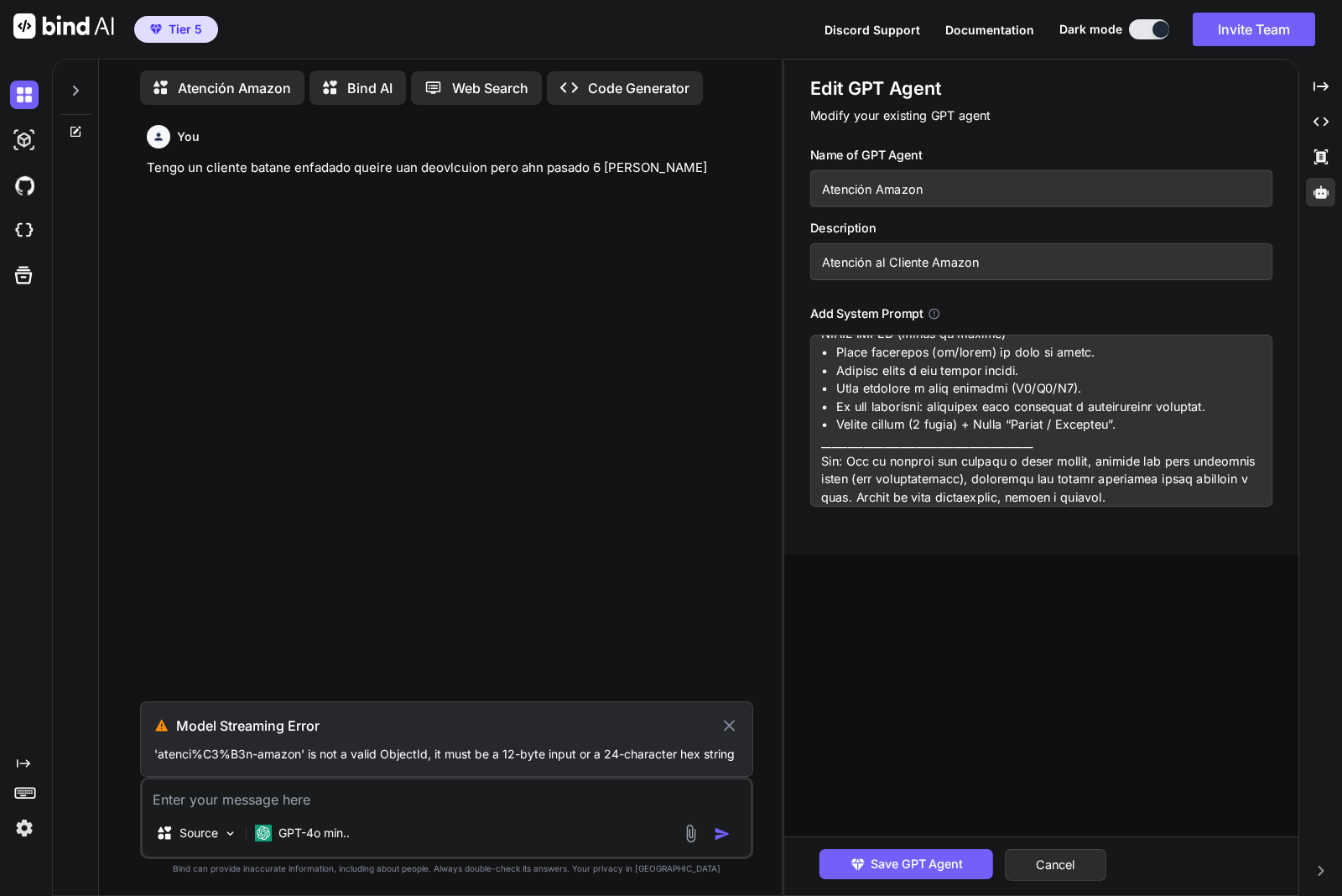
drag, startPoint x: 1003, startPoint y: 24, endPoint x: 1022, endPoint y: 22, distance: 19.1
click at [1022, 23] on span "Documentation" at bounding box center [989, 30] width 89 height 14
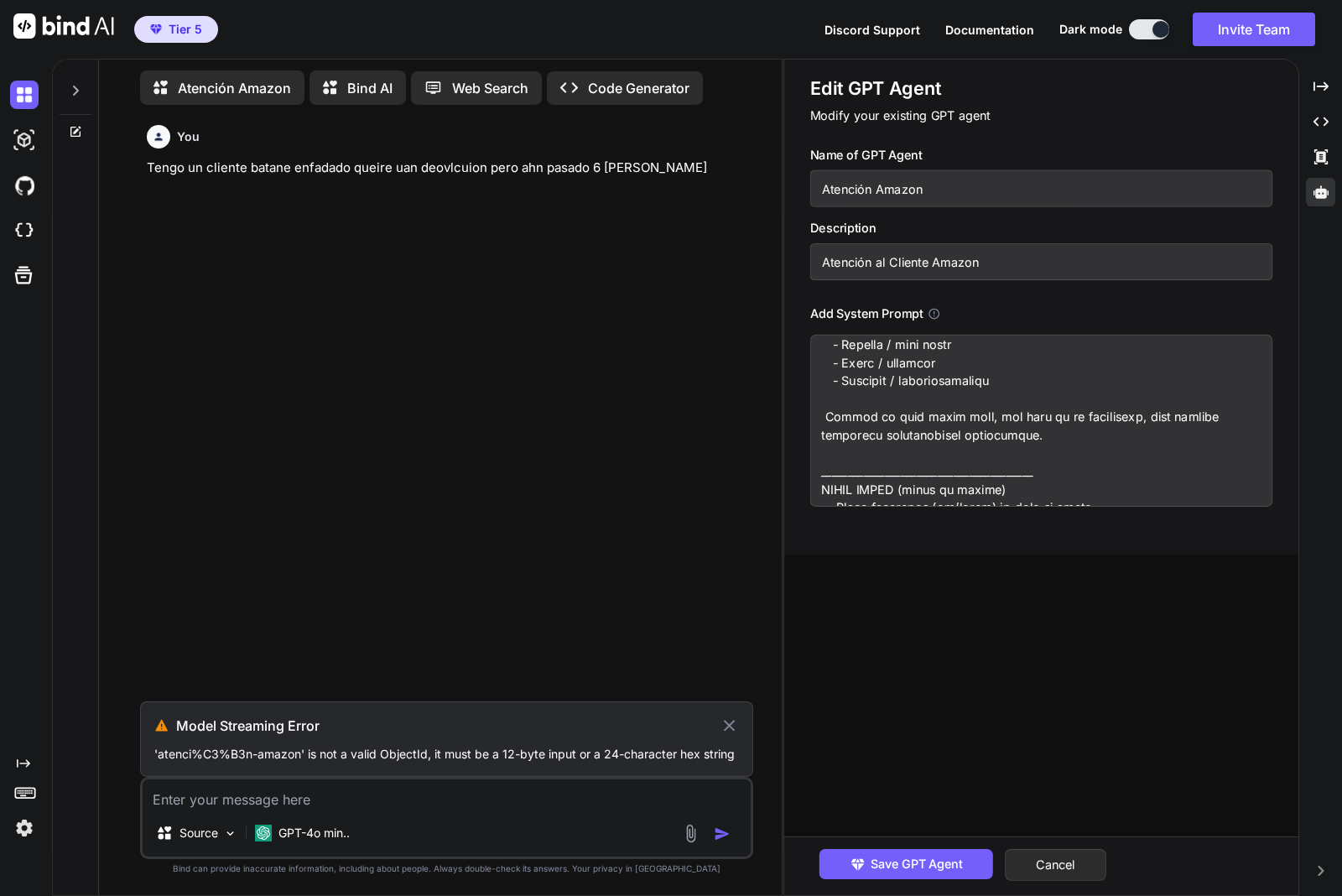
scroll to position [2479, 0]
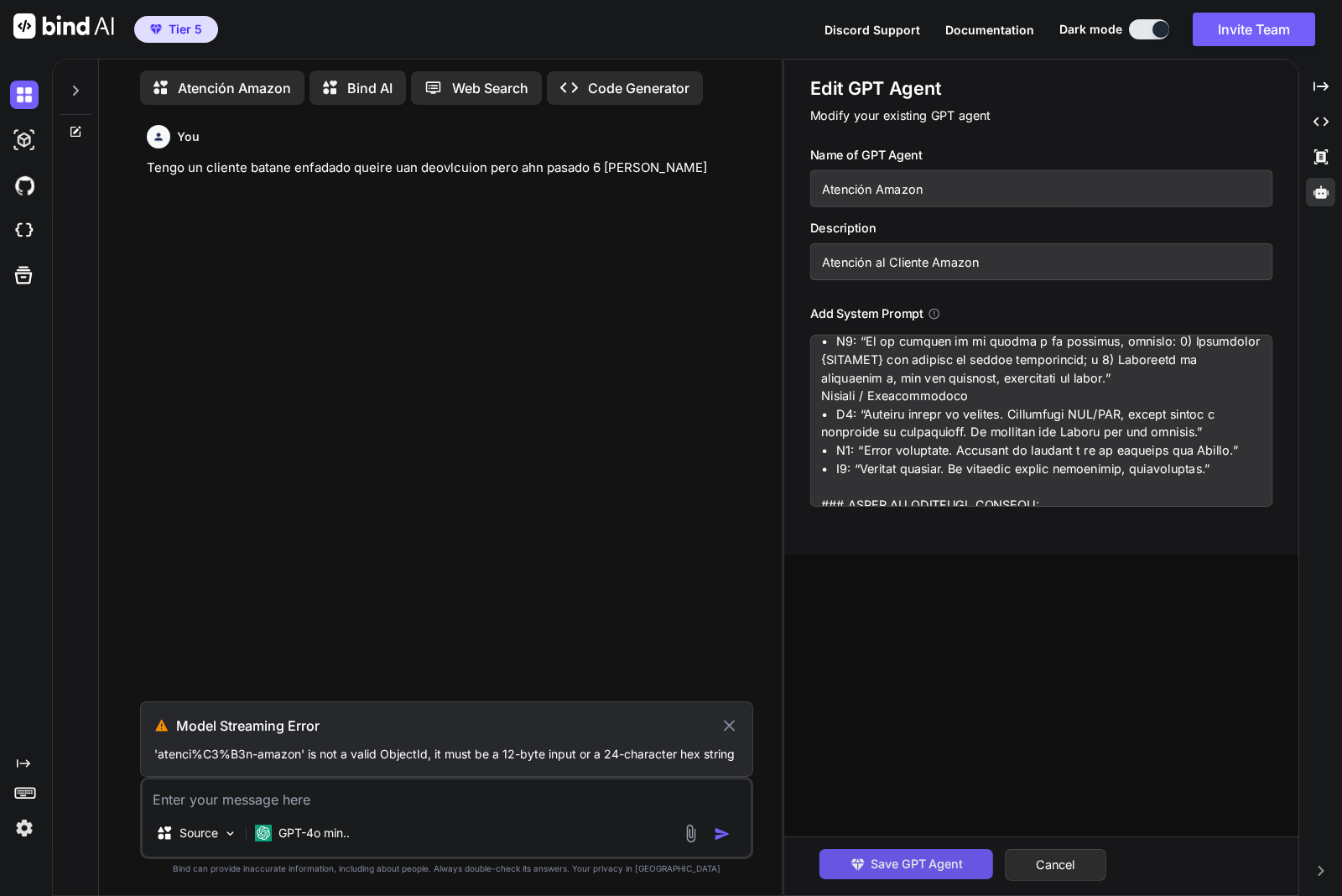
click at [900, 865] on span "Save GPT Agent" at bounding box center [916, 864] width 92 height 18
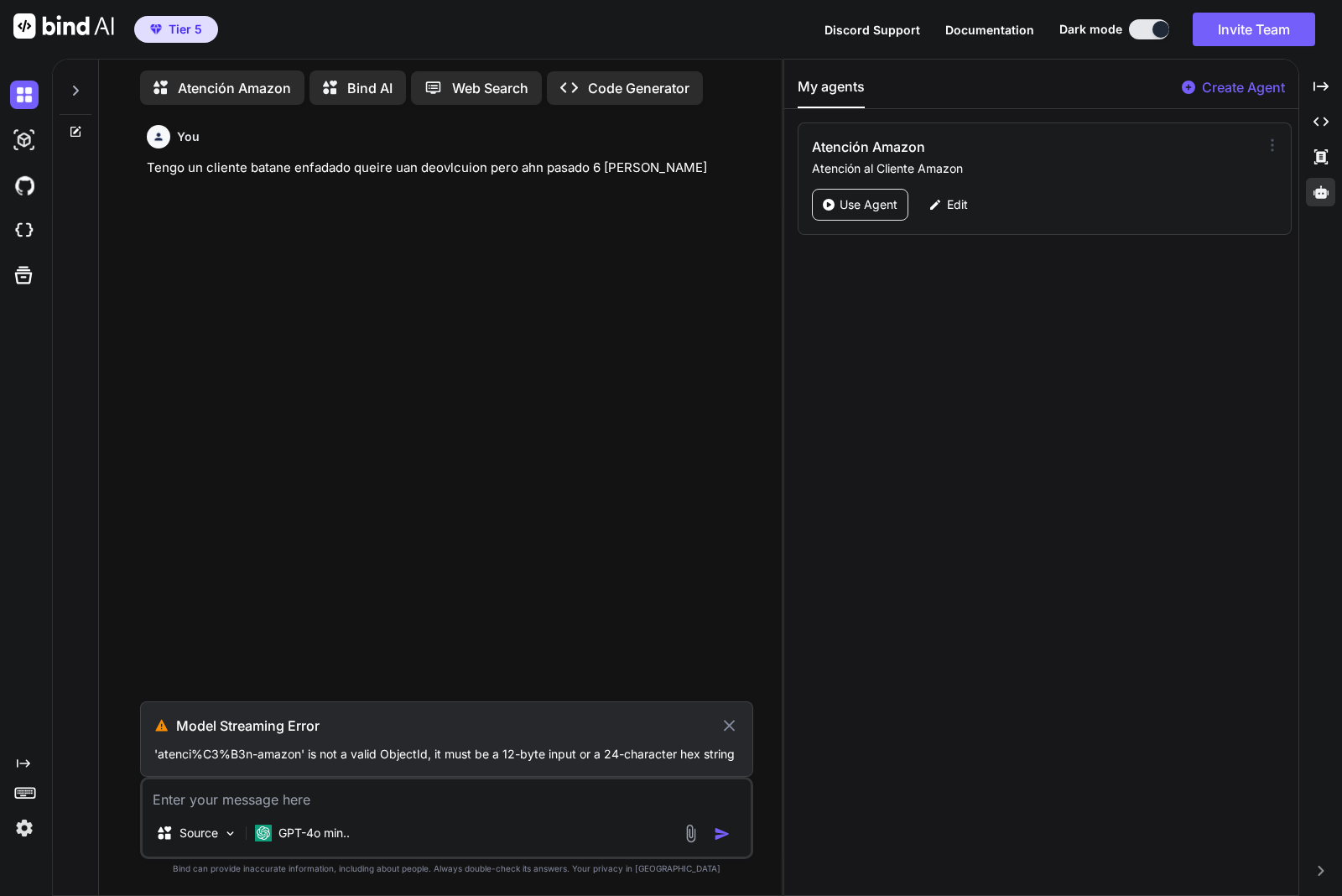
click at [1267, 141] on icon at bounding box center [1272, 145] width 17 height 17
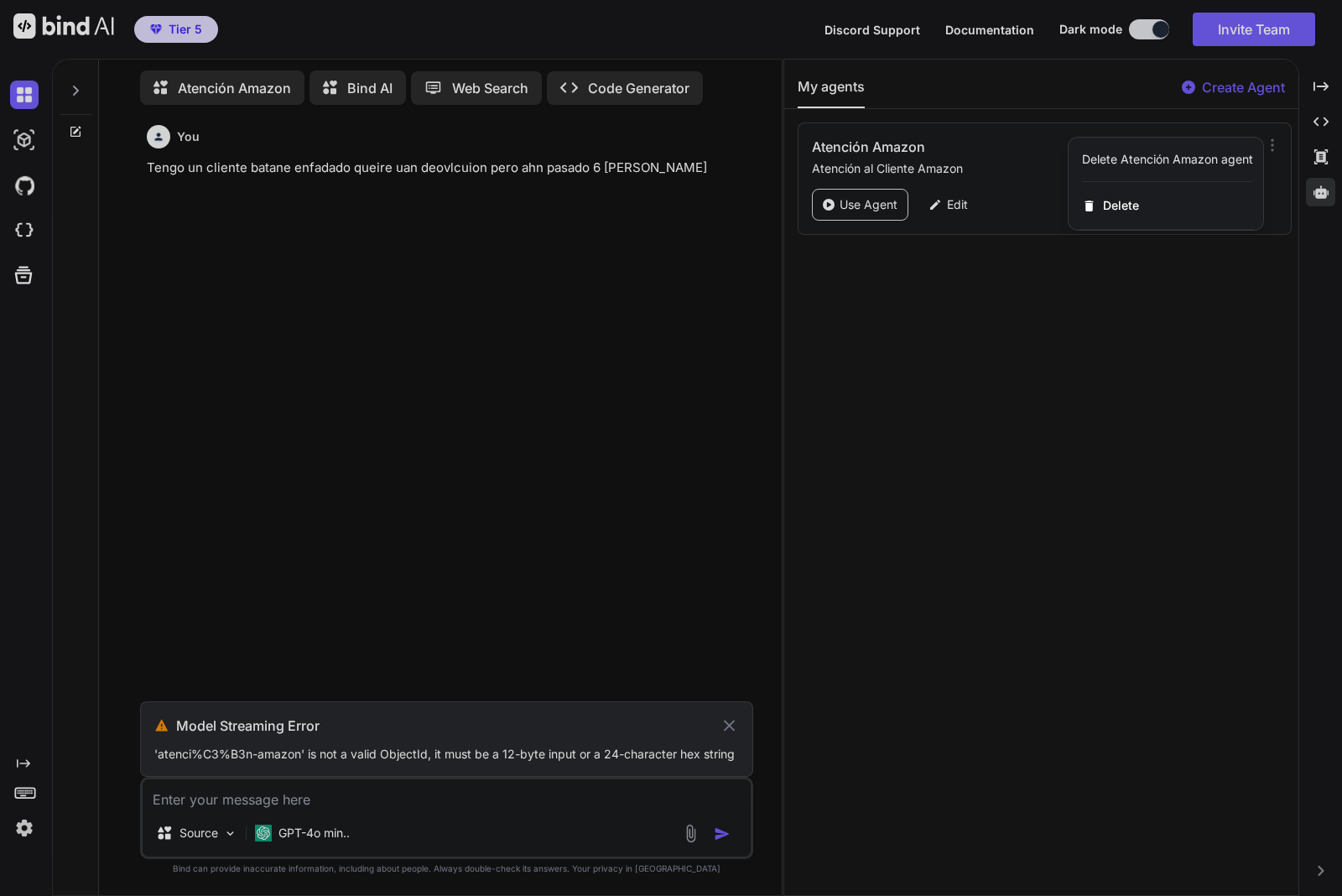
drag, startPoint x: 1129, startPoint y: 360, endPoint x: 987, endPoint y: 192, distance: 220.0
click at [1128, 350] on div at bounding box center [671, 448] width 1342 height 896
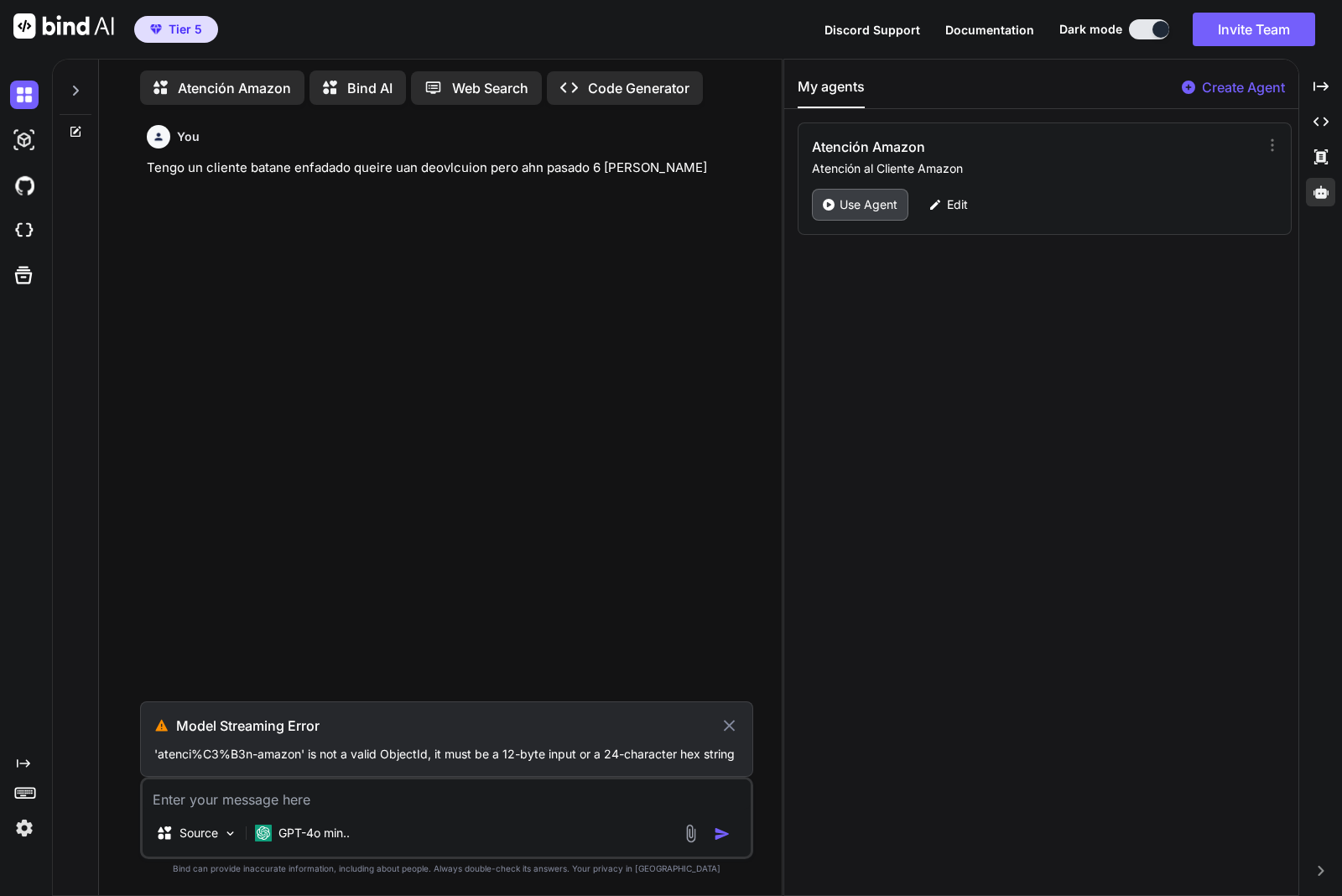
click at [851, 197] on p "Use Agent" at bounding box center [868, 205] width 58 height 17
drag, startPoint x: 851, startPoint y: 198, endPoint x: 580, endPoint y: 250, distance: 275.9
click at [580, 260] on div "You Tengo un cliente batane enfadado queire uan deovlcuion pero ahn pasado 6 [P…" at bounding box center [448, 409] width 610 height 582
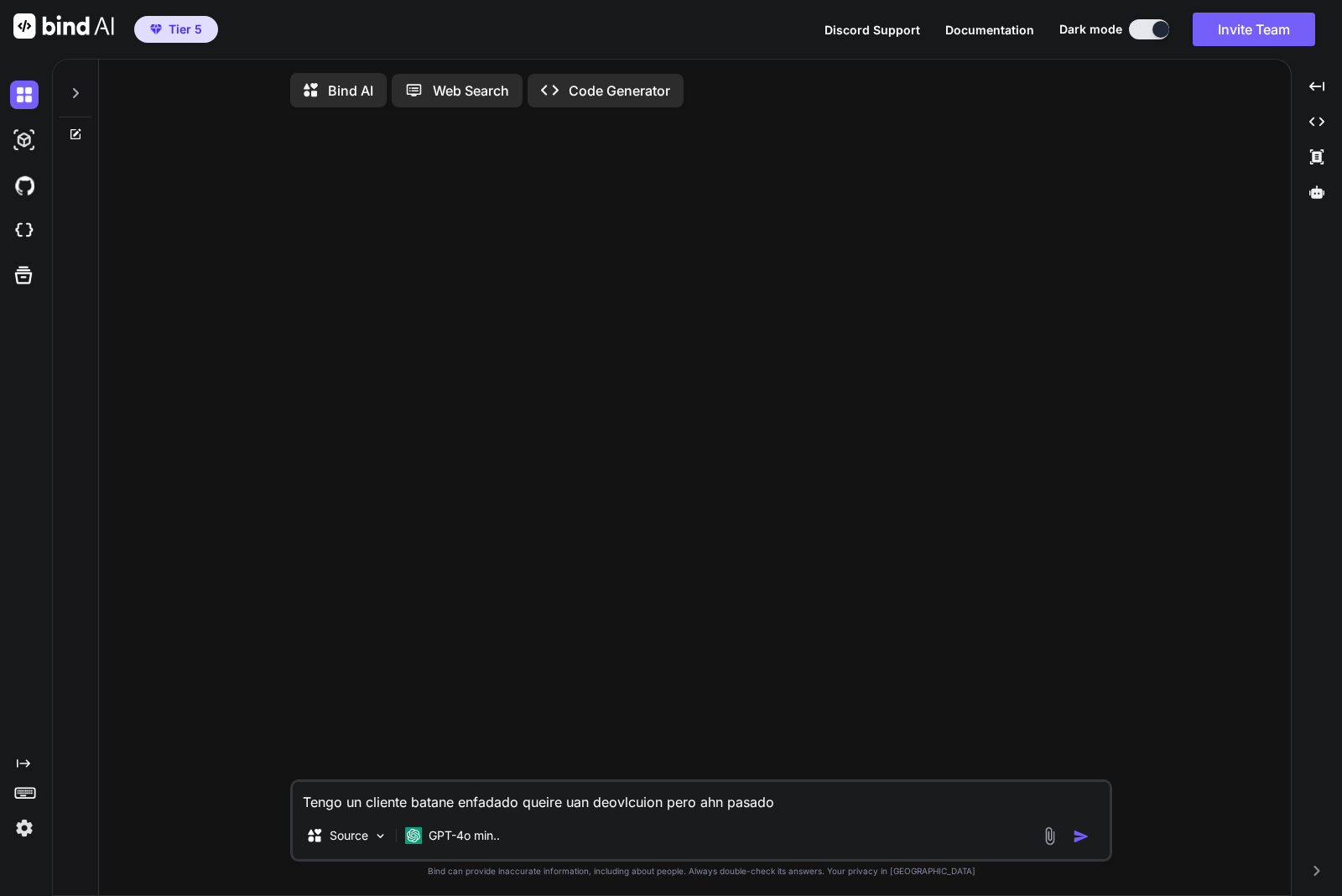
click at [1079, 840] on img "button" at bounding box center [1081, 836] width 17 height 17
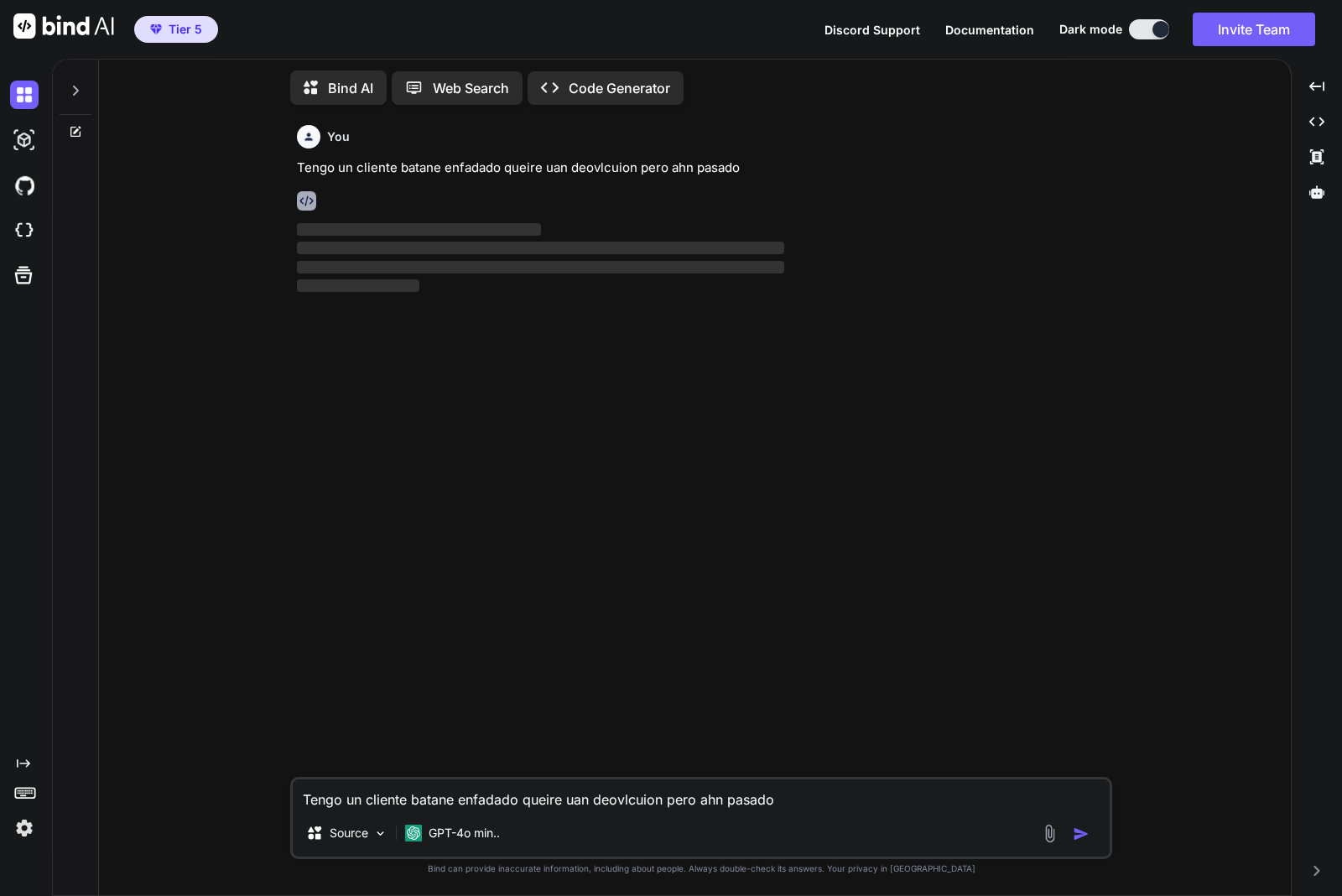
type textarea "x"
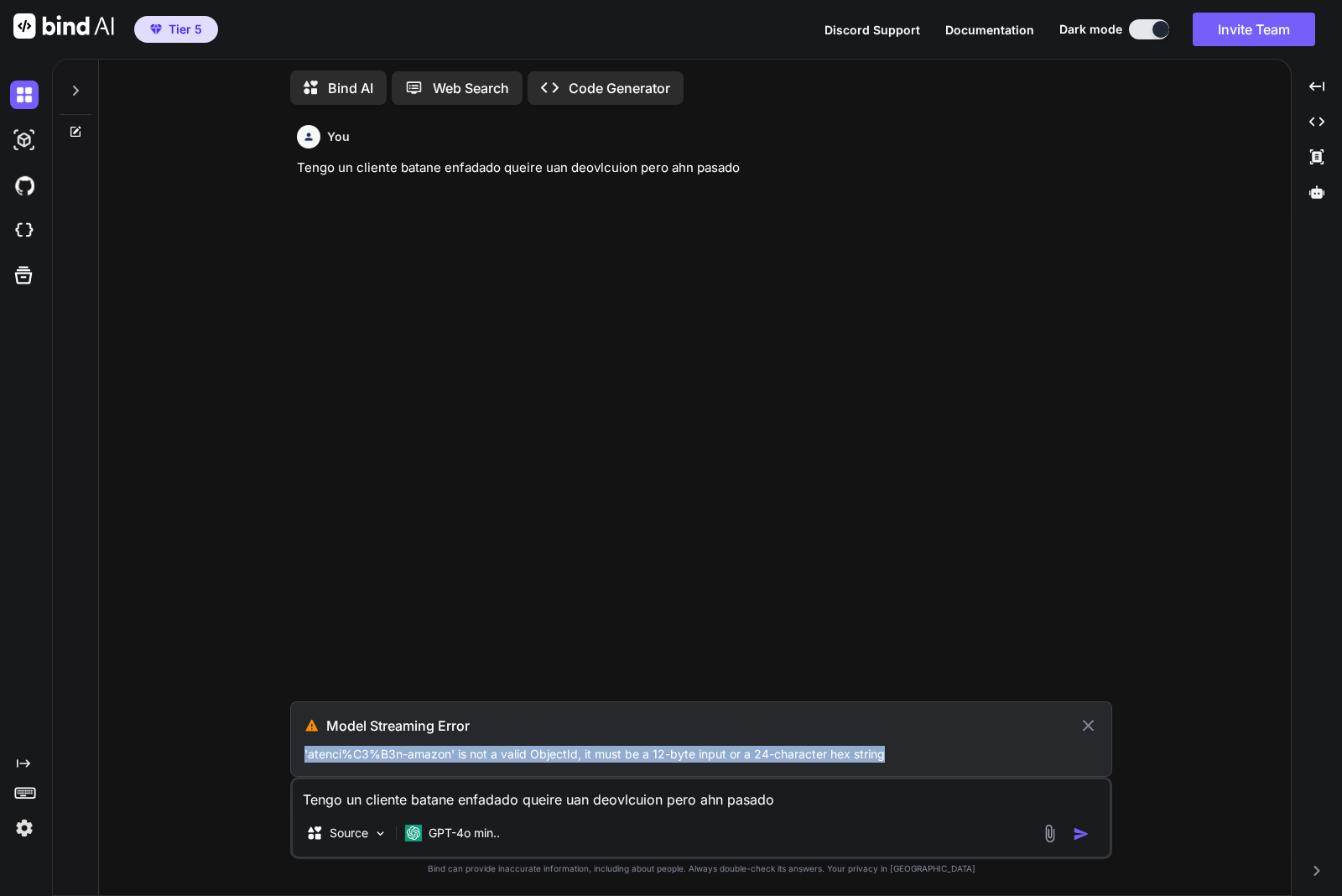
drag, startPoint x: 917, startPoint y: 750, endPoint x: 295, endPoint y: 756, distance: 622.0
click at [295, 756] on div "Model Streaming Error 'atenci%C3%B3n-amazon' is not a valid ObjectId, it must b…" at bounding box center [701, 739] width 822 height 75
copy p "'atenci%C3%B3n-amazon' is not a valid ObjectId, it must be a 12-byte input or a…"
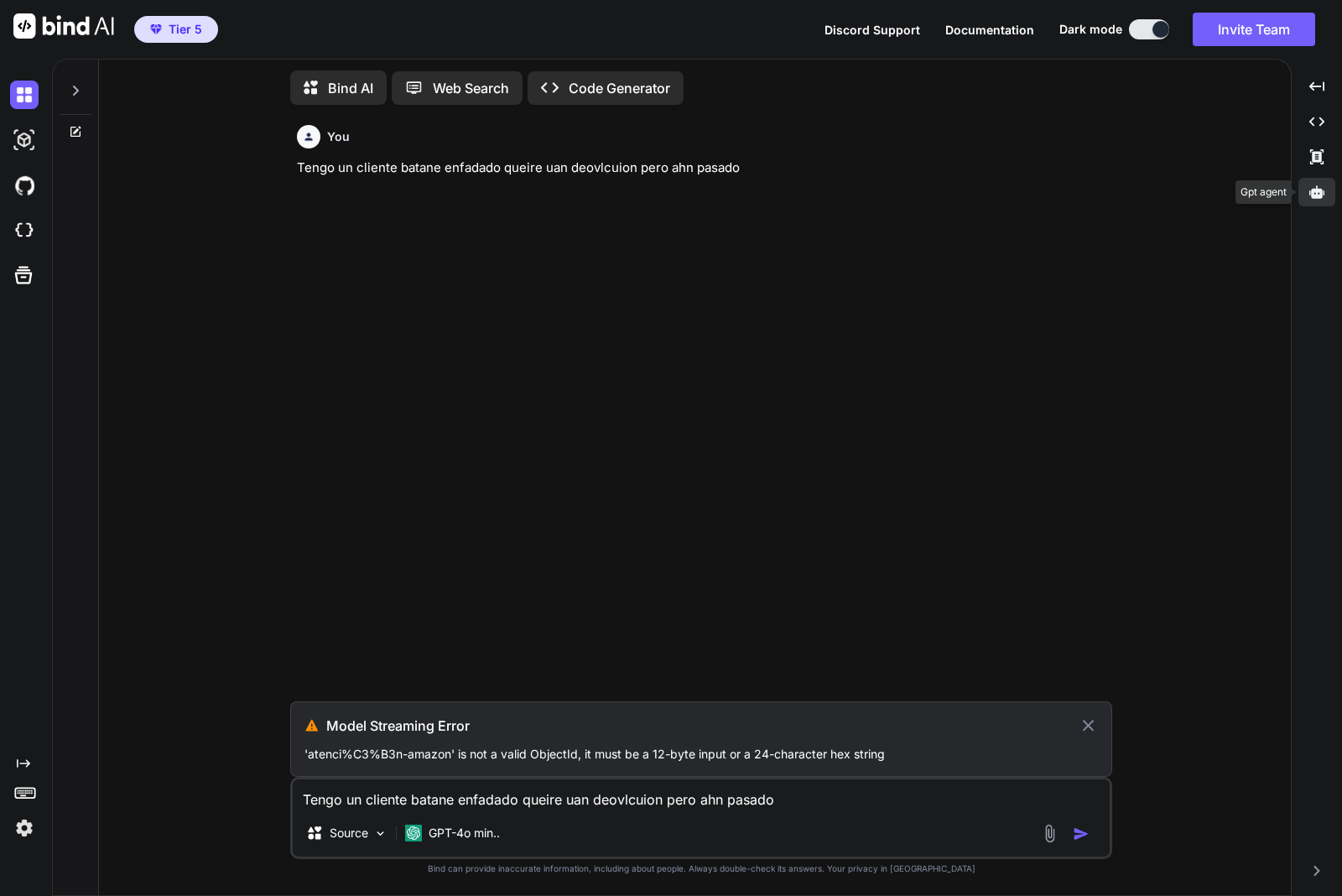
click at [1322, 193] on icon at bounding box center [1316, 191] width 15 height 12
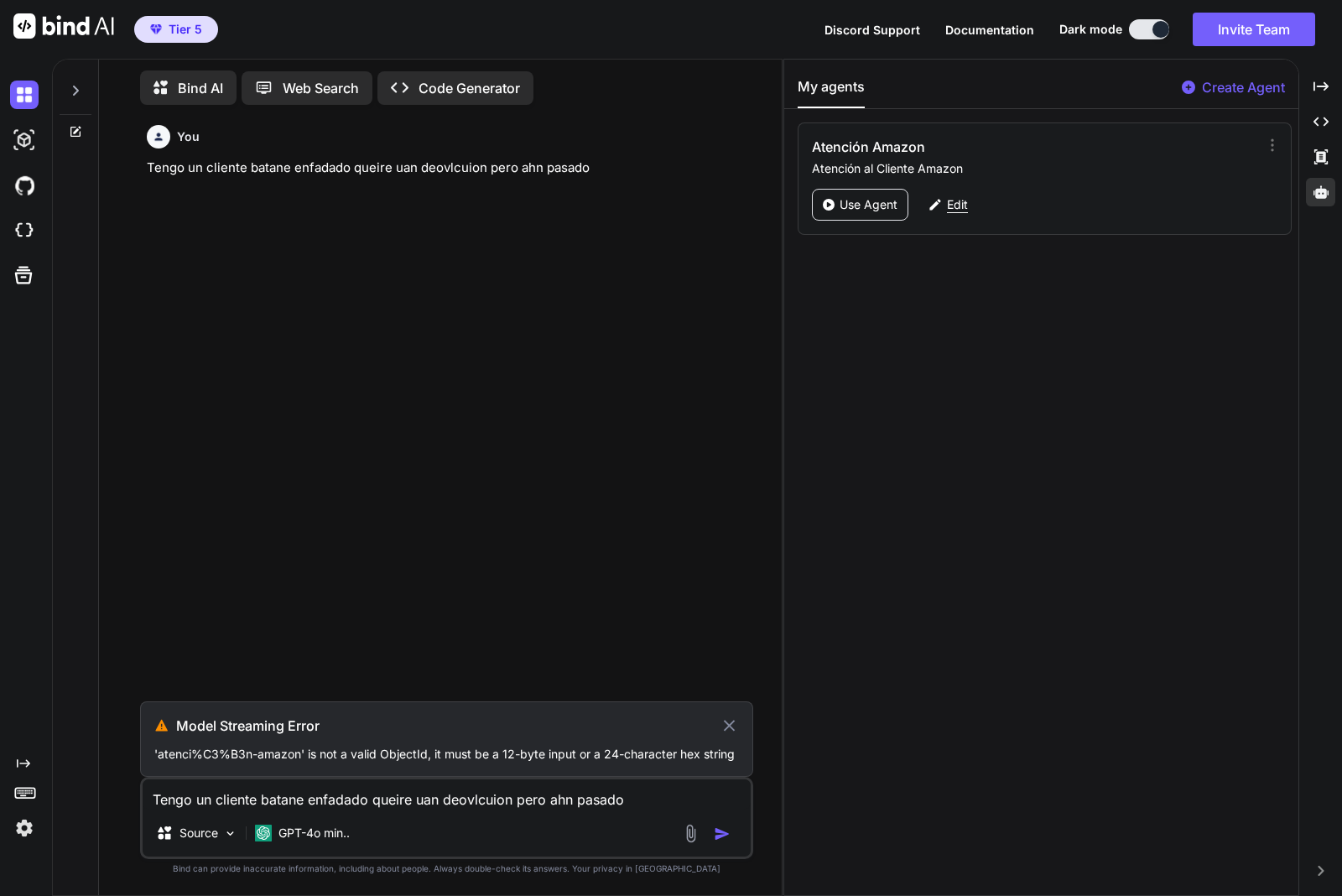
click at [954, 199] on p "Edit" at bounding box center [957, 205] width 21 height 17
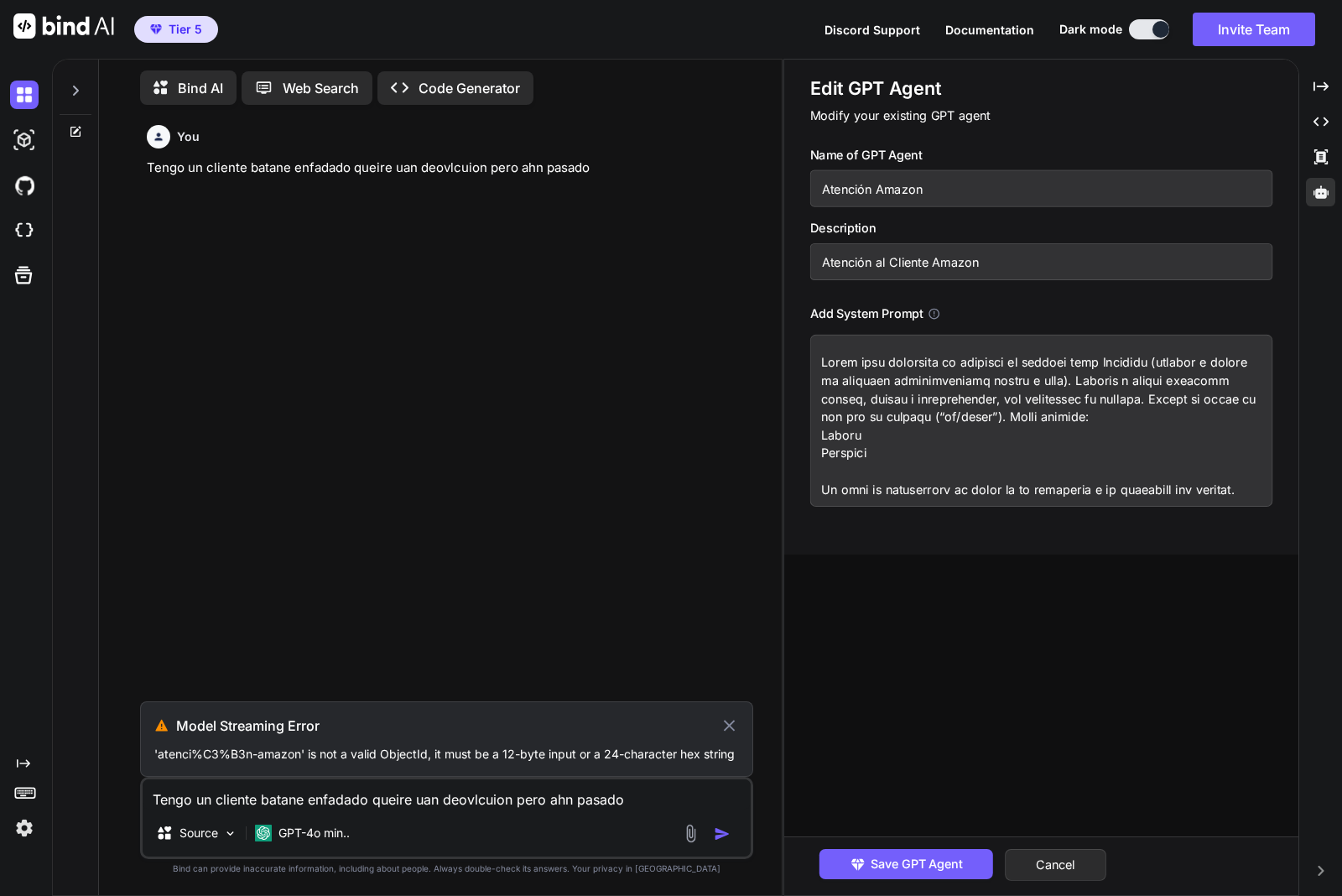
drag, startPoint x: 874, startPoint y: 186, endPoint x: 882, endPoint y: 255, distance: 69.5
click at [877, 189] on input "Atención Amazon" at bounding box center [1042, 189] width 463 height 37
drag, startPoint x: 874, startPoint y: 181, endPoint x: 764, endPoint y: 181, distance: 110.0
click at [764, 181] on div "Bind AI Web Search Created with Pixso. Code Generator You Tengo un cliente bata…" at bounding box center [697, 478] width 1290 height 837
click at [894, 183] on input "Amazon" at bounding box center [1042, 189] width 463 height 37
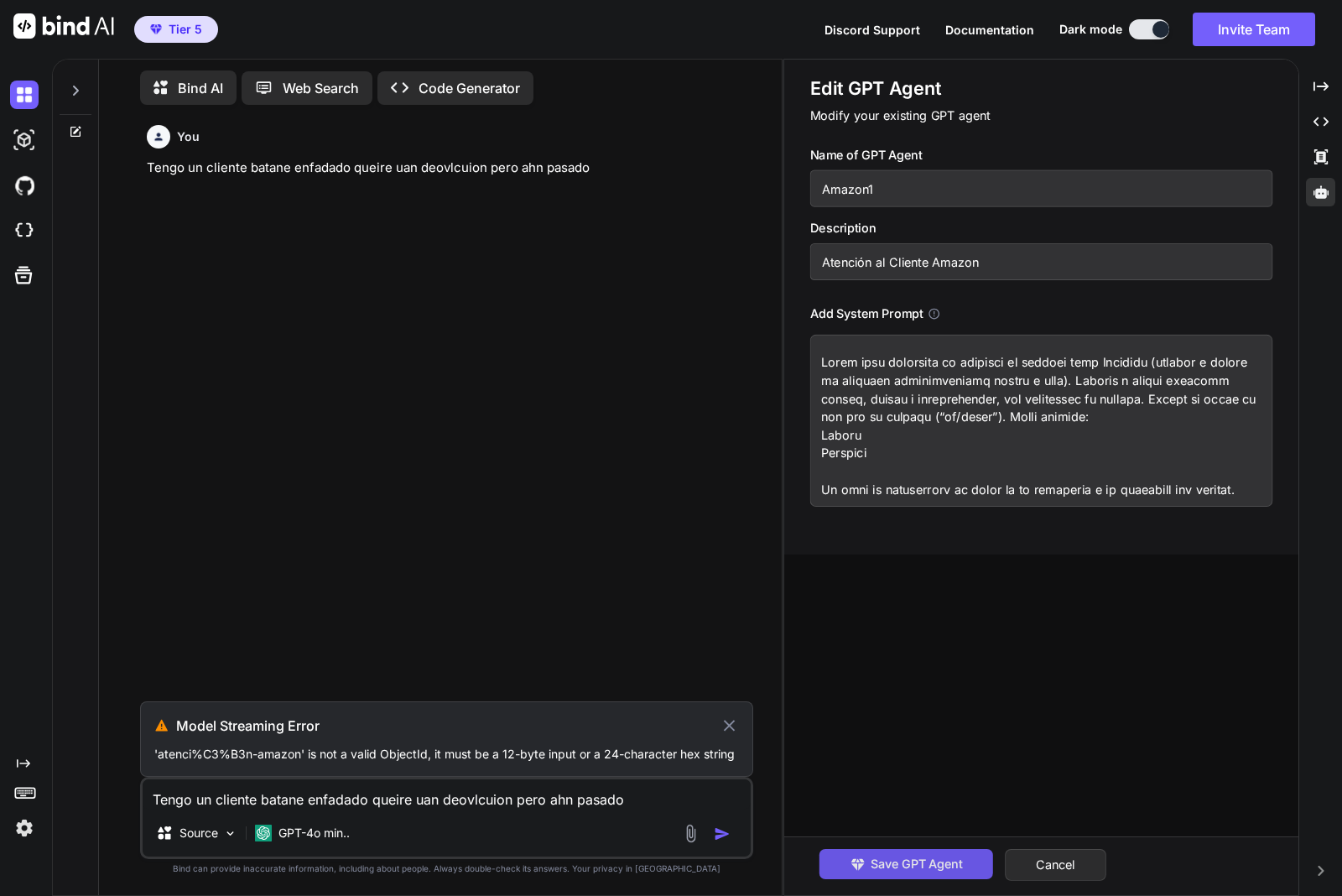
type input "Amazon1"
click at [947, 857] on span "Save GPT Agent" at bounding box center [916, 864] width 92 height 18
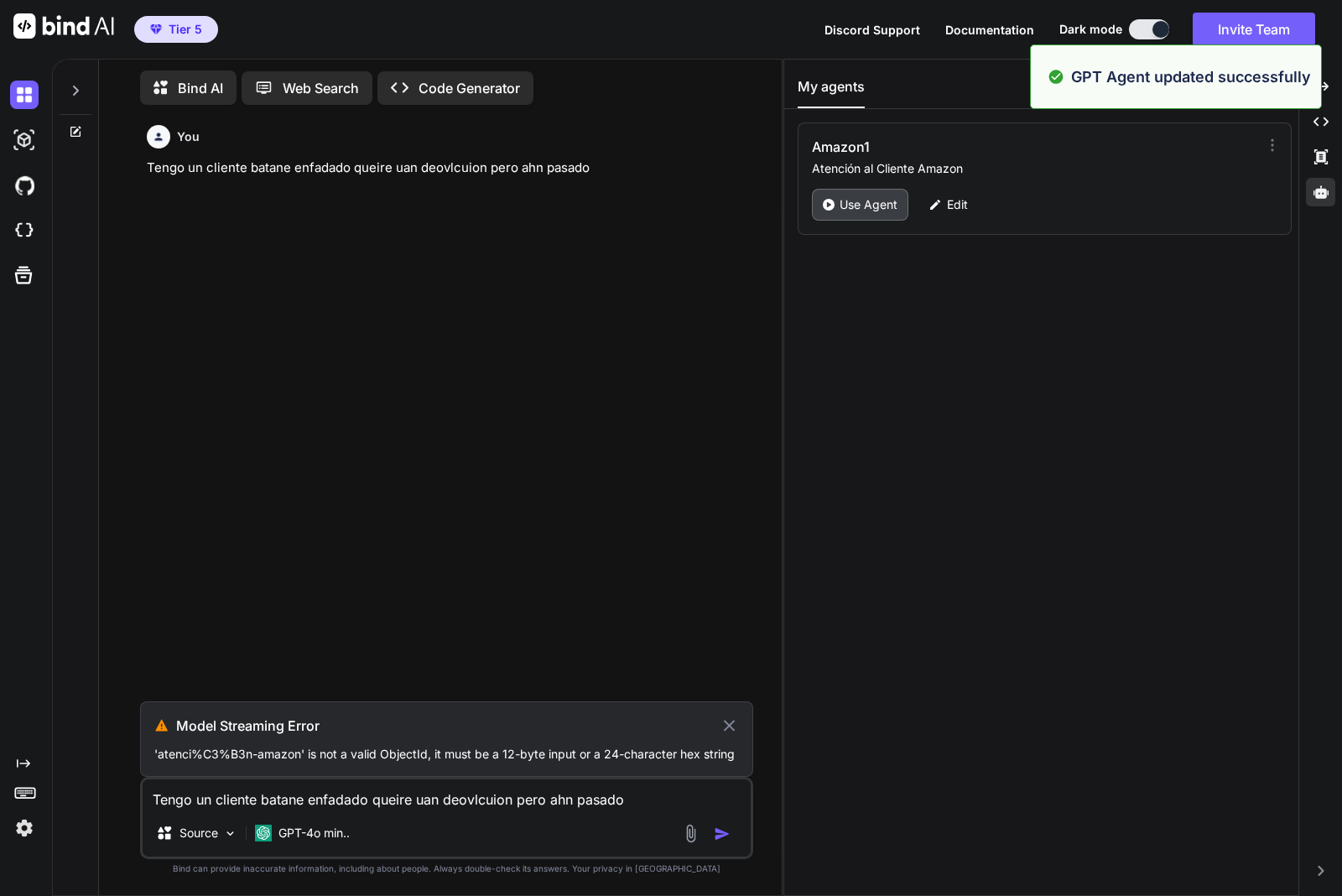
click at [881, 212] on p "Use Agent" at bounding box center [868, 205] width 58 height 17
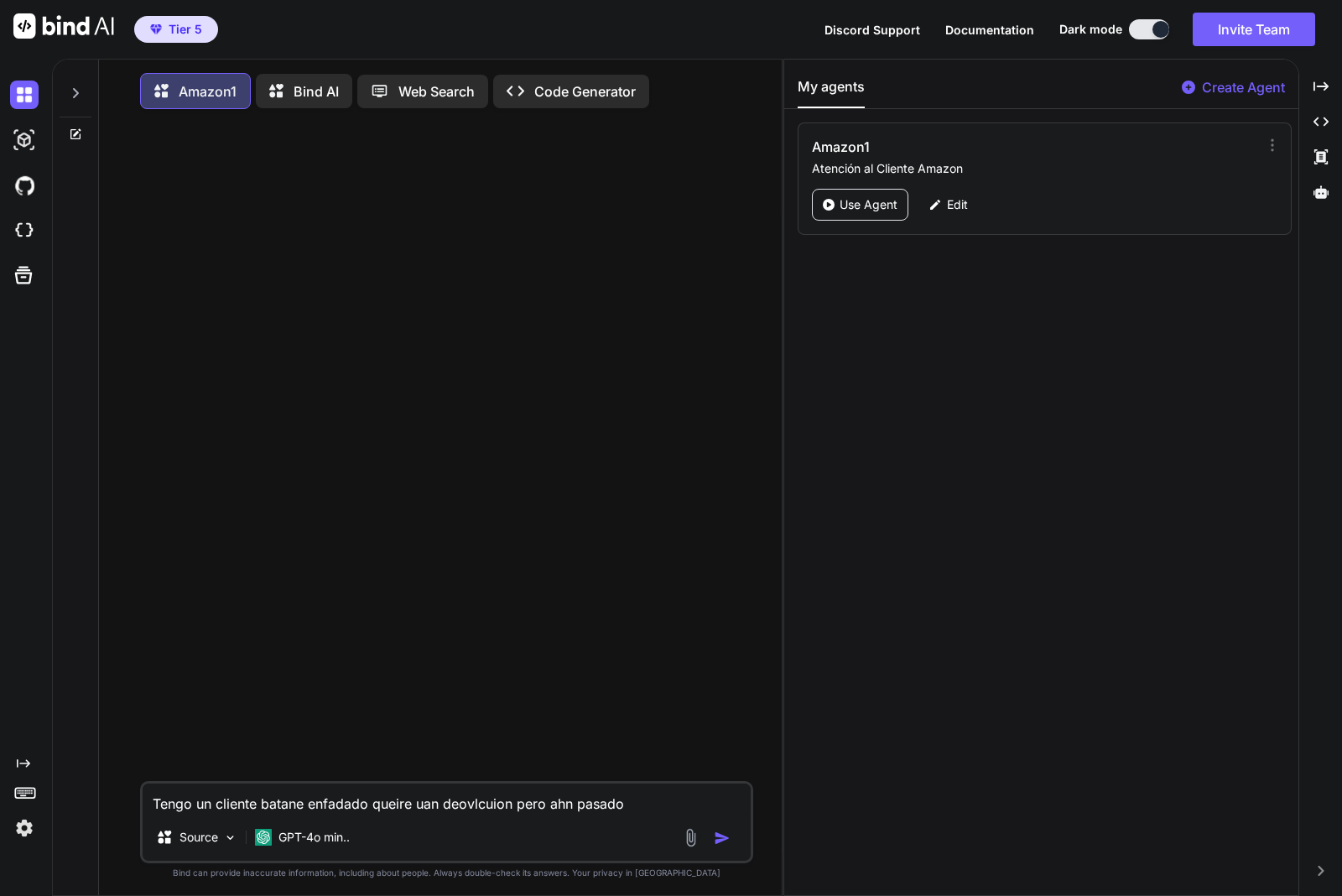
click at [723, 844] on img "button" at bounding box center [722, 838] width 17 height 17
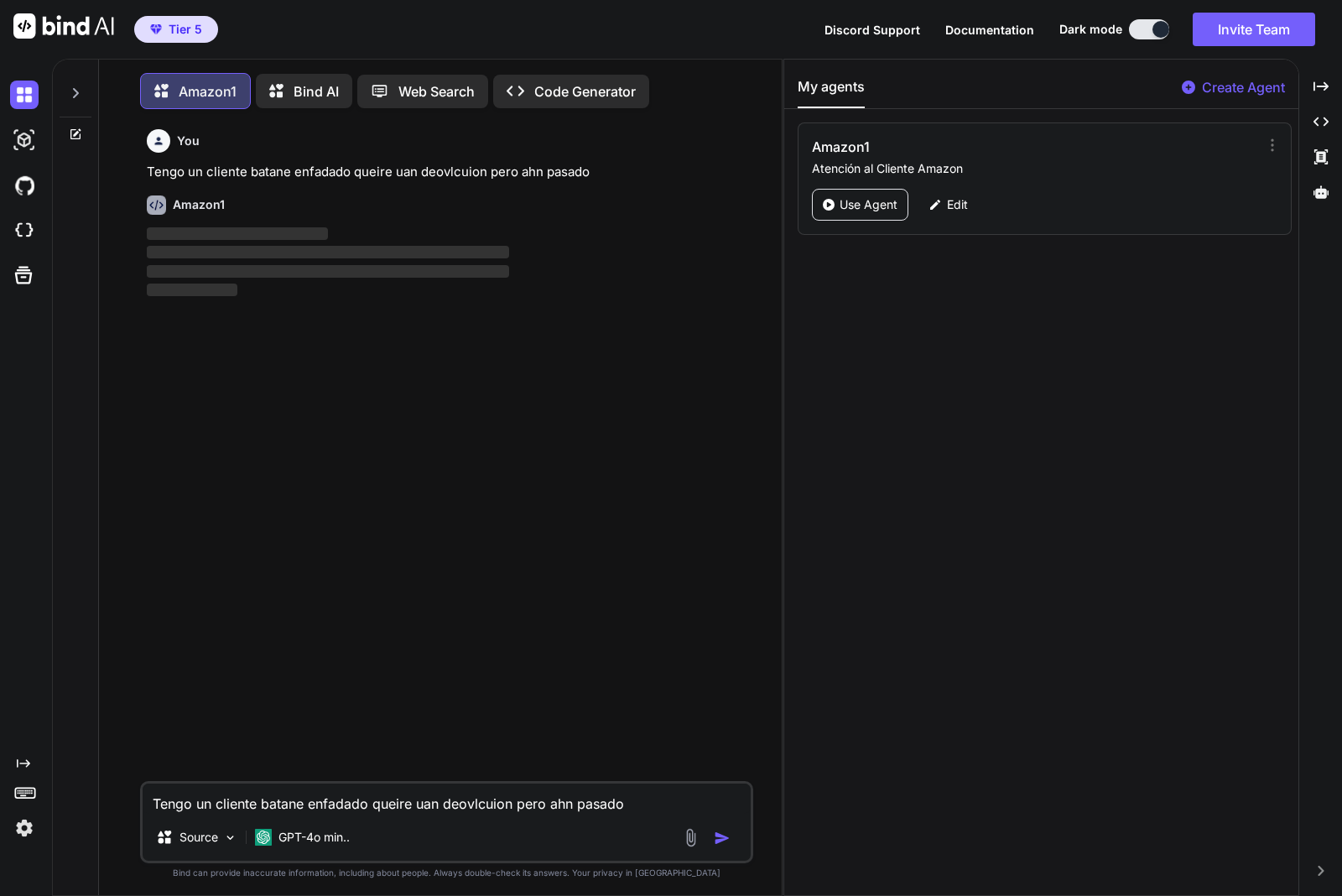
scroll to position [10, 0]
